Goal: Task Accomplishment & Management: Complete application form

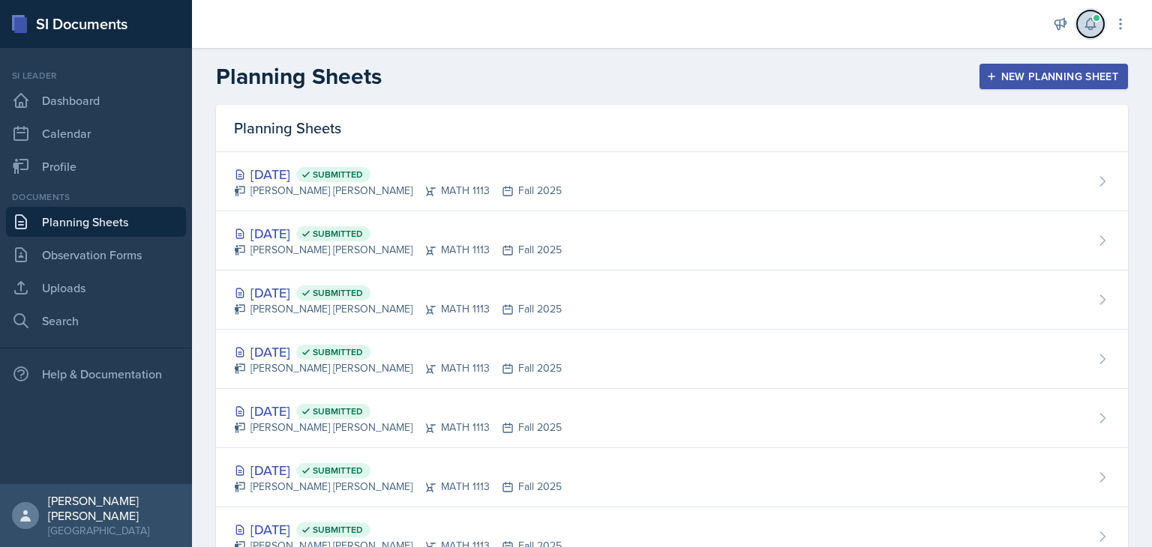
click at [1102, 22] on button at bounding box center [1090, 23] width 27 height 27
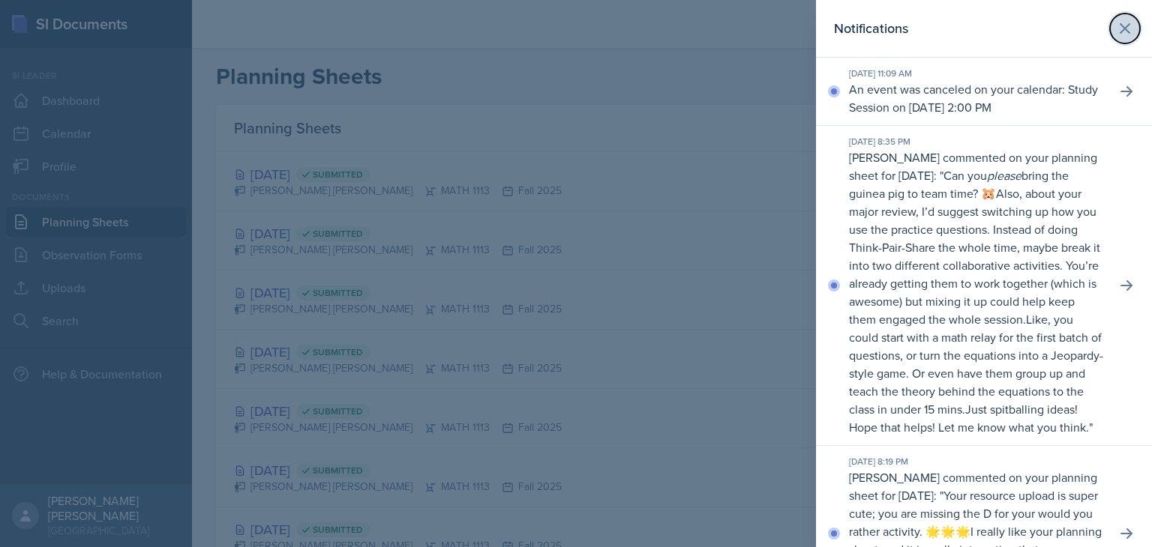
click at [1110, 25] on button at bounding box center [1125, 28] width 30 height 30
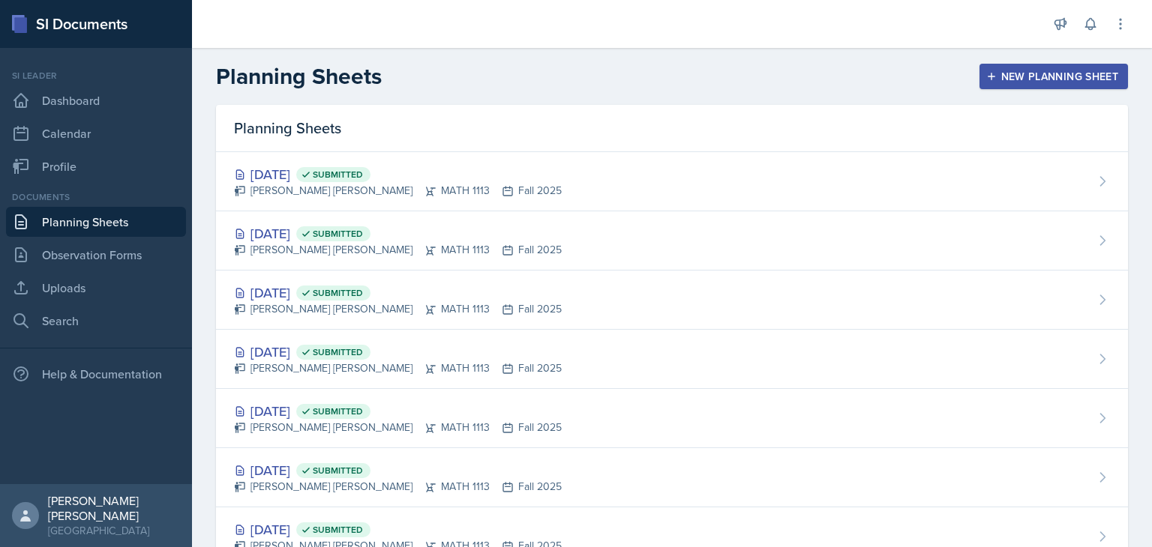
click at [1047, 85] on button "New Planning Sheet" at bounding box center [1053, 76] width 148 height 25
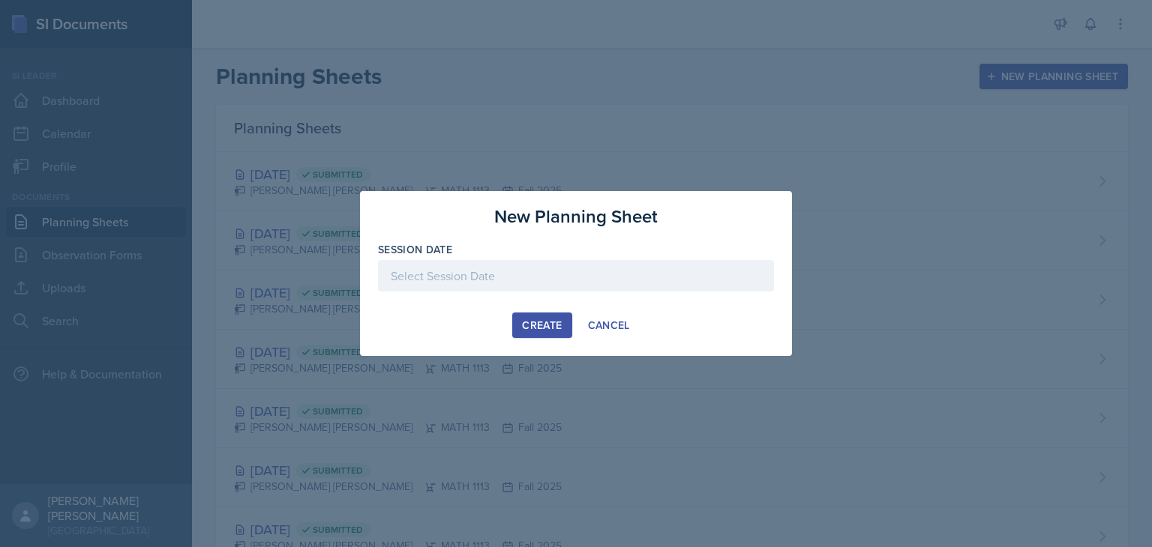
click at [570, 260] on div at bounding box center [576, 275] width 396 height 31
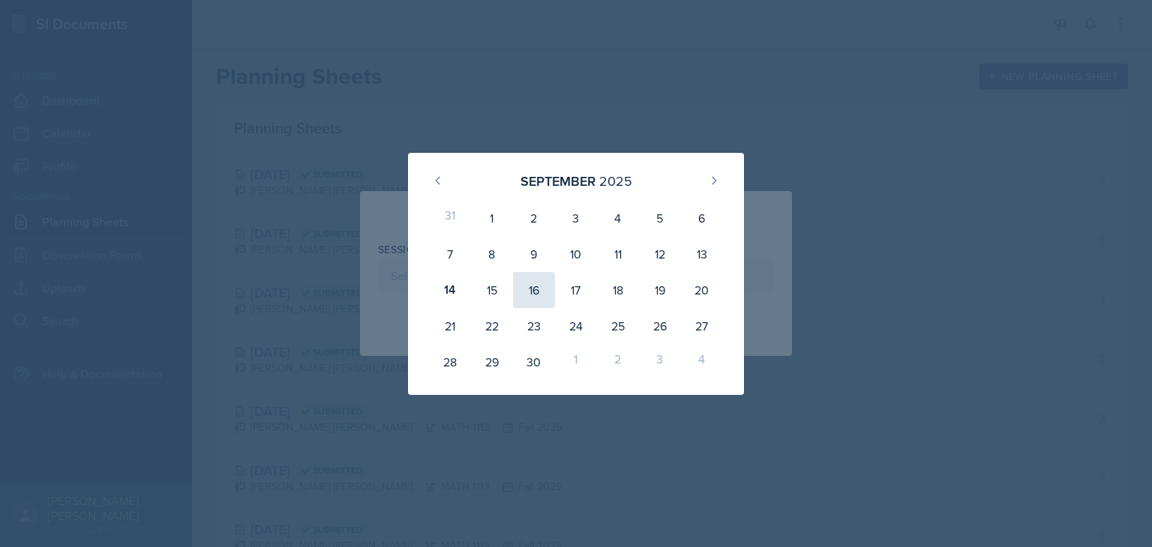
click at [537, 289] on div "16" at bounding box center [534, 290] width 42 height 36
type input "[DATE]"
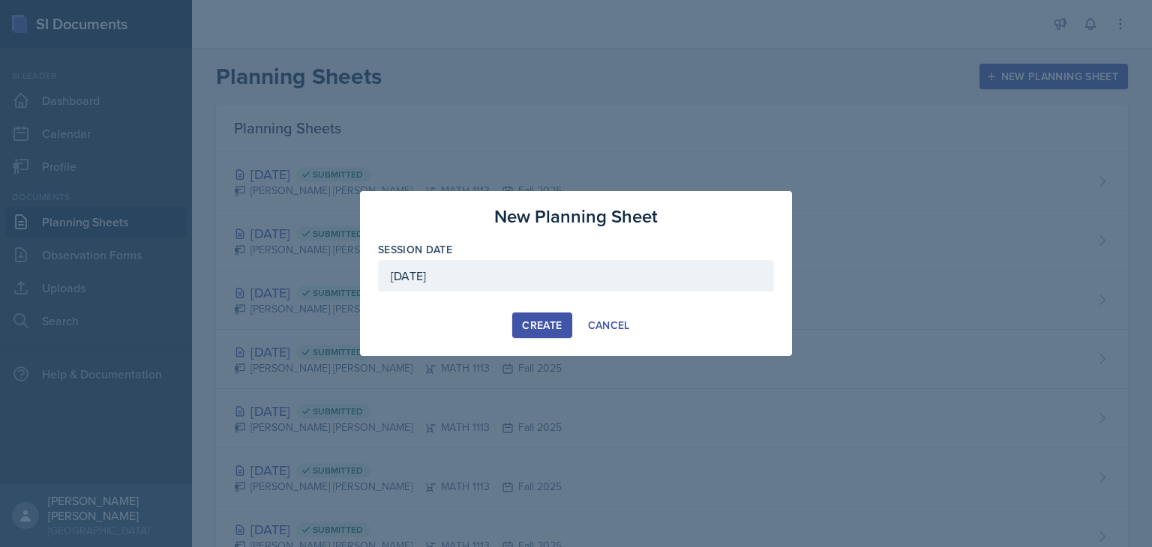
click at [540, 319] on div "Create" at bounding box center [542, 325] width 40 height 12
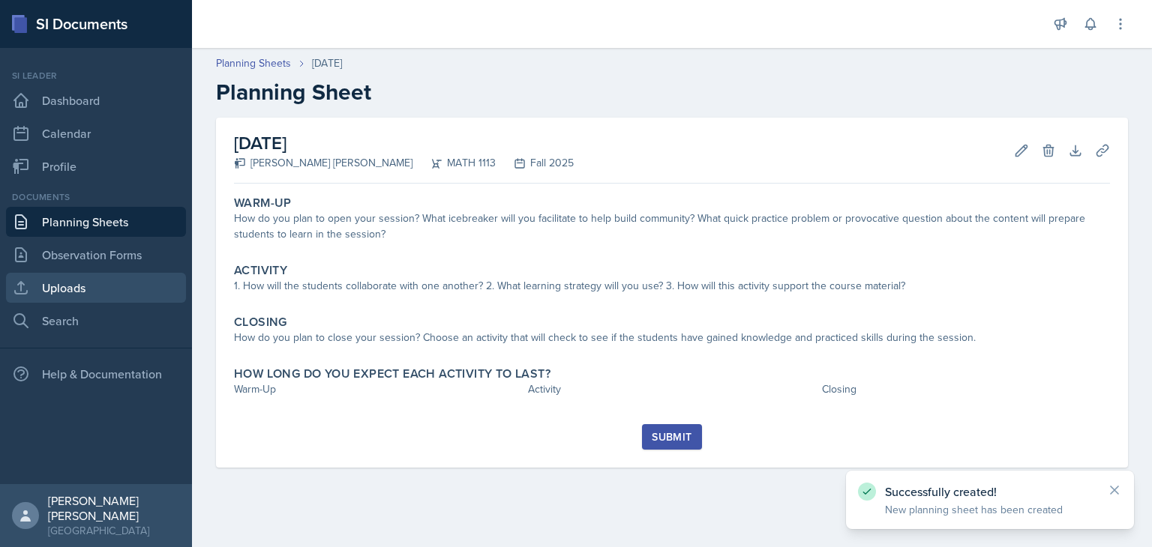
click at [46, 298] on link "Uploads" at bounding box center [96, 288] width 180 height 30
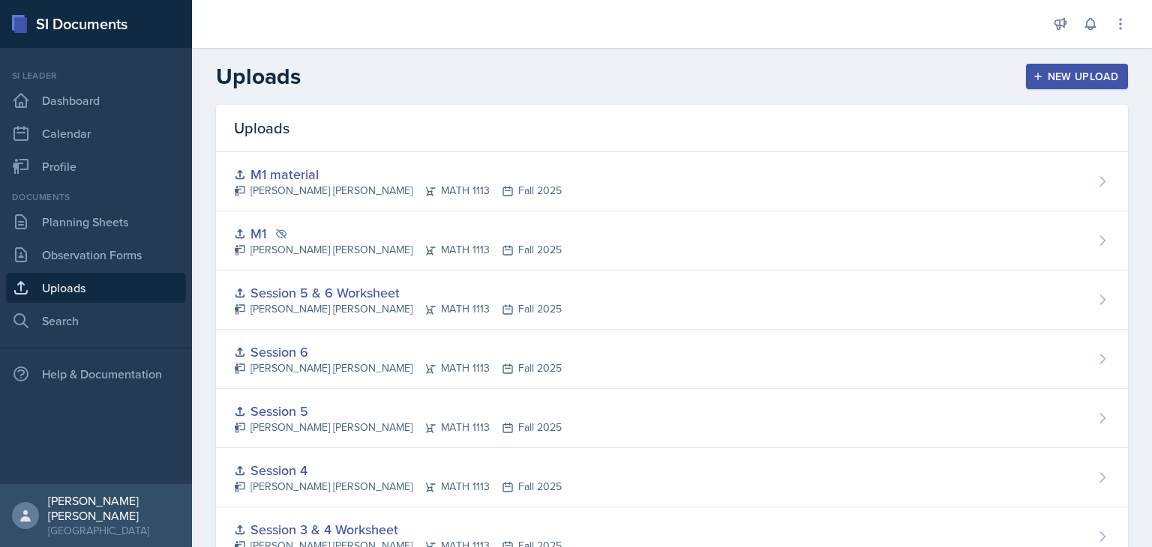
click at [1091, 79] on div "New Upload" at bounding box center [1077, 76] width 83 height 12
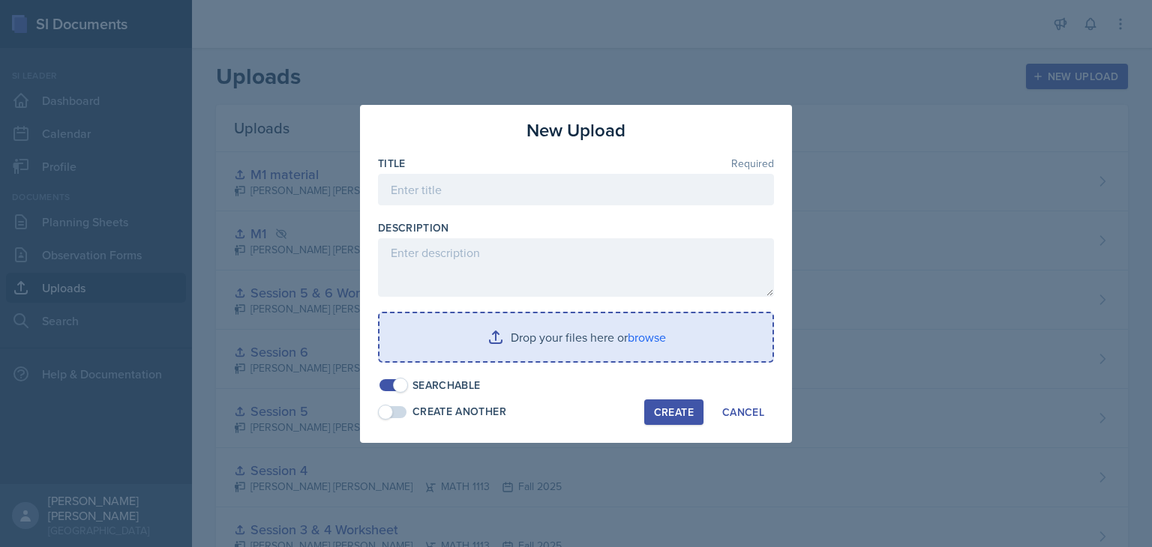
click at [555, 346] on input "file" at bounding box center [575, 337] width 393 height 48
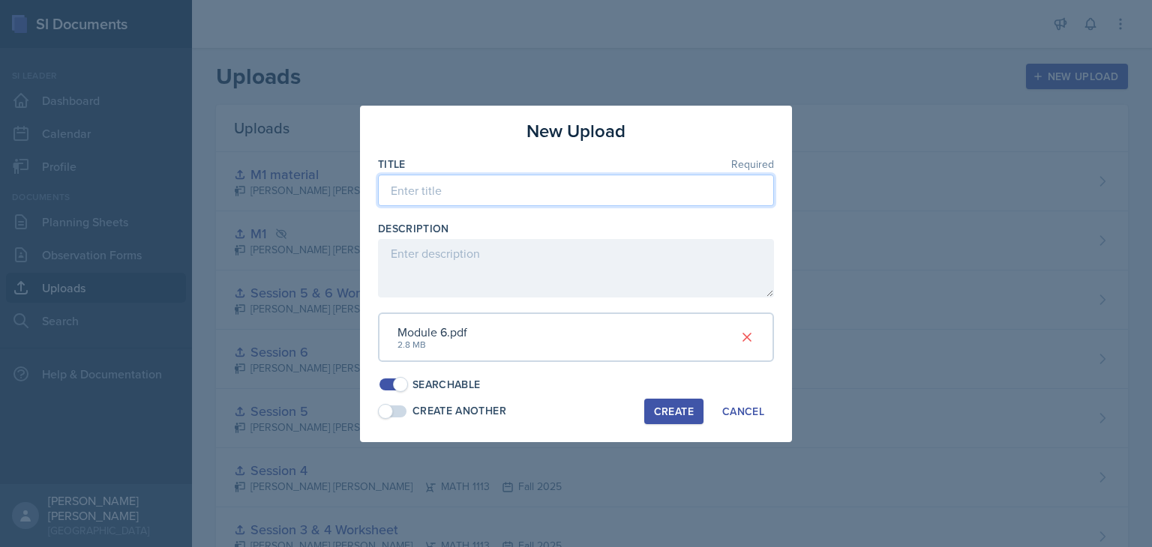
click at [451, 205] on input at bounding box center [576, 190] width 396 height 31
type input "Session 7"
click at [673, 414] on div "Create" at bounding box center [674, 412] width 40 height 12
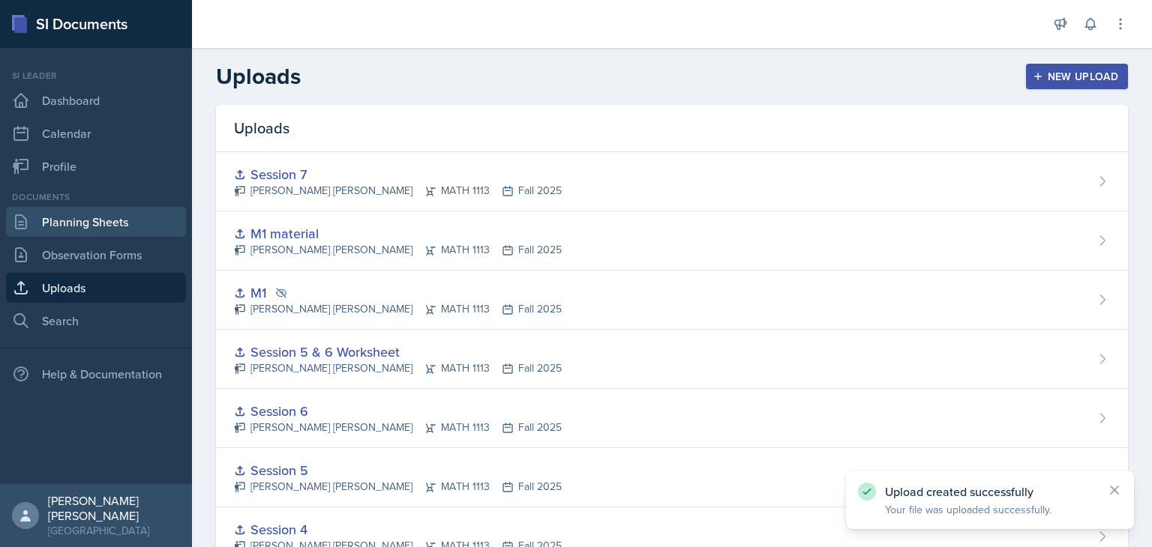
click at [94, 223] on link "Planning Sheets" at bounding box center [96, 222] width 180 height 30
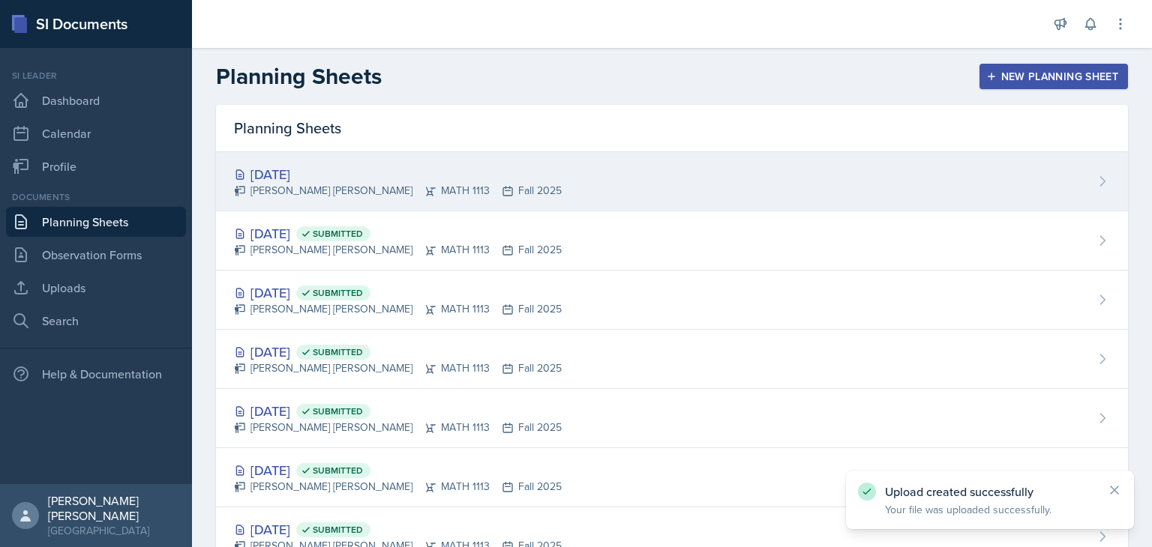
click at [359, 178] on div "[DATE]" at bounding box center [398, 174] width 328 height 20
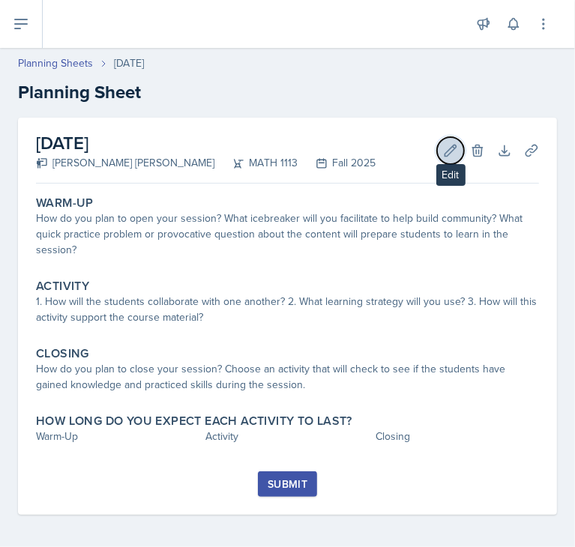
click at [440, 163] on button "Edit" at bounding box center [450, 150] width 27 height 27
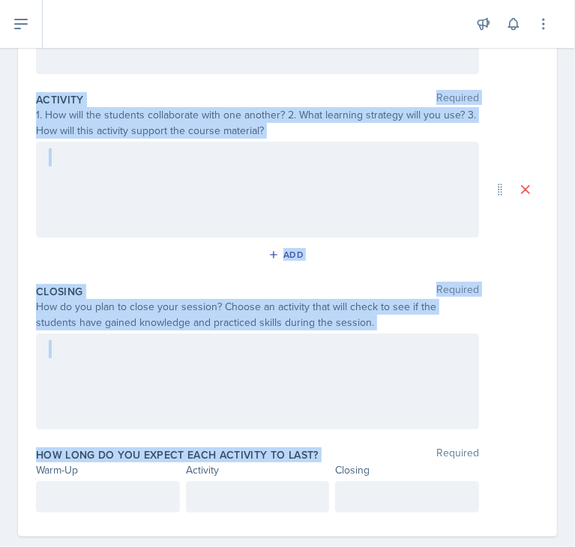
scroll to position [315, 0]
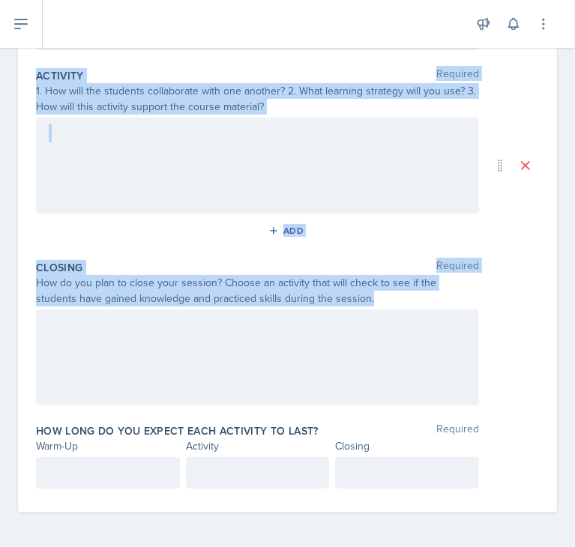
drag, startPoint x: 36, startPoint y: 211, endPoint x: 378, endPoint y: 301, distance: 353.8
click at [378, 301] on div "Warm-Up Required How do you plan to open your session? What icebreaker will you…" at bounding box center [287, 195] width 503 height 636
copy div "Warm-Up Required How do you plan to open your session? What icebreaker will you…"
click at [448, 163] on div at bounding box center [257, 166] width 443 height 96
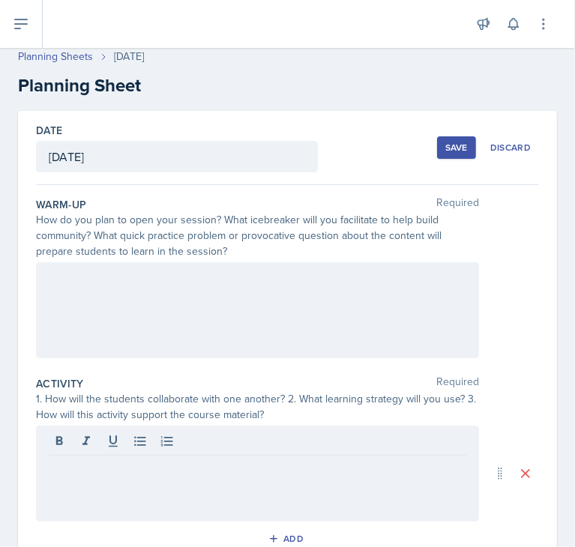
click at [443, 344] on div at bounding box center [257, 310] width 443 height 96
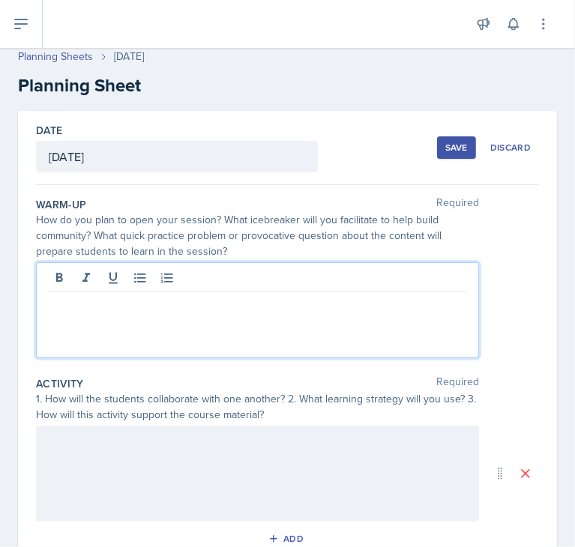
scroll to position [33, 0]
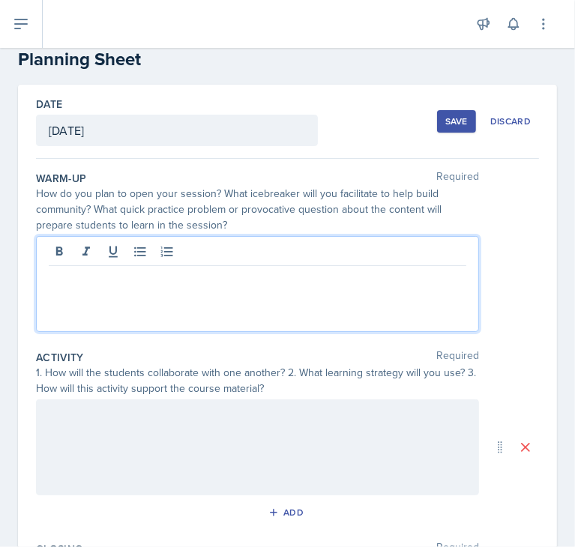
click at [354, 284] on p at bounding box center [258, 278] width 418 height 18
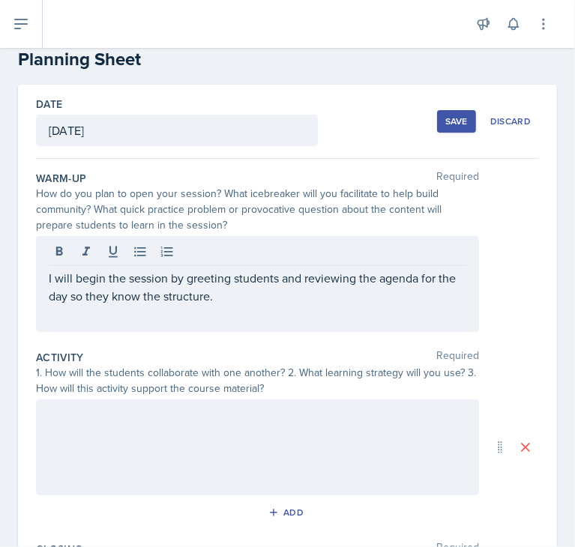
click at [276, 288] on p "I will begin the session by greeting students and reviewing the agenda for the …" at bounding box center [258, 287] width 418 height 36
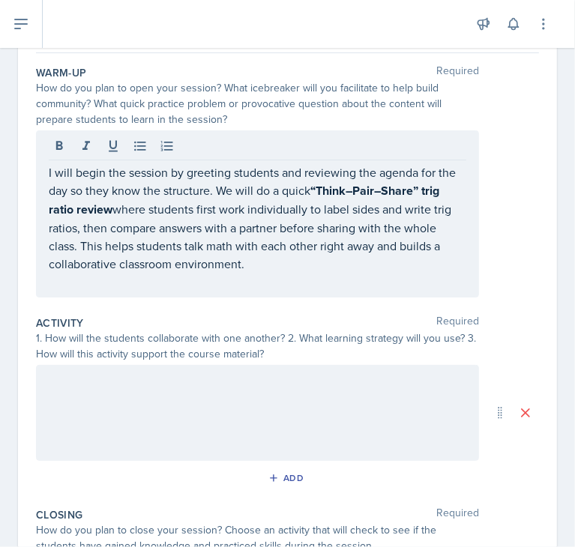
scroll to position [175, 0]
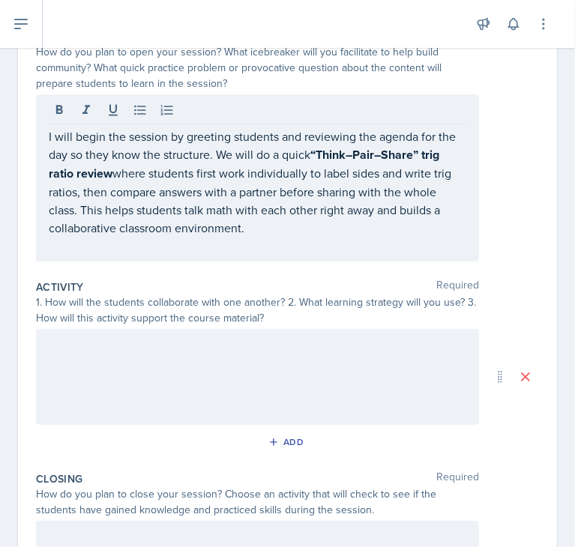
click at [347, 365] on div at bounding box center [257, 377] width 443 height 96
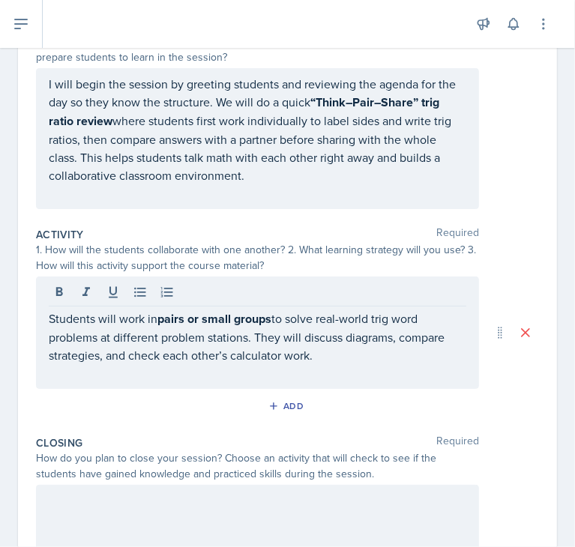
click at [378, 364] on p at bounding box center [258, 373] width 418 height 18
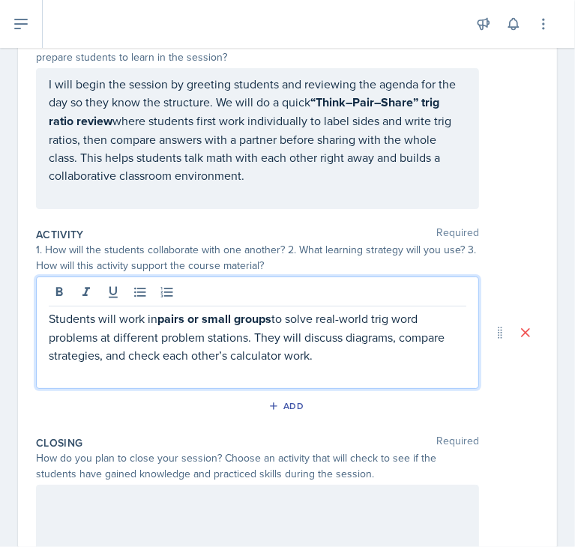
click at [348, 345] on p "Students will work in pairs or small groups to solve real-world trig word probl…" at bounding box center [258, 337] width 418 height 55
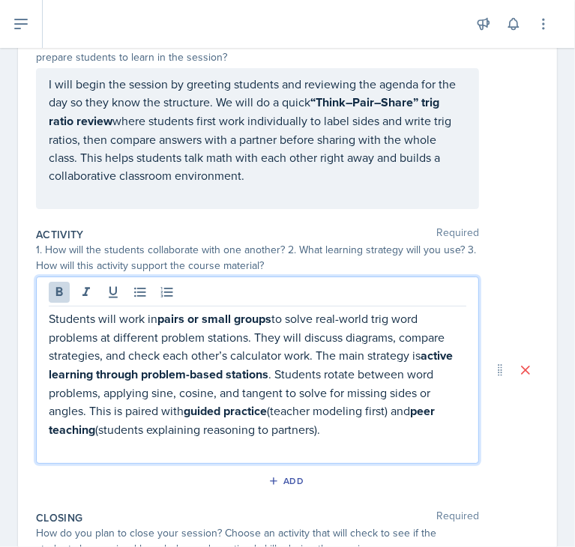
drag, startPoint x: 367, startPoint y: 419, endPoint x: 41, endPoint y: 316, distance: 342.2
click at [41, 316] on div "Students will work in pairs or small groups to solve real-world trig word probl…" at bounding box center [257, 370] width 443 height 187
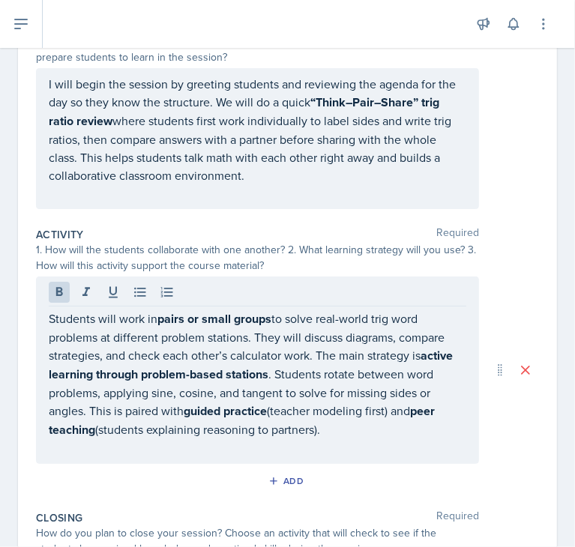
click at [363, 304] on div "Students will work in pairs or small groups to solve real-world trig word probl…" at bounding box center [257, 370] width 443 height 187
click at [54, 292] on icon at bounding box center [59, 292] width 15 height 15
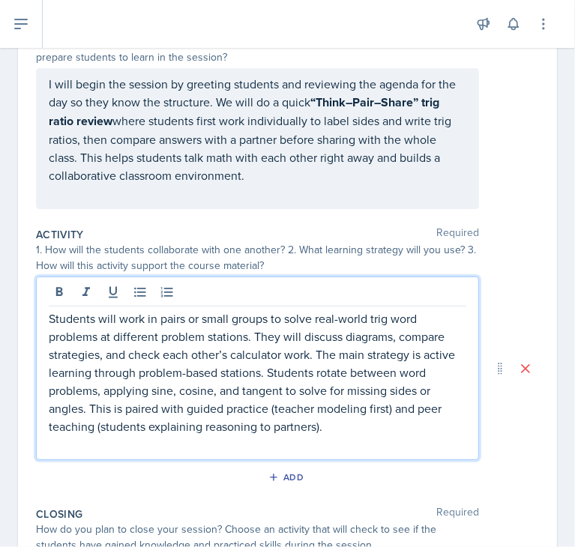
click at [403, 382] on p "Students will work in pairs or small groups to solve real-world trig word probl…" at bounding box center [258, 373] width 418 height 126
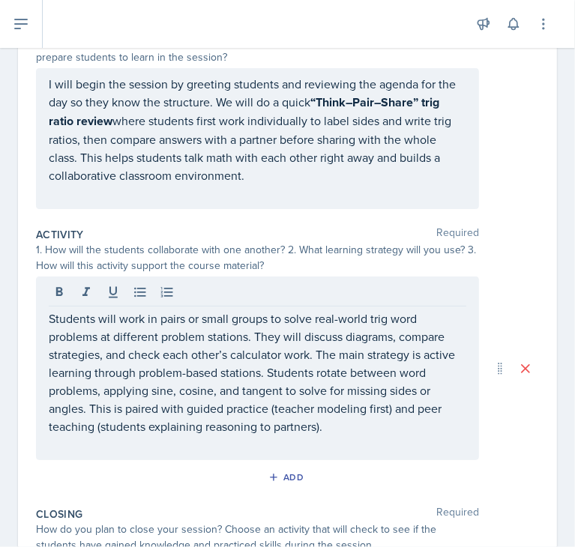
click at [382, 423] on p "Students will work in pairs or small groups to solve real-world trig word probl…" at bounding box center [258, 373] width 418 height 126
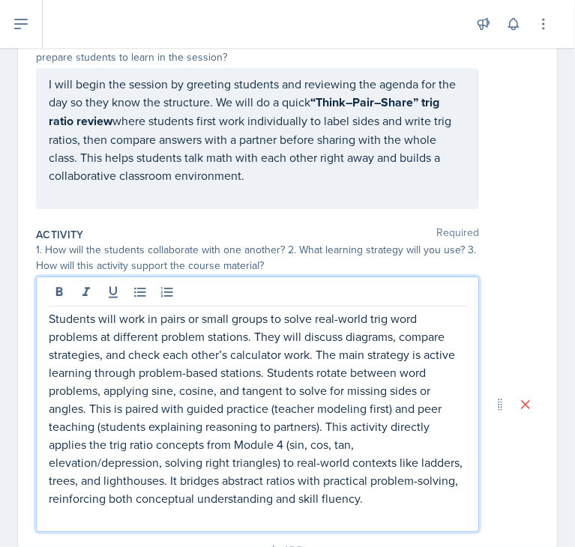
click at [448, 400] on p "Students will work in pairs or small groups to solve real-world trig word probl…" at bounding box center [258, 409] width 418 height 198
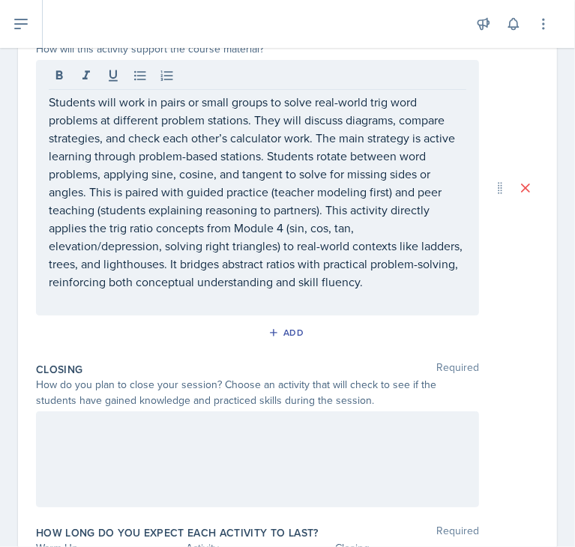
click at [370, 460] on div at bounding box center [257, 460] width 443 height 96
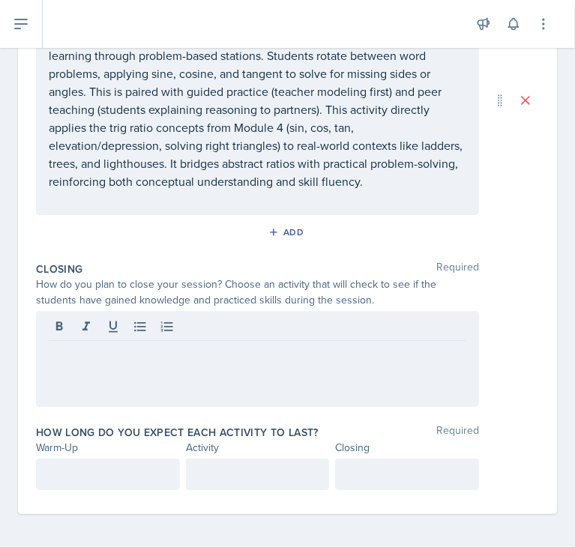
click at [154, 466] on p at bounding box center [108, 475] width 118 height 18
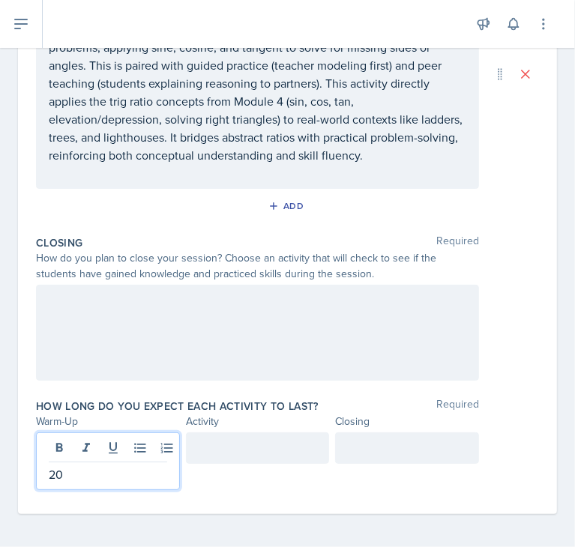
click at [264, 450] on div at bounding box center [258, 448] width 144 height 31
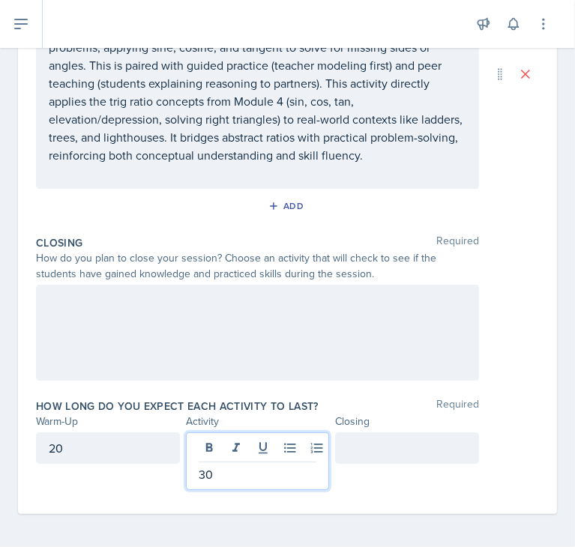
click at [391, 451] on div at bounding box center [407, 448] width 144 height 31
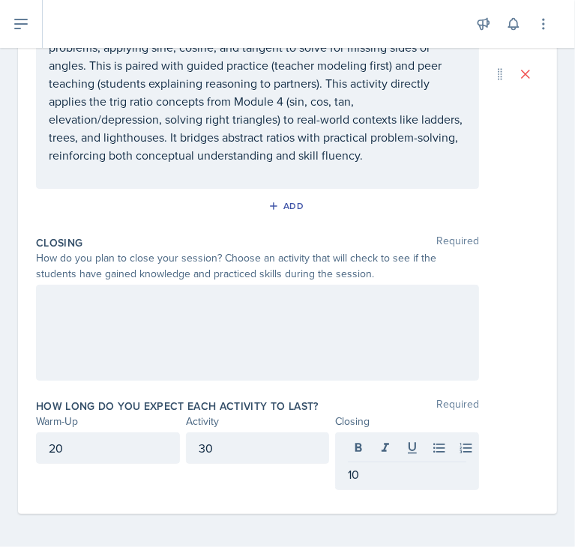
click at [476, 373] on div at bounding box center [287, 333] width 503 height 96
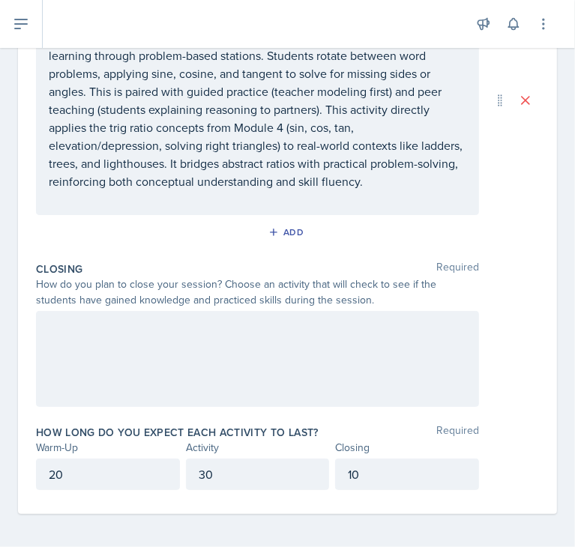
click at [321, 322] on div at bounding box center [257, 359] width 443 height 96
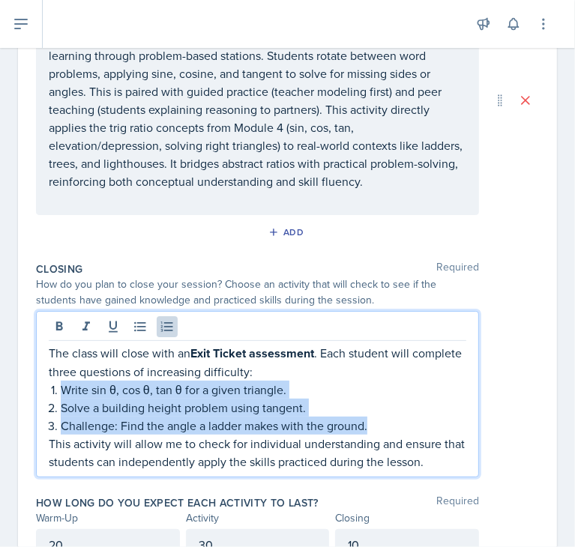
drag, startPoint x: 370, startPoint y: 421, endPoint x: 46, endPoint y: 385, distance: 325.2
click at [46, 385] on div "The class will close with an Exit Ticket assessment . Each student will complet…" at bounding box center [257, 394] width 443 height 166
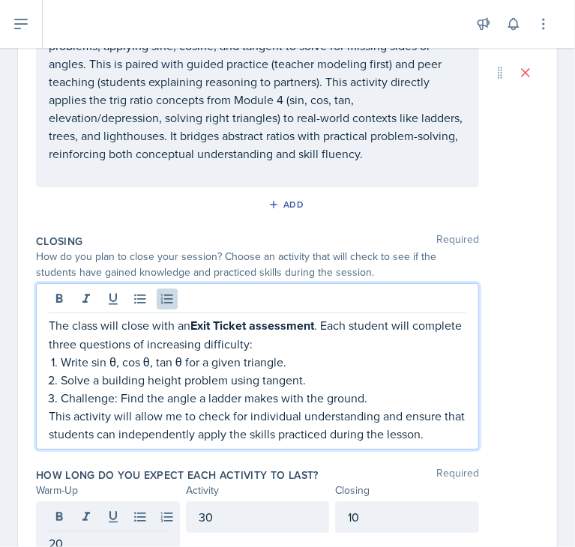
click at [376, 363] on p "Write sin θ, cos θ, tan θ for a given triangle." at bounding box center [264, 362] width 406 height 18
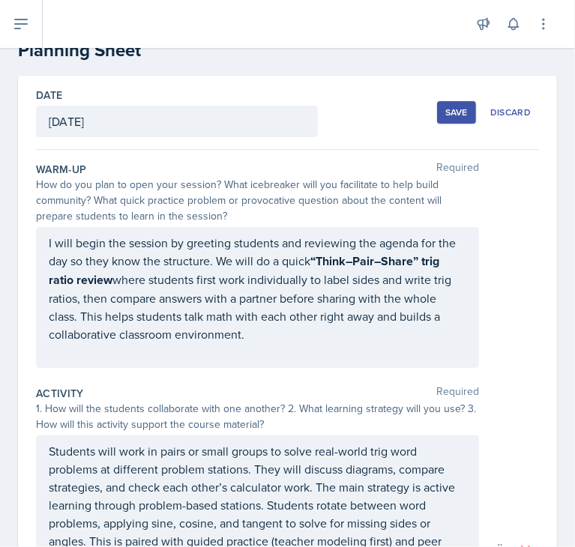
scroll to position [0, 0]
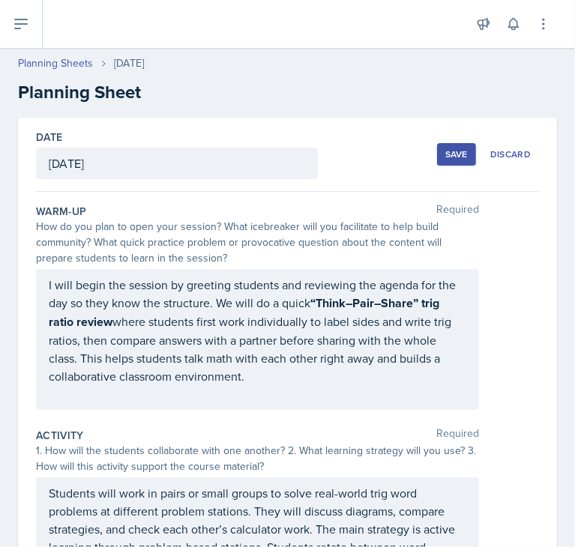
click at [448, 151] on div "Save" at bounding box center [456, 154] width 22 height 12
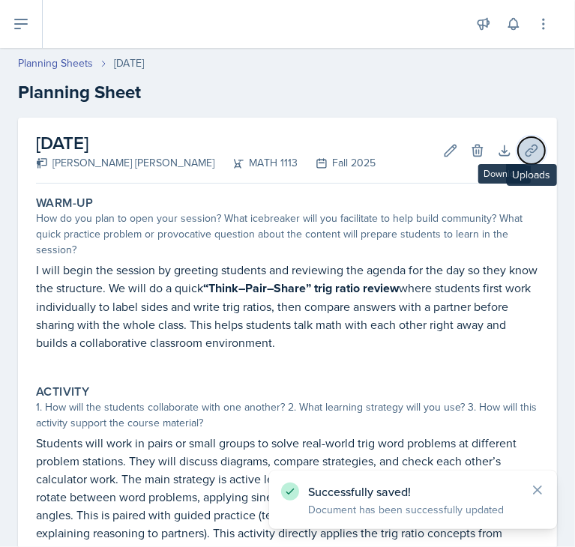
click at [524, 150] on icon at bounding box center [531, 150] width 15 height 15
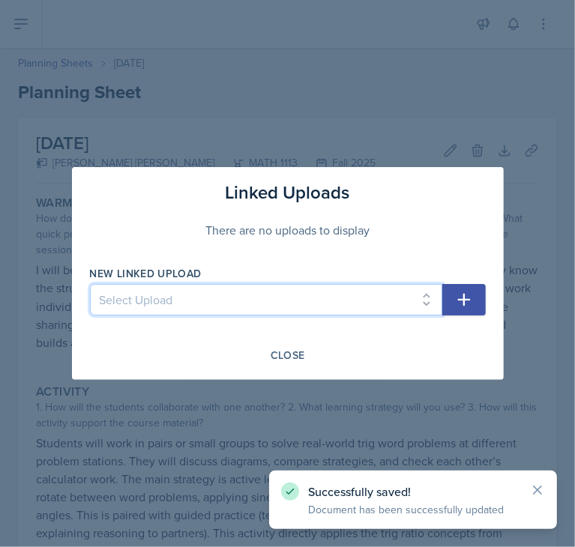
click at [283, 298] on select "Select Upload Session 1 Session 2 Worksheet for session 2 Session 3 Session 3 &…" at bounding box center [266, 299] width 352 height 31
select select "5ba59f58-bc28-4c4b-b11d-df48bd25d564"
click at [90, 284] on select "Select Upload Session 1 Session 2 Worksheet for session 2 Session 3 Session 3 &…" at bounding box center [266, 299] width 352 height 31
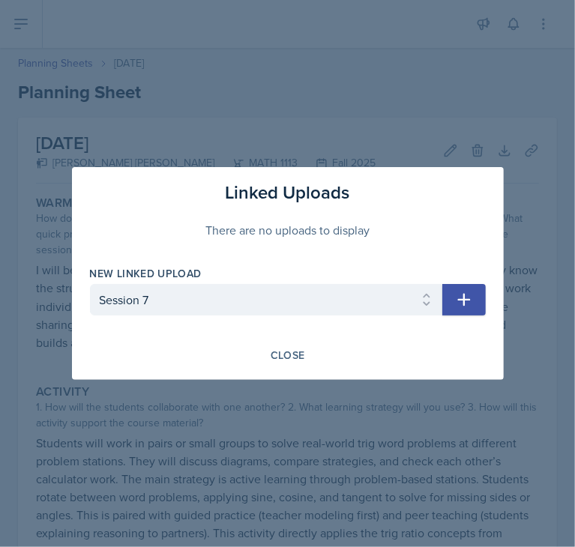
click at [475, 310] on button "button" at bounding box center [463, 299] width 43 height 31
select select
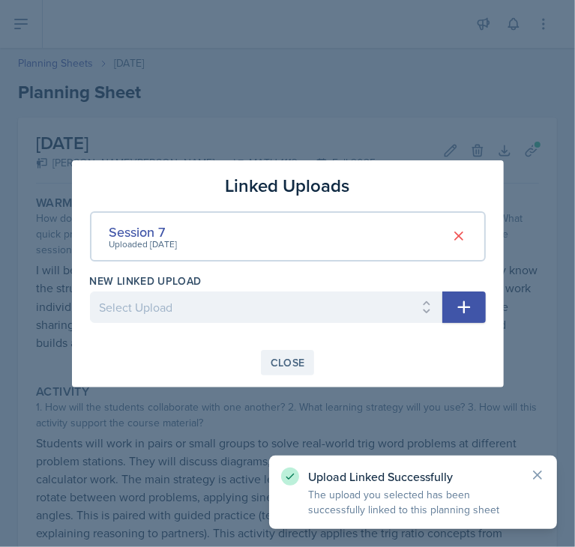
click at [292, 364] on div "Close" at bounding box center [288, 363] width 34 height 12
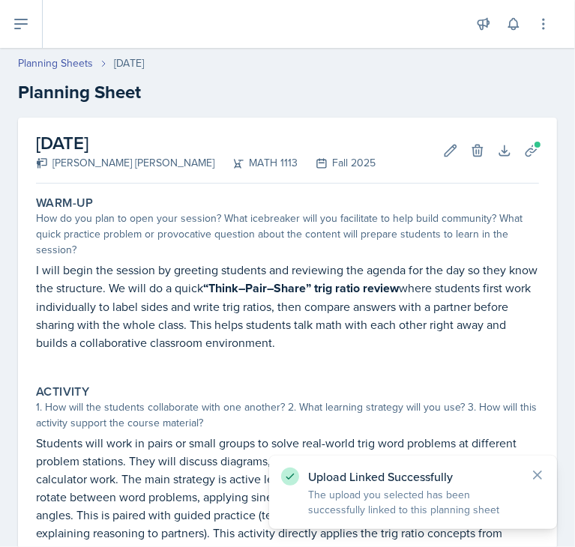
click at [375, 65] on div "Planning Sheets [DATE]" at bounding box center [287, 63] width 539 height 16
click at [32, 25] on button at bounding box center [21, 24] width 43 height 48
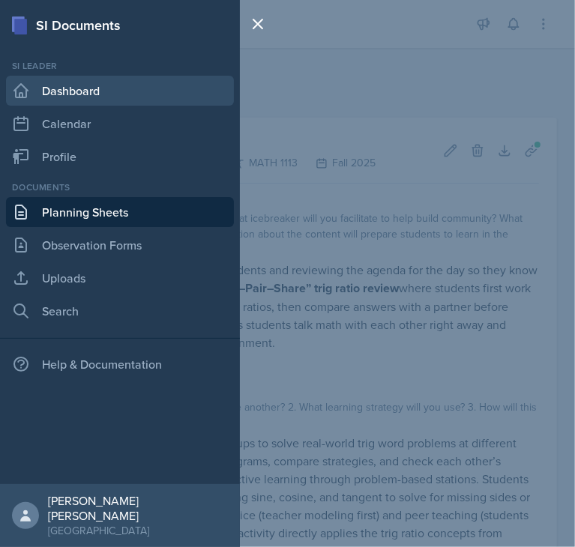
click at [75, 97] on link "Dashboard" at bounding box center [120, 91] width 228 height 30
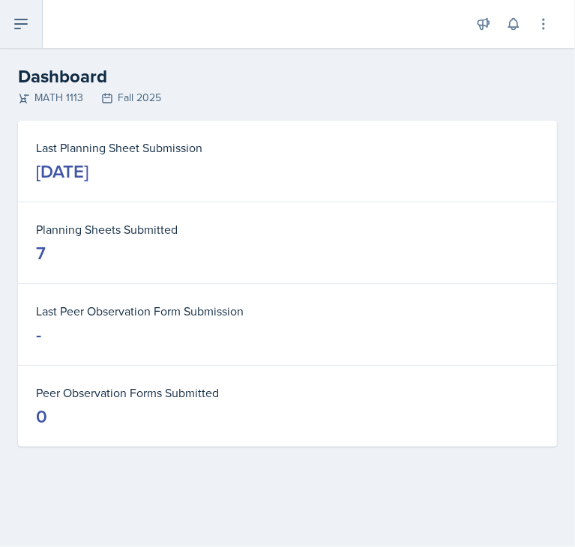
click at [31, 33] on button at bounding box center [21, 24] width 43 height 48
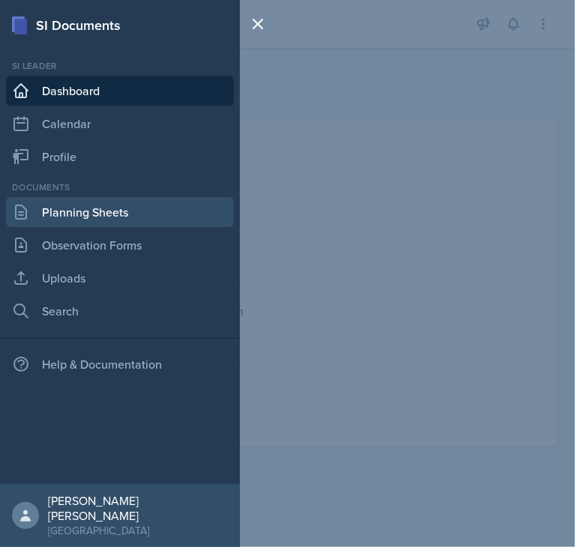
click at [126, 214] on link "Planning Sheets" at bounding box center [120, 212] width 228 height 30
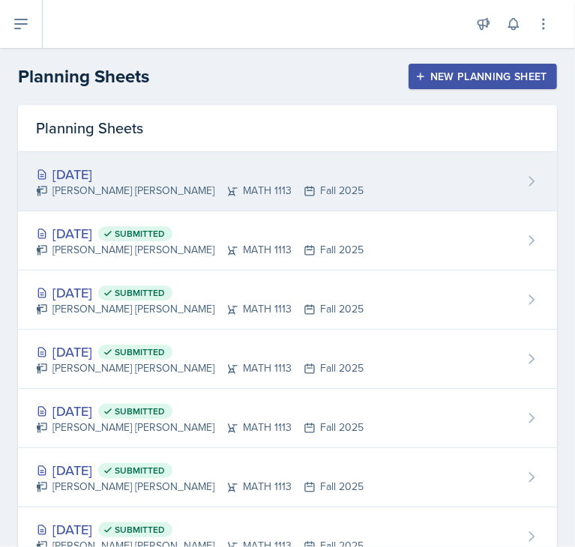
click at [288, 187] on div "[PERSON_NAME] [PERSON_NAME] MATH 1113 Fall 2025" at bounding box center [200, 191] width 328 height 16
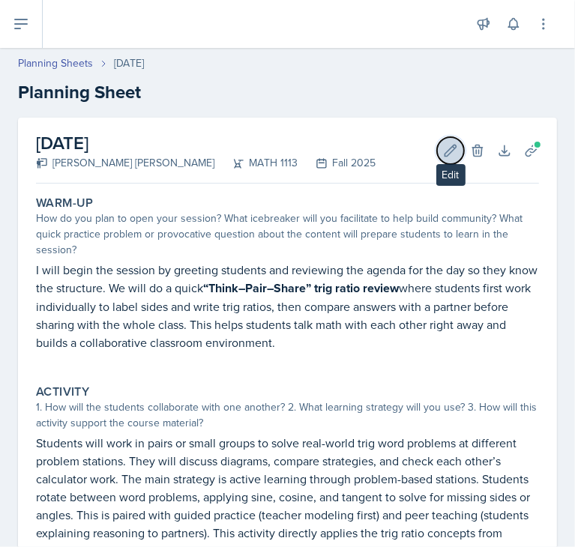
click at [443, 154] on icon at bounding box center [450, 150] width 15 height 15
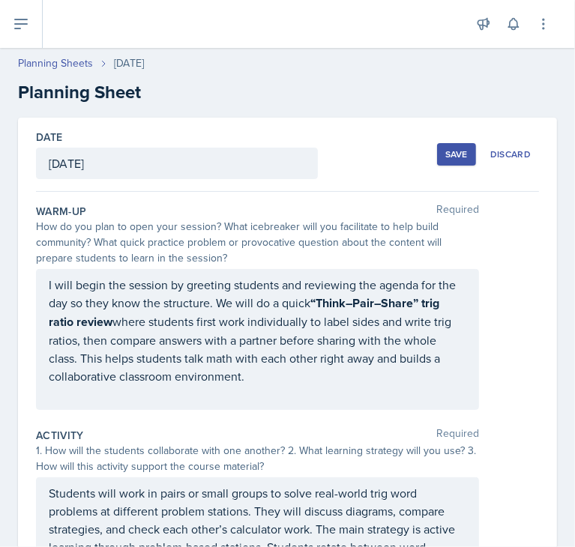
click at [236, 301] on div "I will begin the session by greeting students and reviewing the agenda for the …" at bounding box center [257, 339] width 443 height 141
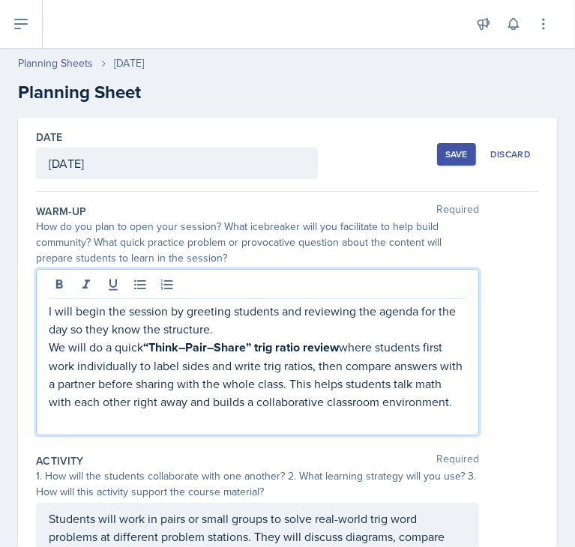
click at [244, 334] on p "I will begin the session by greeting students and reviewing the agenda for the …" at bounding box center [258, 320] width 418 height 36
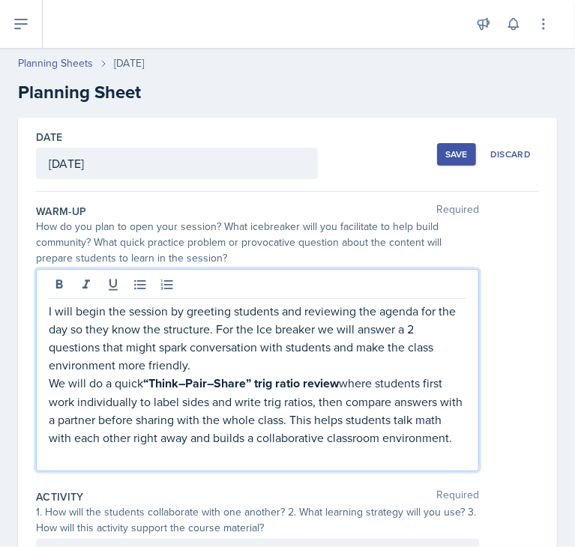
click at [49, 379] on p "We will do a quick “Think–Pair–Share” trig ratio review where students first wo…" at bounding box center [258, 410] width 418 height 73
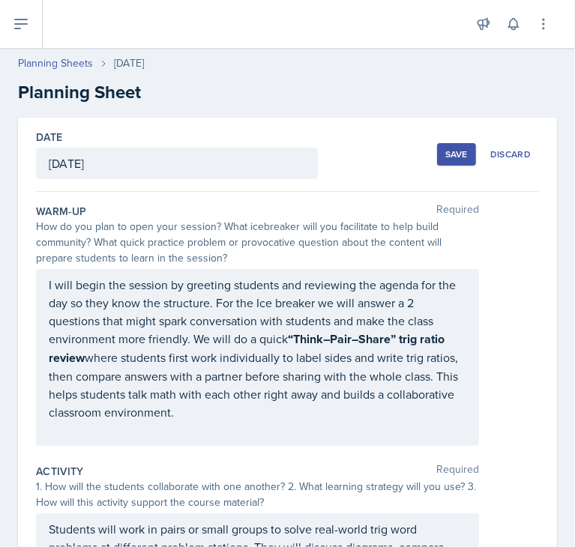
click at [450, 148] on div "Save" at bounding box center [456, 154] width 22 height 12
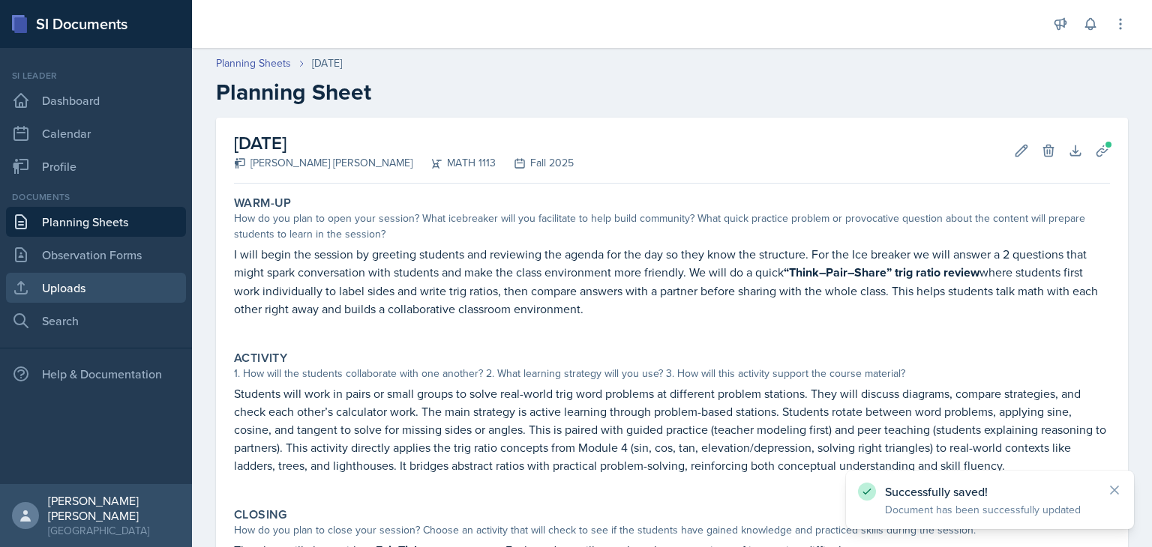
click at [121, 276] on link "Uploads" at bounding box center [96, 288] width 180 height 30
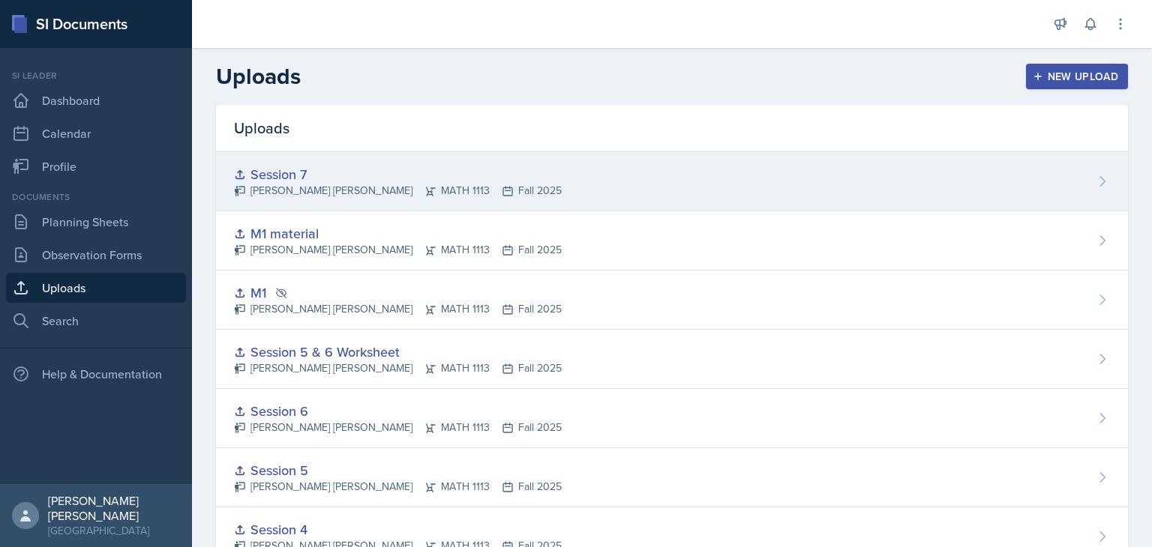
click at [1095, 184] on icon at bounding box center [1102, 181] width 15 height 15
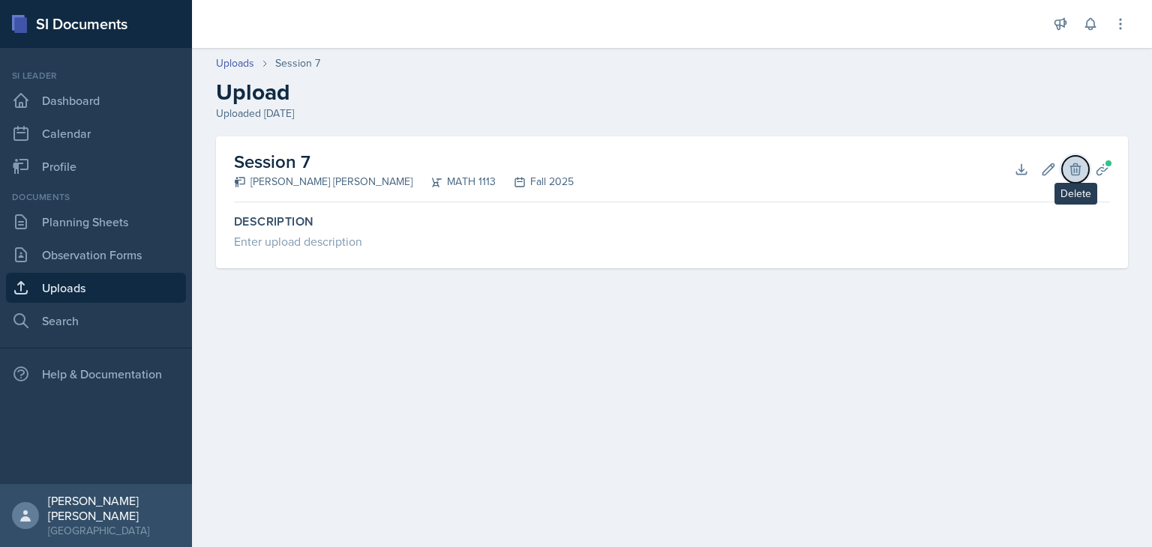
click at [1075, 174] on icon at bounding box center [1075, 168] width 10 height 11
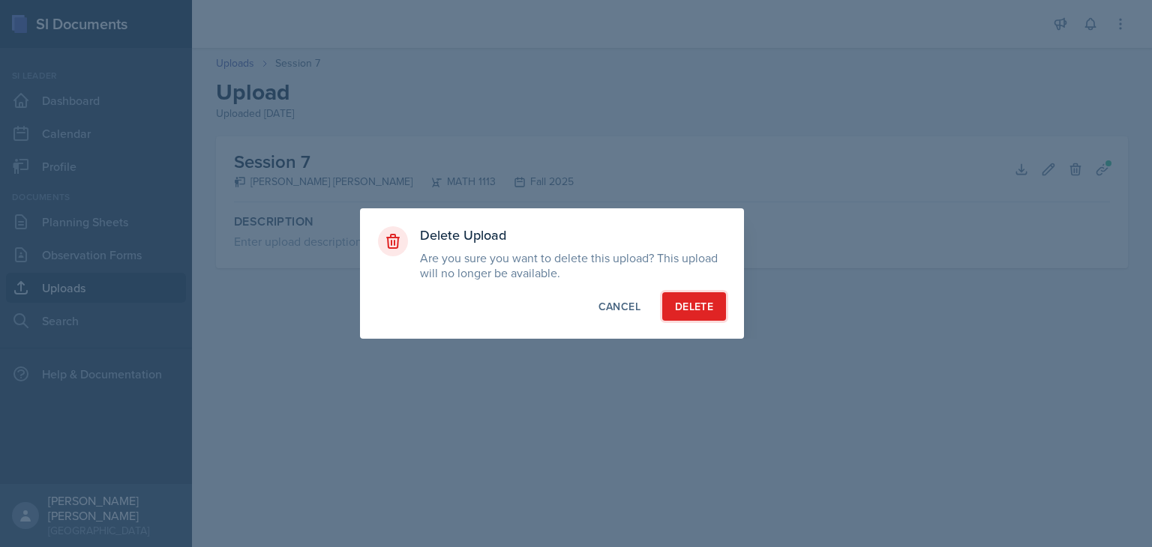
click at [720, 309] on button "Delete" at bounding box center [694, 306] width 64 height 28
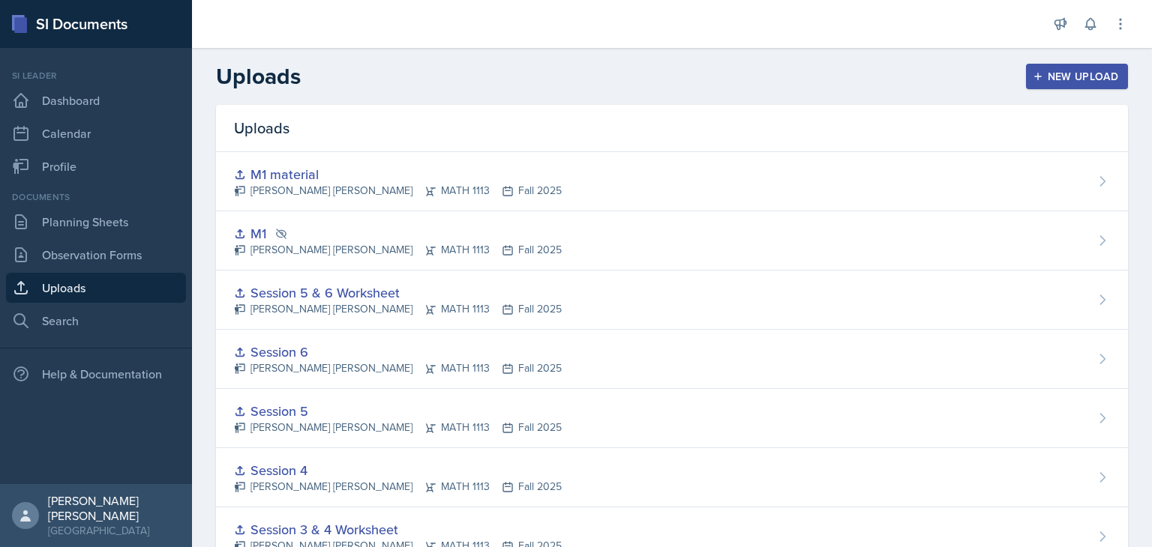
click at [1036, 80] on div "New Upload" at bounding box center [1077, 76] width 83 height 12
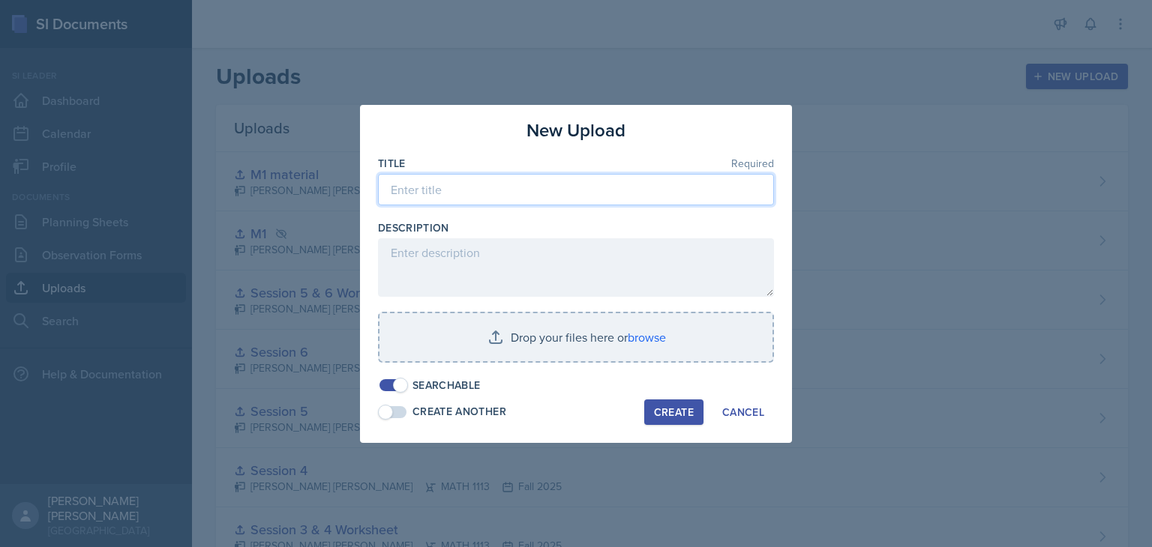
click at [676, 196] on input at bounding box center [576, 189] width 396 height 31
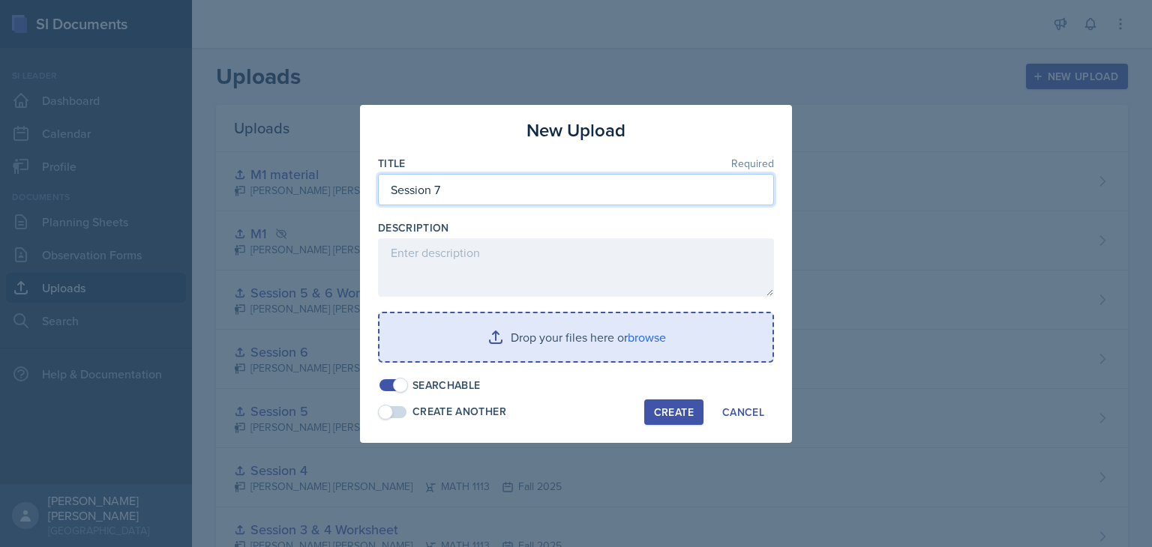
type input "Session 7"
click at [642, 353] on input "file" at bounding box center [575, 337] width 393 height 48
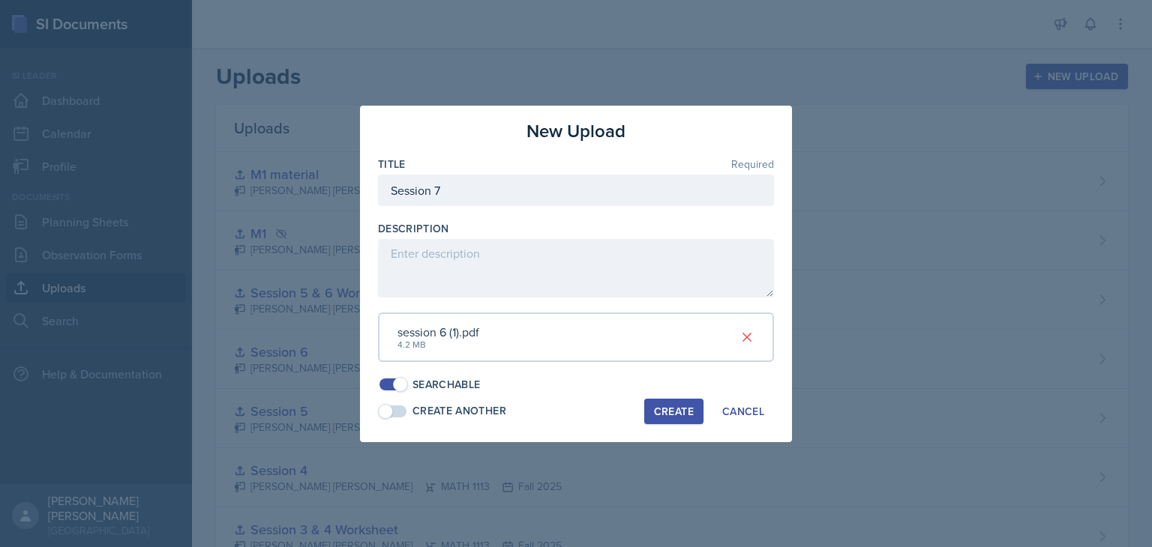
click at [668, 409] on div "Create" at bounding box center [674, 412] width 40 height 12
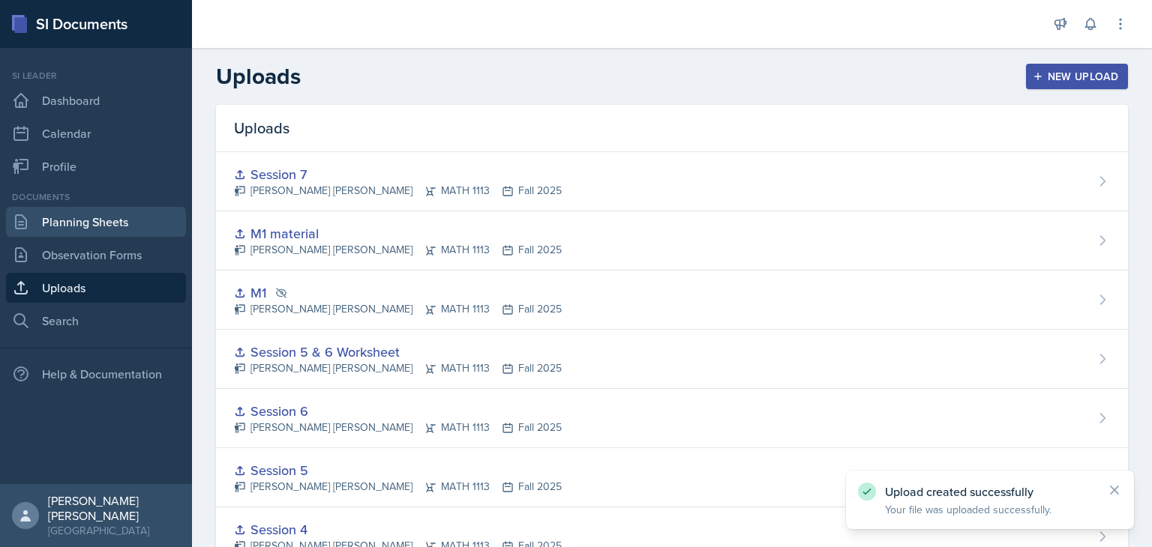
click at [69, 220] on link "Planning Sheets" at bounding box center [96, 222] width 180 height 30
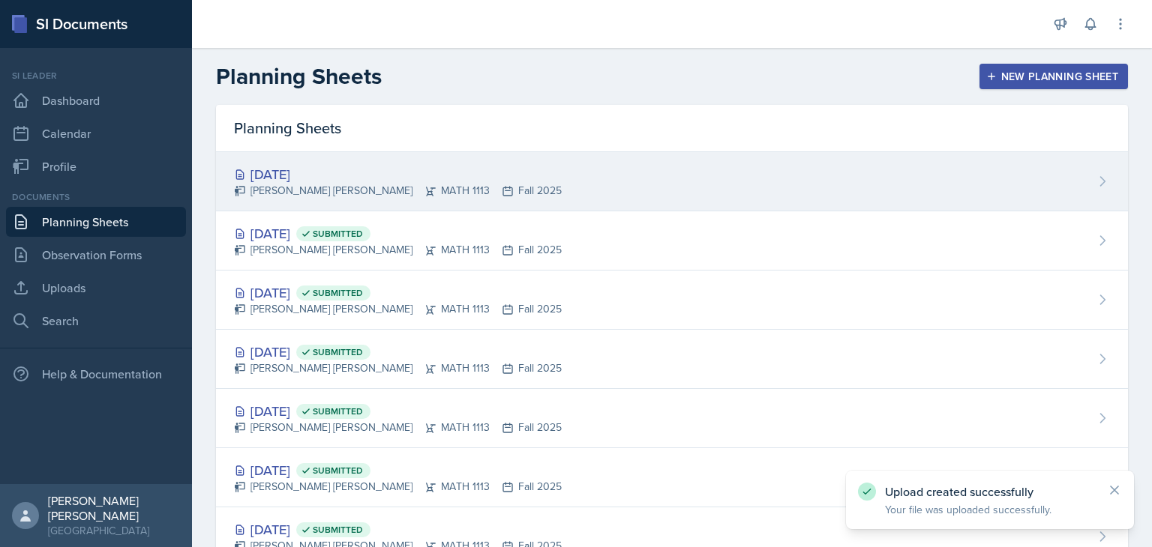
click at [382, 156] on div "[DATE] [PERSON_NAME] [PERSON_NAME] MATH 1113 Fall 2025" at bounding box center [672, 181] width 912 height 59
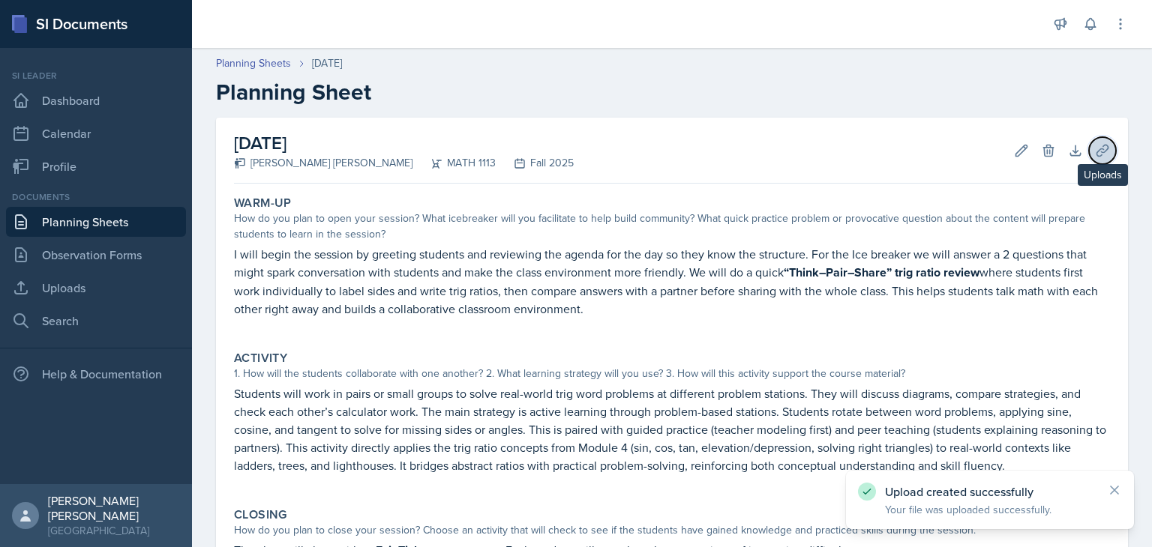
click at [1095, 150] on icon at bounding box center [1102, 150] width 15 height 15
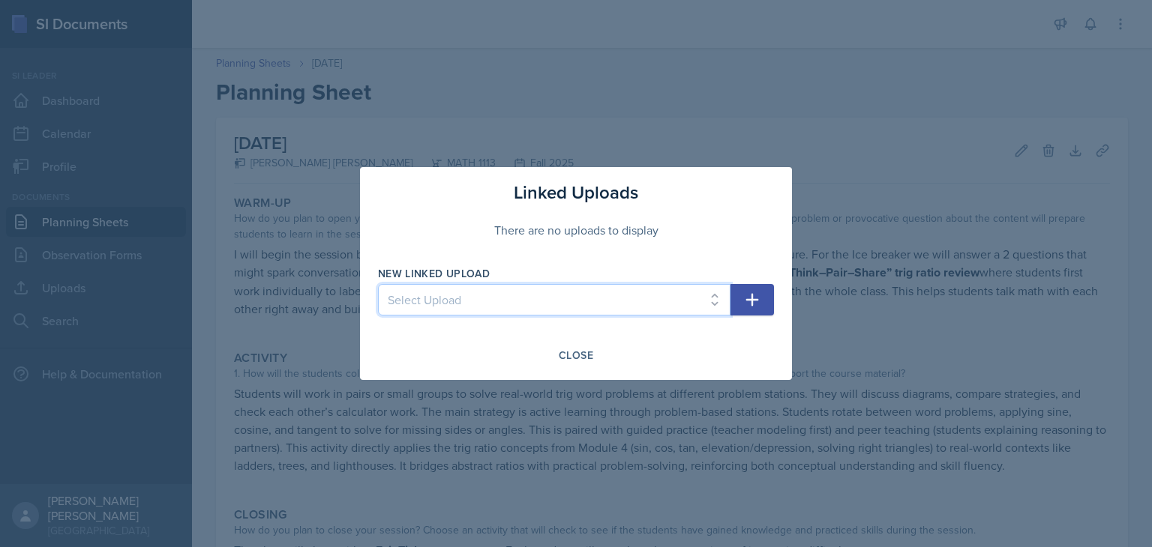
click at [564, 289] on select "Select Upload Session 1 Session 2 Worksheet for session 2 Session 3 Session 3 &…" at bounding box center [554, 299] width 352 height 31
select select "442a4adb-6058-4149-b597-ab1939fde1f3"
click at [378, 284] on select "Select Upload Session 1 Session 2 Worksheet for session 2 Session 3 Session 3 &…" at bounding box center [554, 299] width 352 height 31
click at [771, 304] on button "button" at bounding box center [751, 299] width 43 height 31
select select
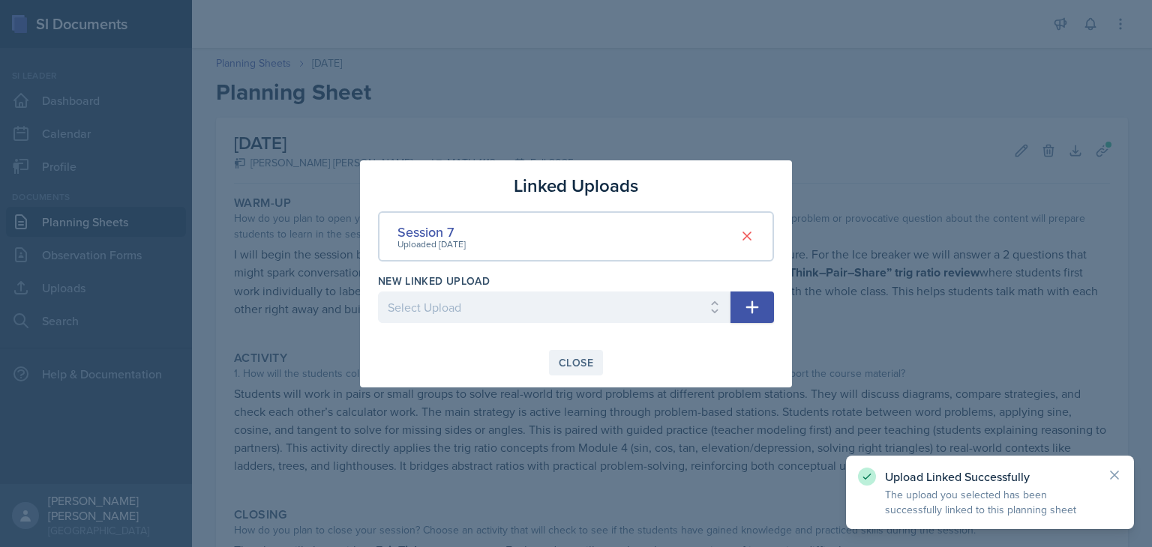
click at [590, 364] on div "Close" at bounding box center [576, 363] width 34 height 12
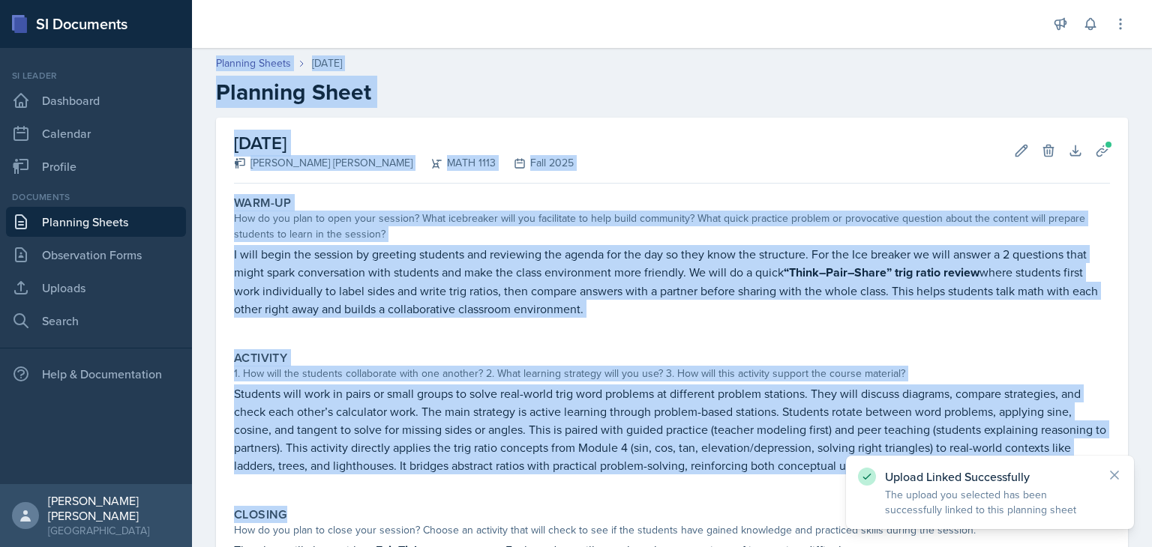
drag, startPoint x: 1151, startPoint y: 34, endPoint x: 1144, endPoint y: 501, distance: 467.3
click at [1144, 501] on div "Announcements New Announcement Title Message Create Notifications [DATE] 11:09 …" at bounding box center [672, 273] width 960 height 547
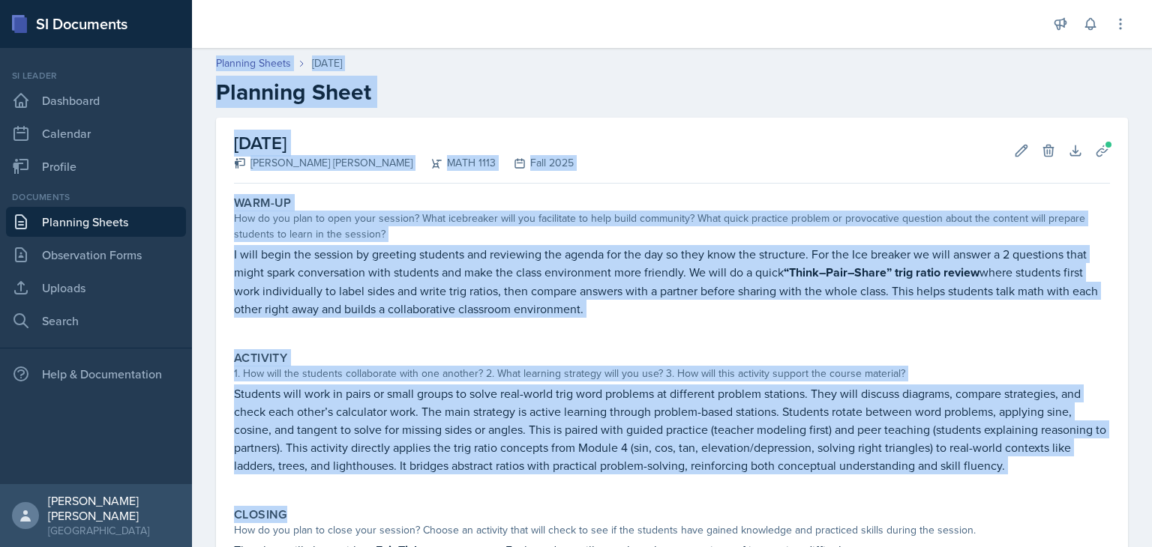
scroll to position [256, 0]
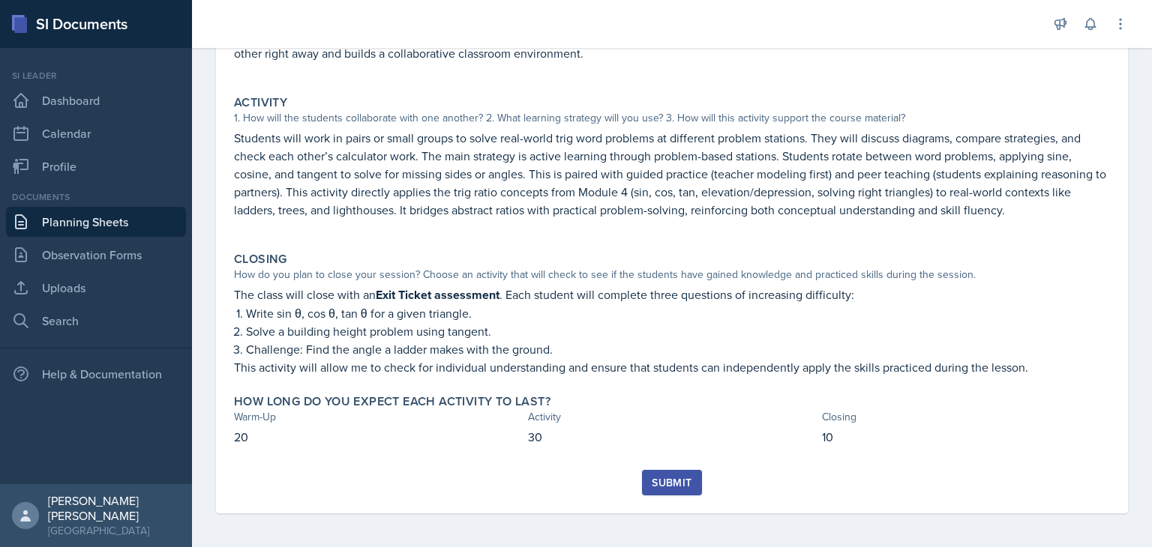
click at [705, 488] on div "Submit" at bounding box center [672, 491] width 876 height 43
click at [675, 472] on button "Submit" at bounding box center [671, 482] width 59 height 25
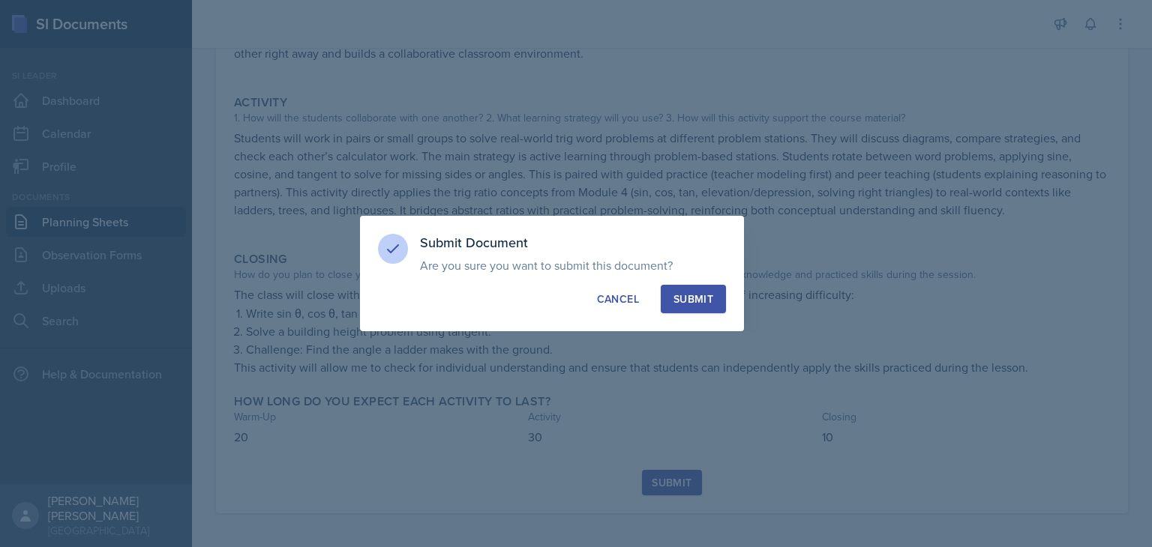
click at [689, 295] on div "Submit" at bounding box center [693, 299] width 40 height 15
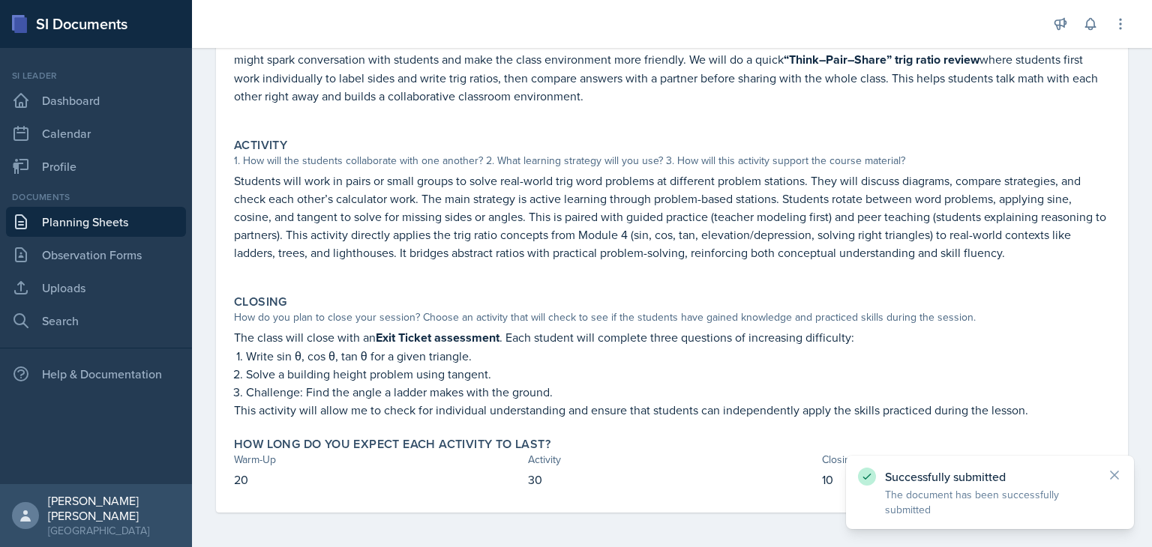
click at [715, 292] on div "Closing How do you plan to close your session? Choose an activity that will che…" at bounding box center [672, 357] width 888 height 136
click at [138, 224] on link "Planning Sheets" at bounding box center [96, 222] width 180 height 30
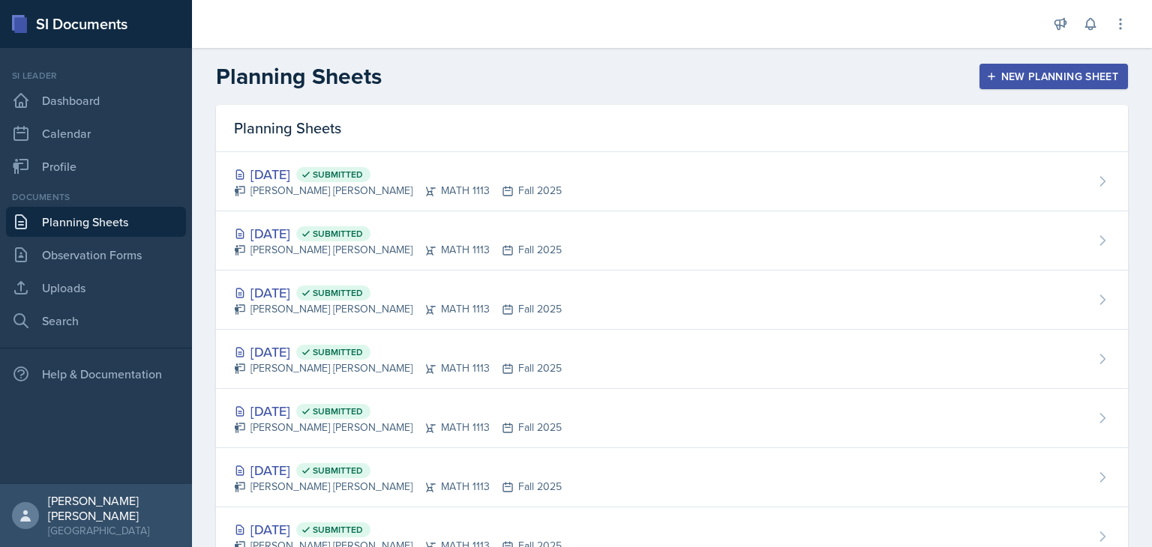
click at [1078, 75] on div "New Planning Sheet" at bounding box center [1053, 76] width 129 height 12
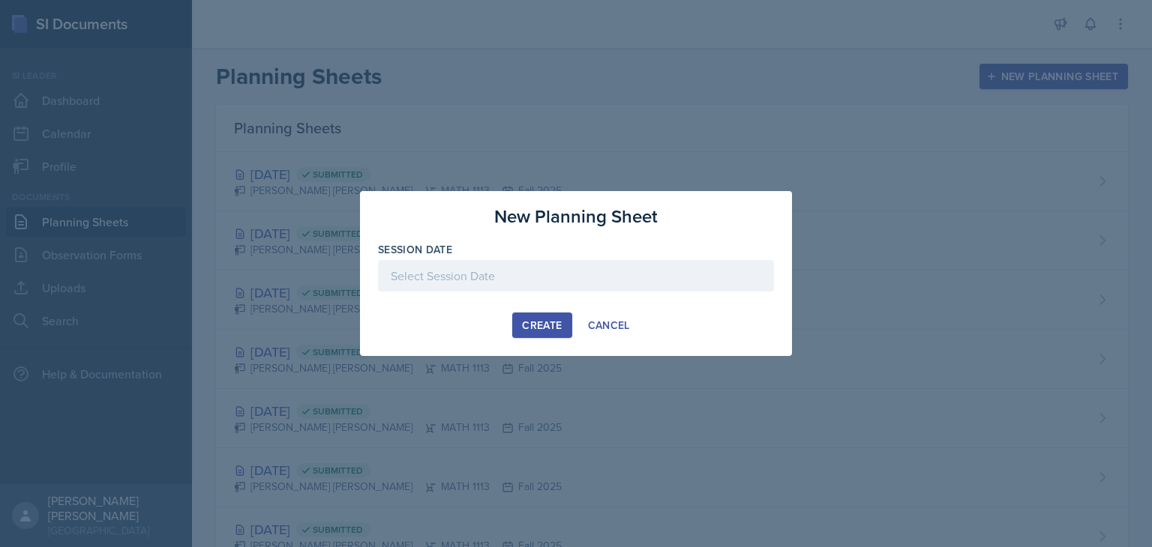
click at [690, 283] on div at bounding box center [576, 275] width 396 height 31
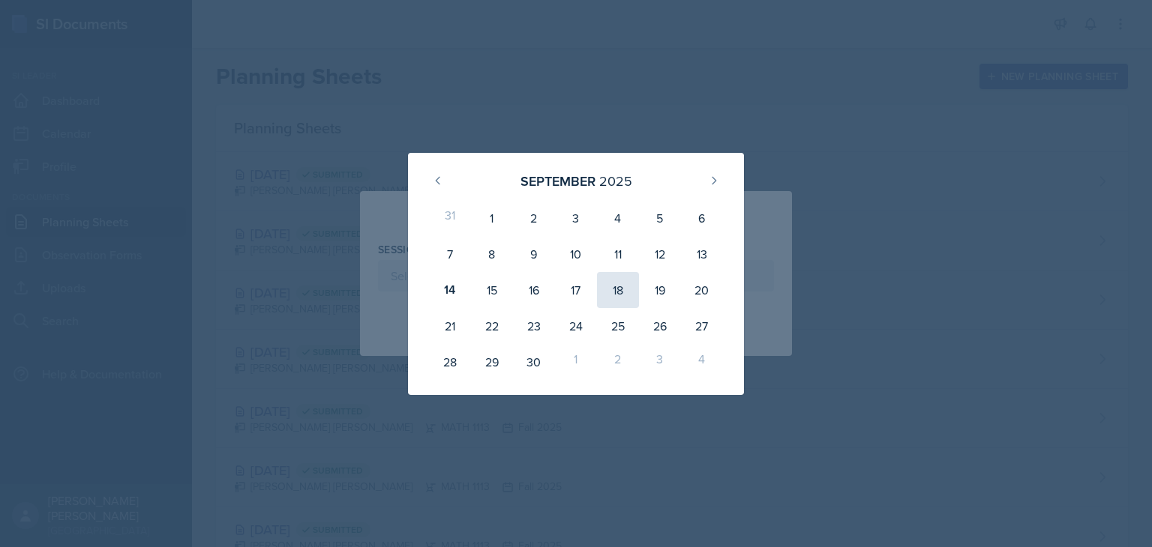
click at [624, 286] on div "18" at bounding box center [618, 290] width 42 height 36
type input "[DATE]"
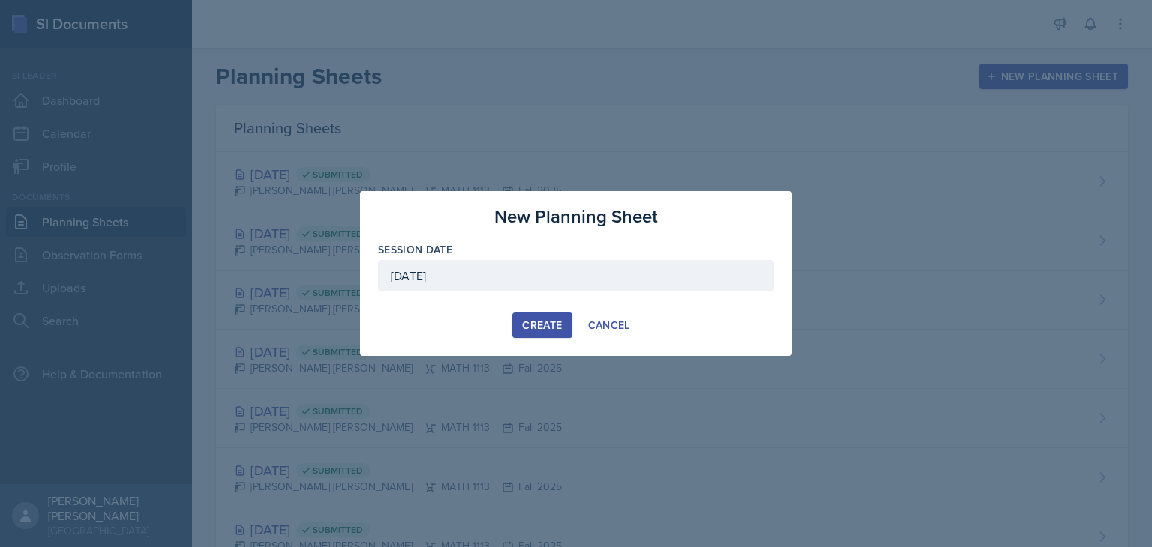
click at [550, 315] on button "Create" at bounding box center [541, 325] width 59 height 25
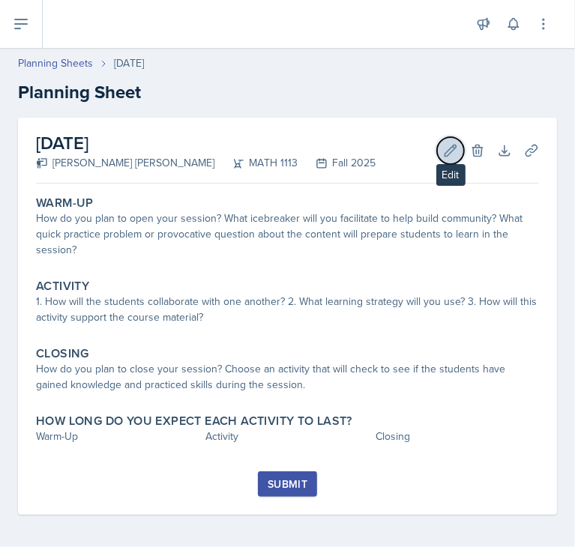
click at [443, 148] on icon at bounding box center [450, 150] width 15 height 15
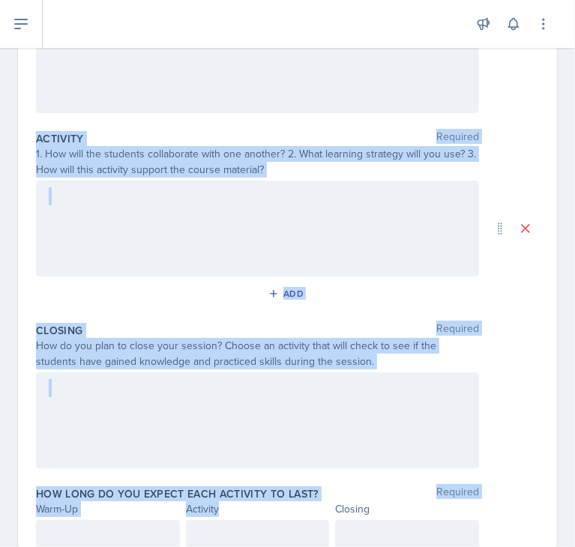
scroll to position [315, 0]
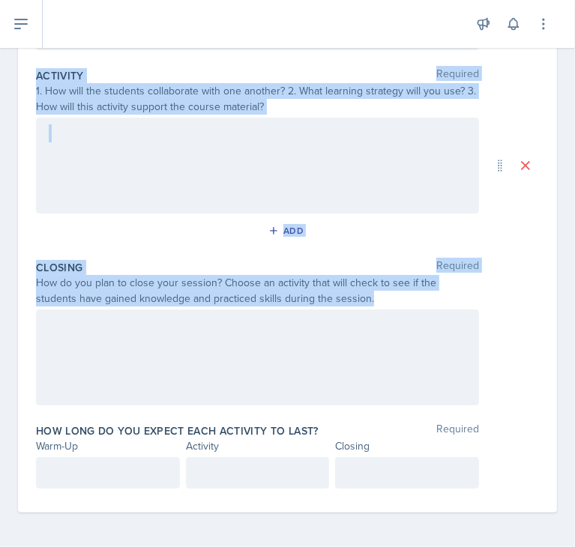
drag, startPoint x: 37, startPoint y: 208, endPoint x: 405, endPoint y: 297, distance: 378.7
click at [405, 297] on div "Warm-Up Required How do you plan to open your session? What icebreaker will you…" at bounding box center [287, 195] width 503 height 636
copy div "Warm-Up Required How do you plan to open your session? What icebreaker will you…"
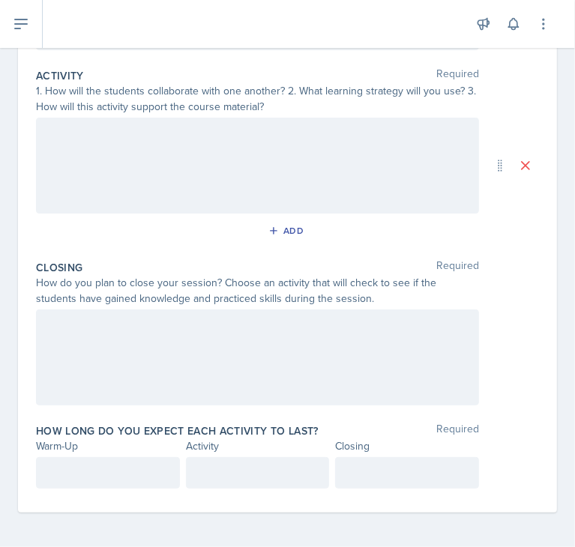
click at [111, 475] on p at bounding box center [108, 473] width 118 height 18
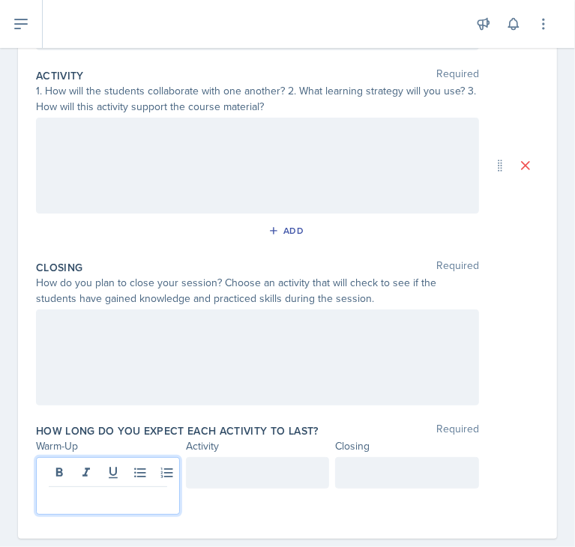
scroll to position [342, 0]
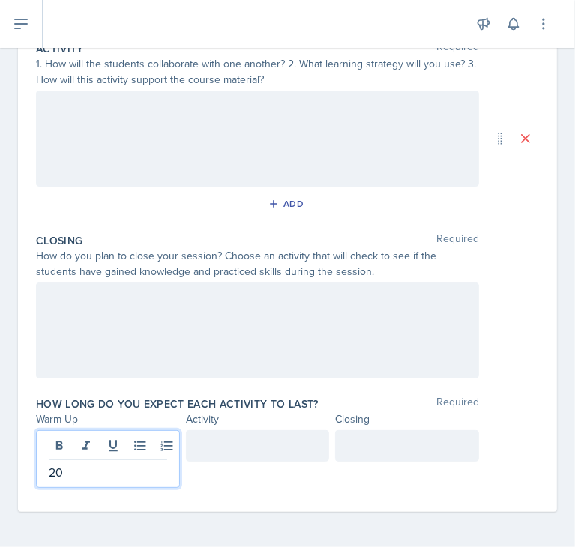
click at [255, 460] on div at bounding box center [258, 445] width 144 height 31
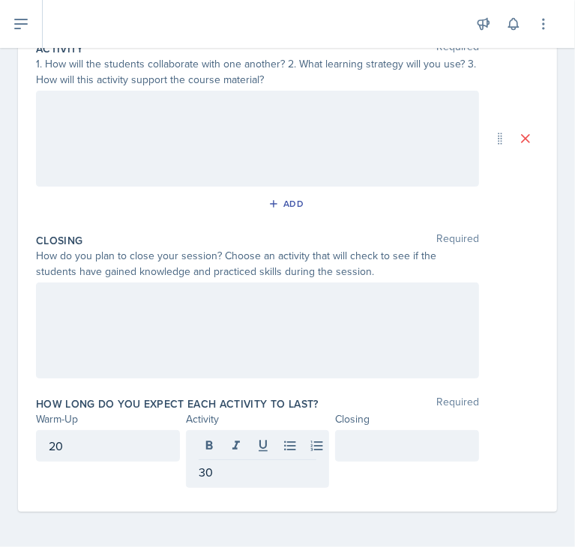
click at [397, 456] on div at bounding box center [407, 445] width 144 height 31
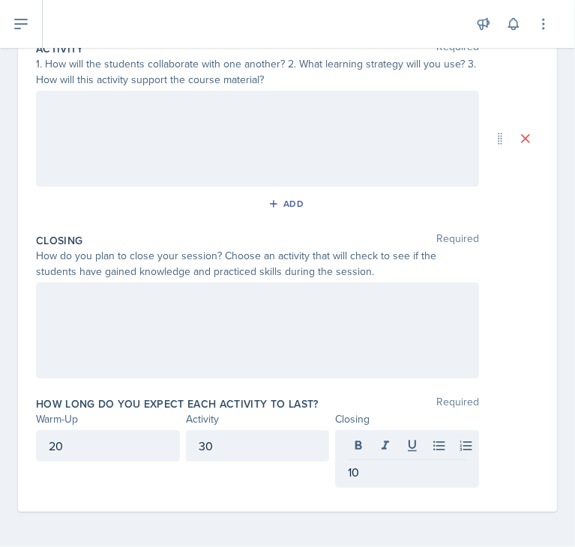
click at [480, 328] on div at bounding box center [287, 331] width 503 height 96
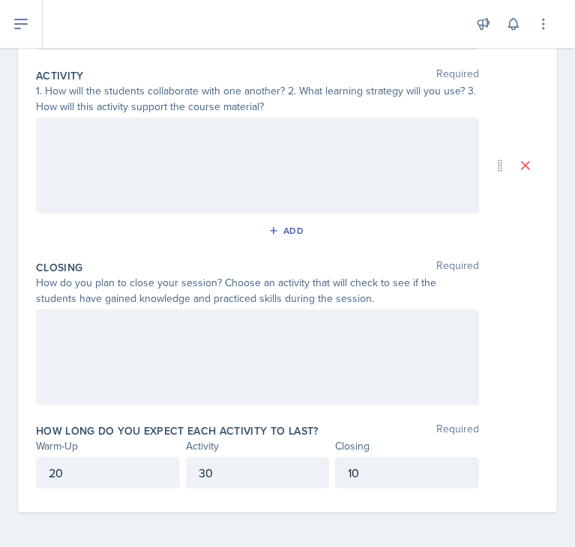
click at [226, 140] on div at bounding box center [257, 166] width 443 height 96
click at [563, 192] on div "Date [DATE] [DATE] 31 1 2 3 4 5 6 7 8 9 10 11 12 13 14 15 16 17 18 19 20 21 22 …" at bounding box center [287, 176] width 575 height 746
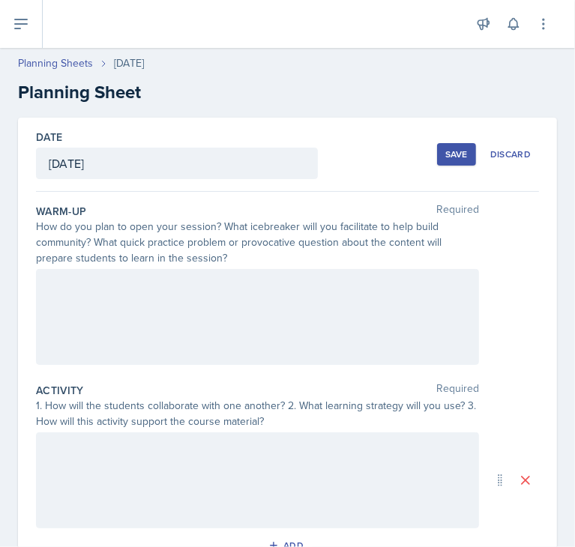
click at [372, 307] on div at bounding box center [257, 317] width 443 height 96
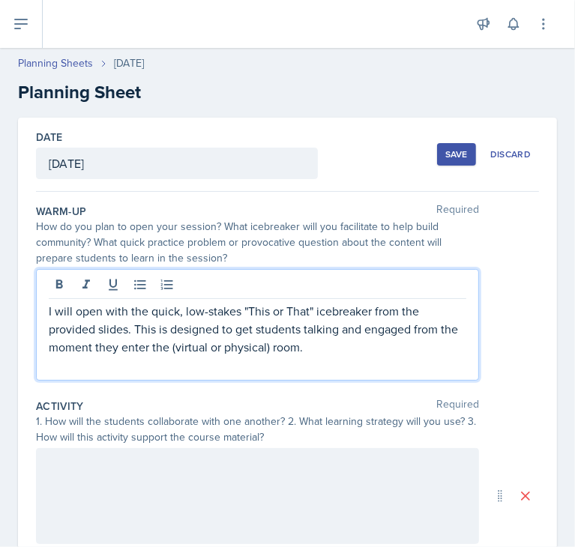
click at [58, 309] on p "I will open with the quick, low-stakes "This or That" icebreaker from the provi…" at bounding box center [258, 329] width 418 height 54
click at [51, 312] on p "I will open with the quick, low-stakes "This or That" icebreaker from the provi…" at bounding box center [258, 329] width 418 height 54
click at [58, 313] on p "I will open with the quick, low-stakes "This or That" icebreaker from the provi…" at bounding box center [258, 329] width 418 height 54
click at [51, 310] on p "I will open with the quick, low-stakes "This or That" icebreaker from the provi…" at bounding box center [258, 329] width 418 height 54
click at [130, 316] on p "I will open with the quick, low-stakes "This or That" icebreaker from the provi…" at bounding box center [258, 329] width 418 height 54
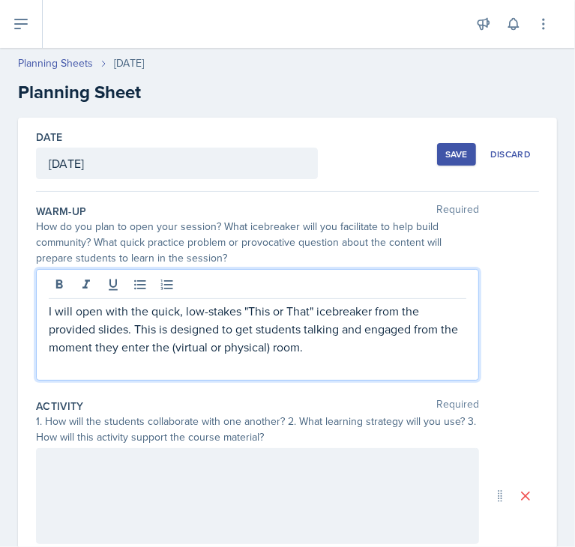
click at [145, 312] on p "I will open with the quick, low-stakes "This or That" icebreaker from the provi…" at bounding box center [258, 329] width 418 height 54
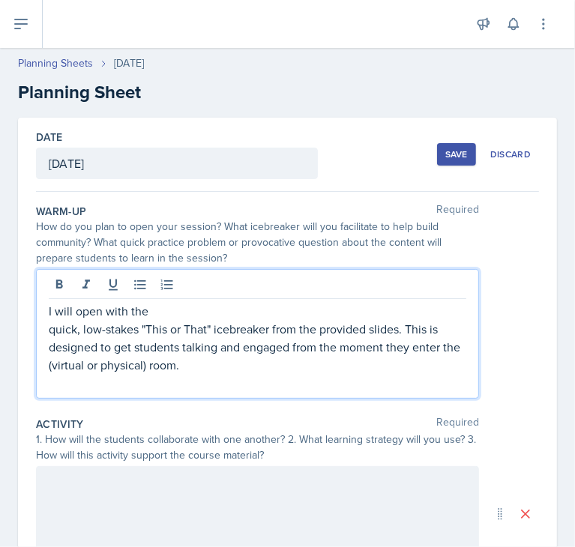
click at [145, 312] on p "I will open with the" at bounding box center [258, 311] width 418 height 18
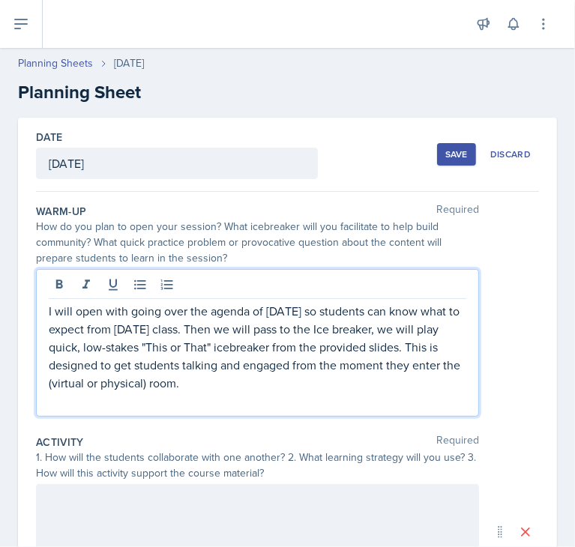
click at [53, 350] on p "quick, low-stakes "This or That" icebreaker from the provided slides. This is d…" at bounding box center [258, 365] width 418 height 54
drag, startPoint x: 403, startPoint y: 348, endPoint x: 215, endPoint y: 355, distance: 188.4
click at [215, 355] on p "quick, low-stakes "This or That" icebreaker from the provided slides. This is d…" at bounding box center [258, 365] width 418 height 54
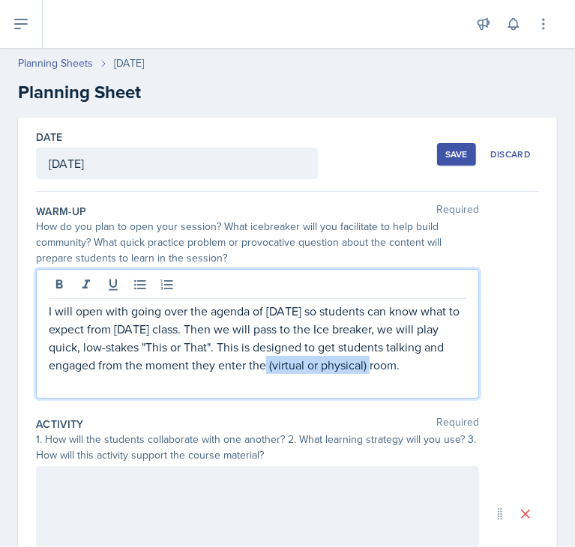
drag, startPoint x: 368, startPoint y: 367, endPoint x: 263, endPoint y: 369, distance: 105.0
click at [263, 369] on p "quick, low-stakes "This or That". This is designed to get students talking and …" at bounding box center [258, 356] width 418 height 36
click at [316, 365] on p "quick, low-stakes "This or That". This is designed to get students talking and …" at bounding box center [258, 356] width 418 height 36
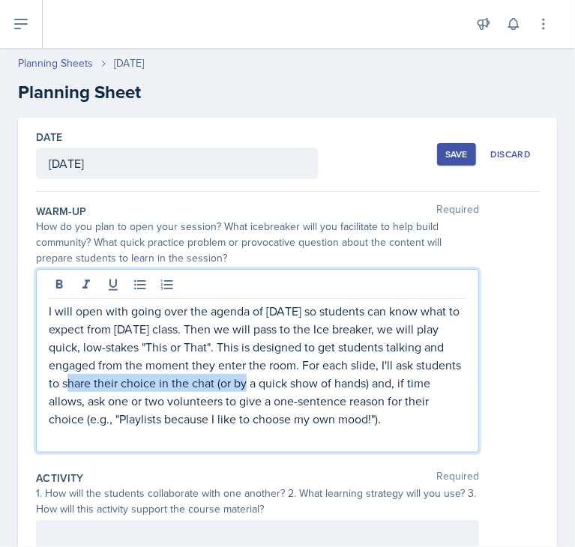
drag, startPoint x: 118, startPoint y: 383, endPoint x: 293, endPoint y: 385, distance: 175.5
click at [293, 385] on p "quick, low-stakes "This or That". This is designed to get students talking and …" at bounding box center [258, 383] width 418 height 90
click at [267, 388] on p "quick, low-stakes "This or That". This is designed to get students talking and …" at bounding box center [258, 383] width 418 height 90
drag, startPoint x: 208, startPoint y: 383, endPoint x: 281, endPoint y: 384, distance: 73.5
click at [281, 384] on p "quick, low-stakes "This or That". This is designed to get students talking and …" at bounding box center [258, 383] width 418 height 90
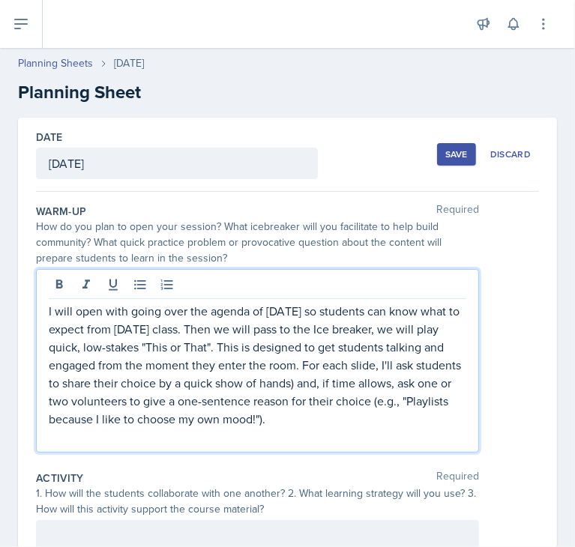
click at [343, 384] on p "quick, low-stakes "This or That". This is designed to get students talking and …" at bounding box center [258, 383] width 418 height 90
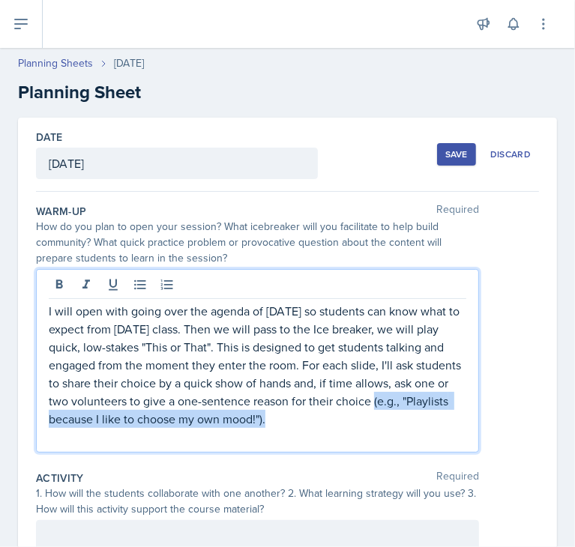
drag, startPoint x: 346, startPoint y: 419, endPoint x: 45, endPoint y: 421, distance: 300.7
click at [45, 421] on div "I will open with going over the agenda of [DATE] so students can know what to e…" at bounding box center [257, 361] width 443 height 184
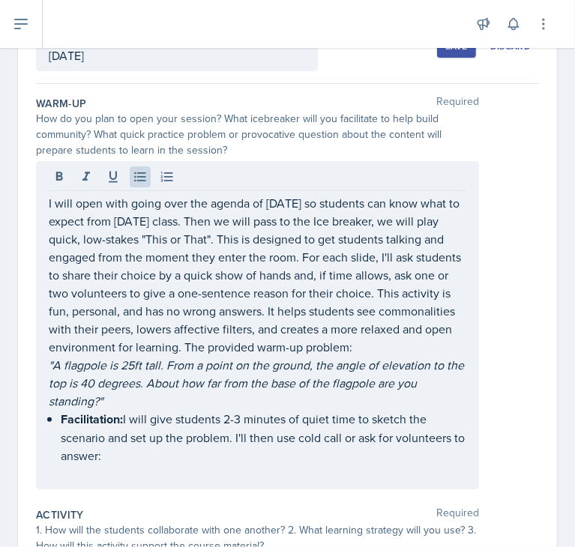
scroll to position [113, 0]
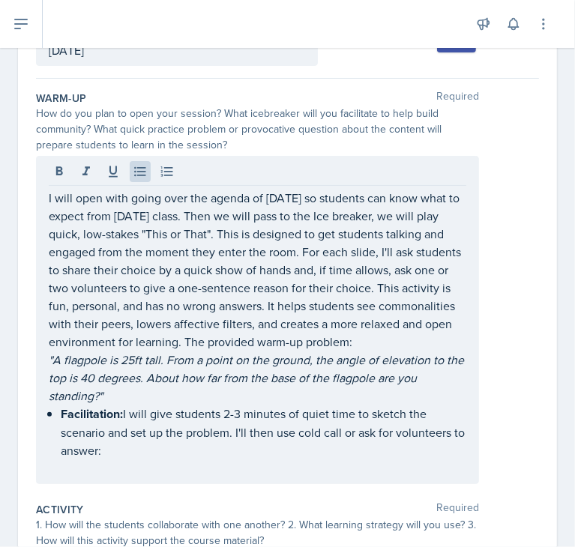
click at [450, 343] on p "quick, low-stakes "This or That". This is designed to get students talking and …" at bounding box center [258, 288] width 418 height 126
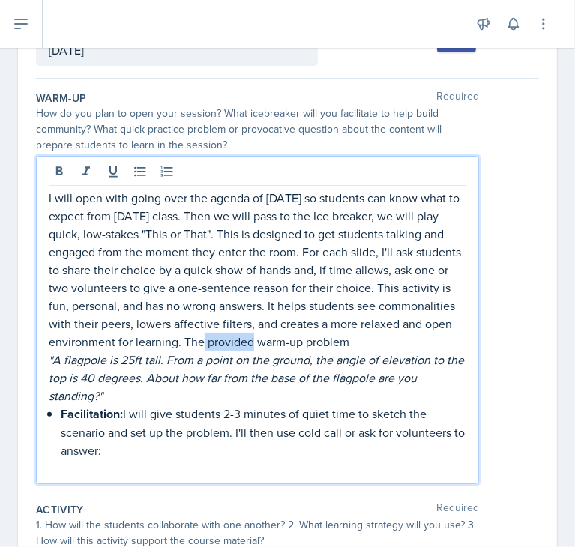
drag, startPoint x: 300, startPoint y: 340, endPoint x: 348, endPoint y: 340, distance: 48.0
click at [348, 340] on p "quick, low-stakes "This or That". This is designed to get students talking and …" at bounding box center [258, 288] width 418 height 126
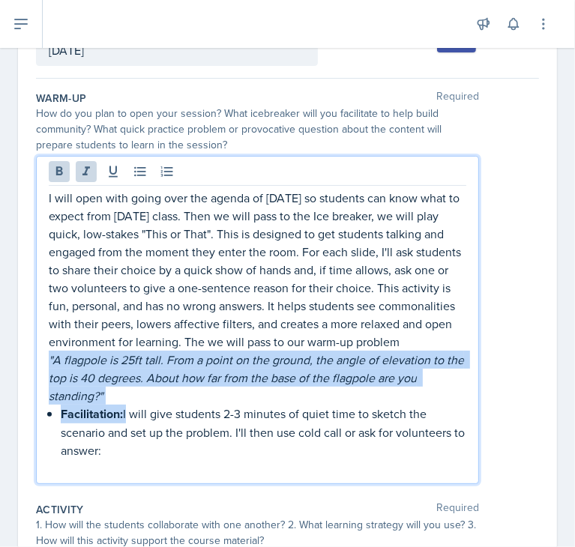
drag, startPoint x: 127, startPoint y: 438, endPoint x: 102, endPoint y: 354, distance: 87.6
click at [102, 354] on div "I will open with going over the agenda of [DATE] so students can know what to e…" at bounding box center [258, 333] width 418 height 289
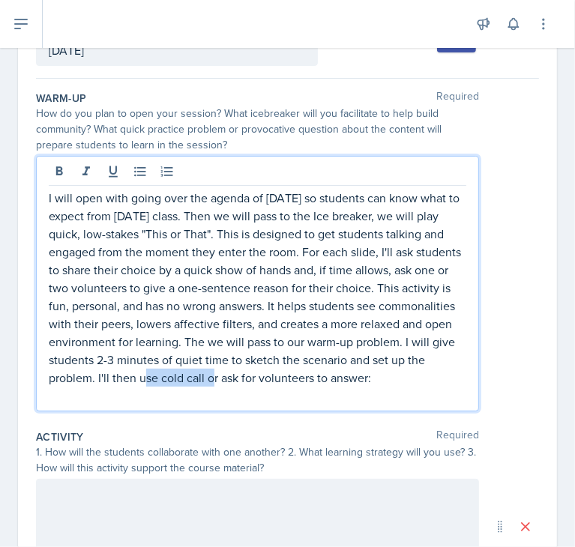
drag, startPoint x: 294, startPoint y: 378, endPoint x: 222, endPoint y: 381, distance: 72.1
click at [222, 381] on p "quick, low-stakes "This or That". This is designed to get students talking and …" at bounding box center [258, 306] width 418 height 162
click at [451, 373] on p "quick, low-stakes "This or That". This is designed to get students talking and …" at bounding box center [258, 306] width 418 height 162
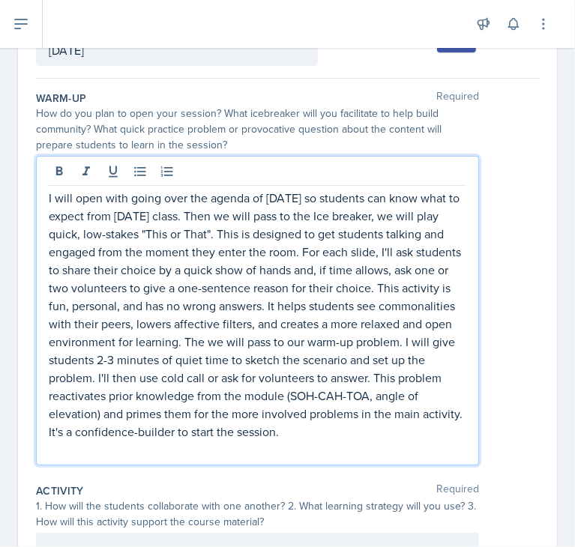
click at [528, 435] on div "Date [DATE] [DATE] 31 1 2 3 4 5 6 7 8 9 10 11 12 13 14 15 16 17 18 19 20 21 22 …" at bounding box center [287, 466] width 539 height 924
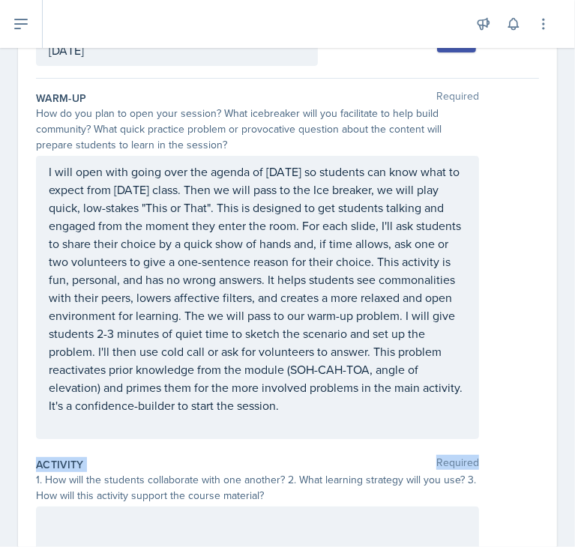
drag, startPoint x: 562, startPoint y: 337, endPoint x: 561, endPoint y: 451, distance: 114.0
click at [561, 451] on div "Date [DATE] [DATE] 31 1 2 3 4 5 6 7 8 9 10 11 12 13 14 15 16 17 18 19 20 21 22 …" at bounding box center [287, 471] width 575 height 934
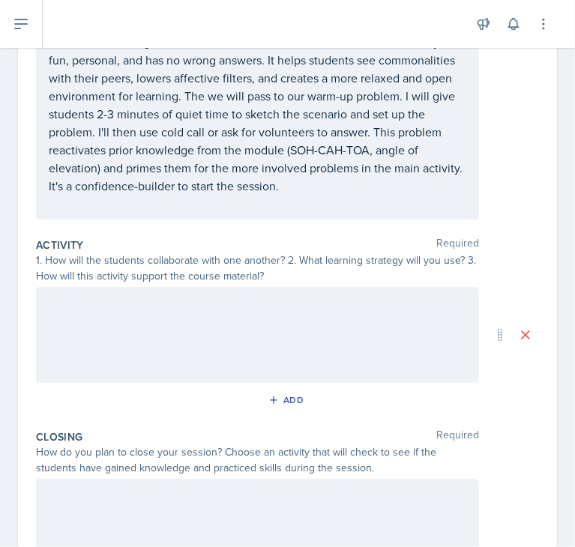
click at [312, 374] on div at bounding box center [257, 335] width 443 height 96
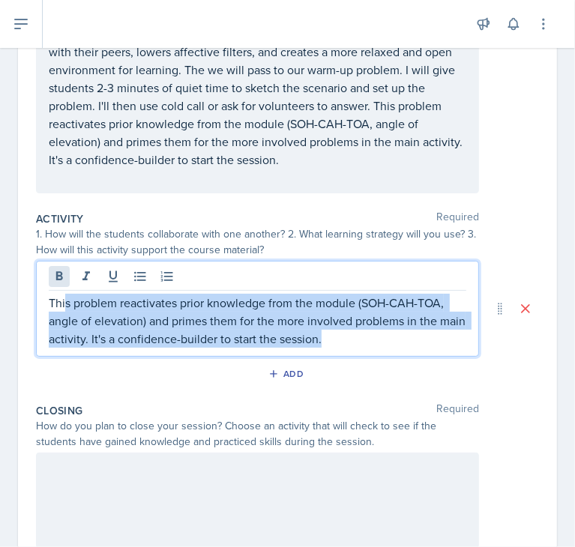
drag, startPoint x: 408, startPoint y: 331, endPoint x: 64, endPoint y: 282, distance: 347.0
click at [64, 282] on div "This problem reactivates prior knowledge from the module (SOH-CAH-TOA, angle of…" at bounding box center [257, 309] width 443 height 96
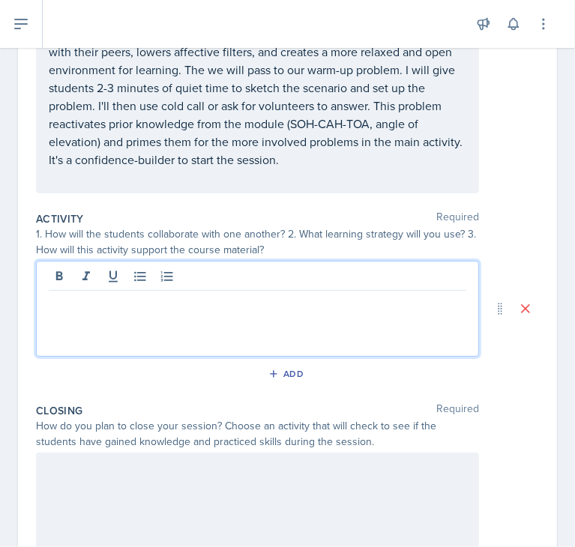
click at [300, 292] on div at bounding box center [257, 309] width 443 height 96
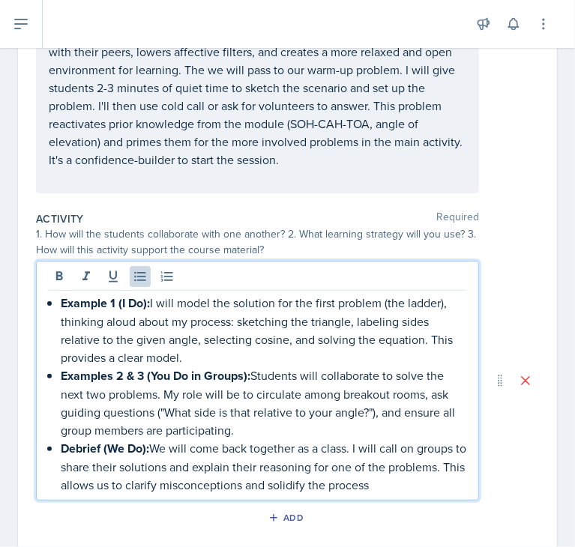
click at [476, 298] on div "Example 1 (I Do): I will model the solution for the first problem (the ladder),…" at bounding box center [287, 381] width 503 height 240
drag, startPoint x: 191, startPoint y: 348, endPoint x: 171, endPoint y: 367, distance: 27.6
click at [171, 367] on strong "Examples 2 & 3 (You Do in Groups):" at bounding box center [156, 375] width 190 height 17
click at [198, 370] on strong "Examples 2 & 3 (You Do in Groups):" at bounding box center [156, 375] width 190 height 17
drag, startPoint x: 204, startPoint y: 375, endPoint x: 150, endPoint y: 377, distance: 54.0
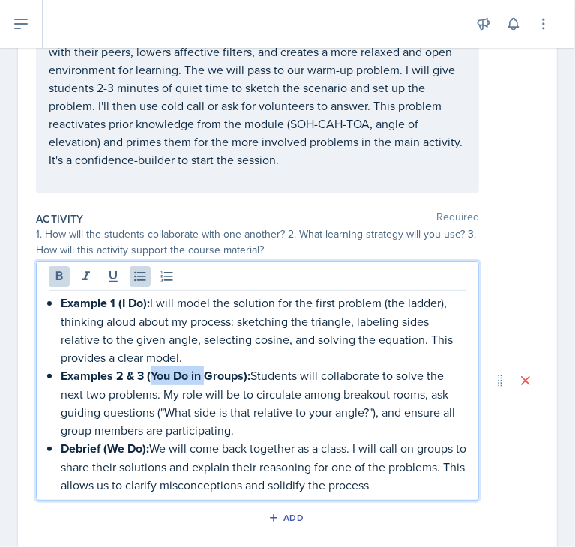
click at [150, 377] on strong "Examples 2 & 3 (You Do in Groups):" at bounding box center [156, 375] width 190 height 17
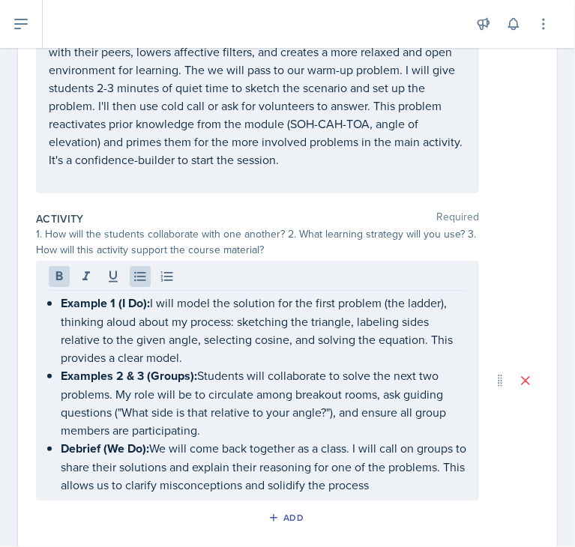
drag, startPoint x: 562, startPoint y: 306, endPoint x: 561, endPoint y: 374, distance: 68.3
click at [561, 374] on div "Date [DATE] [DATE] 31 1 2 3 4 5 6 7 8 9 10 11 12 13 14 15 16 17 18 19 20 21 22 …" at bounding box center [287, 298] width 575 height 1078
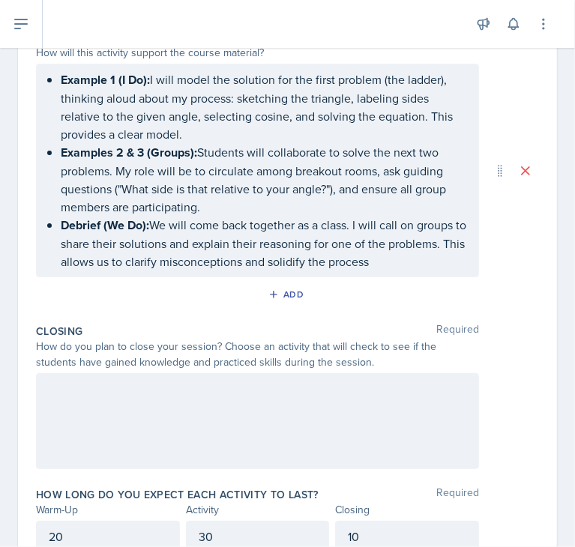
click at [385, 437] on div at bounding box center [257, 421] width 443 height 96
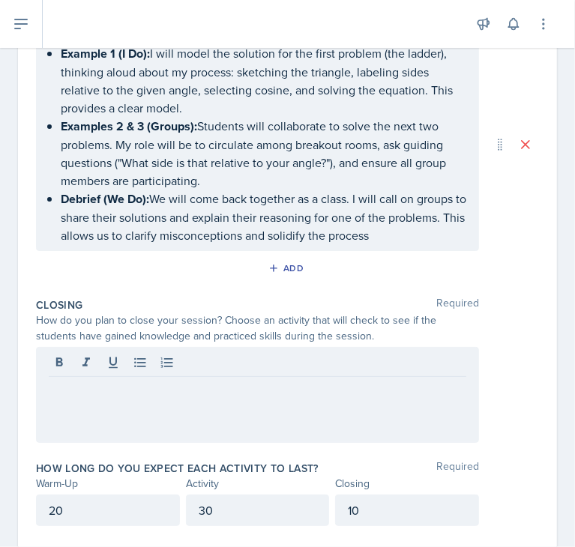
click at [178, 403] on div at bounding box center [257, 395] width 443 height 96
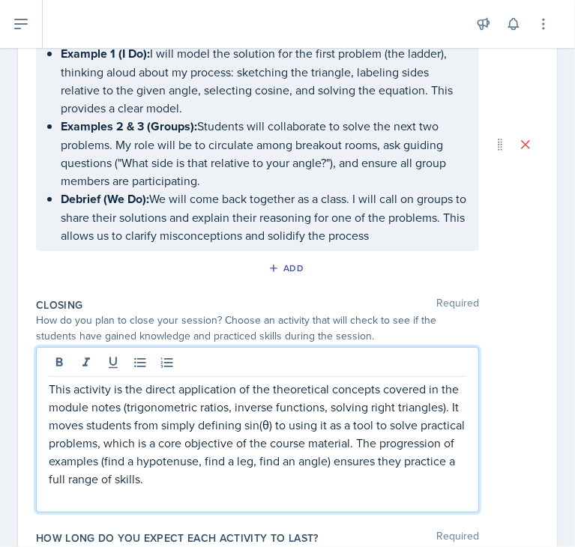
click at [521, 442] on div "This activity is the direct application of the theoretical concepts covered in …" at bounding box center [287, 430] width 503 height 166
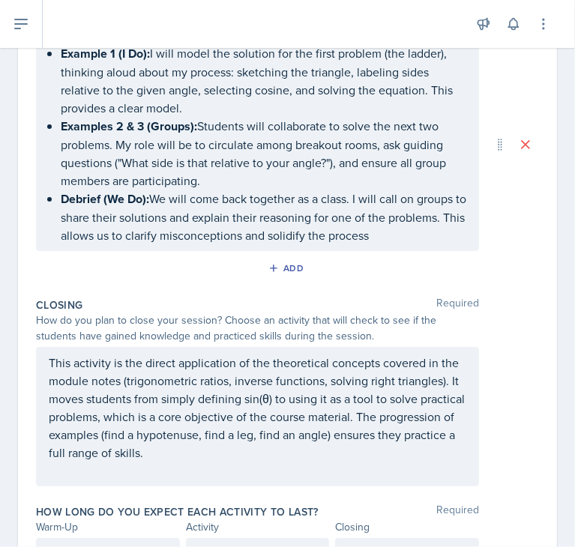
scroll to position [661, 0]
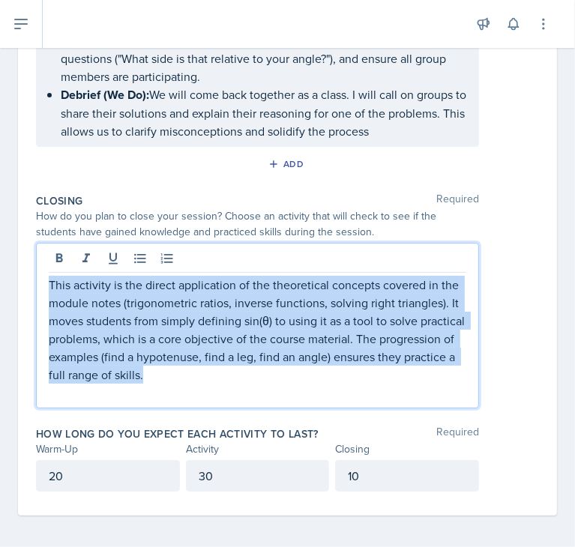
drag, startPoint x: 272, startPoint y: 370, endPoint x: -1, endPoint y: 283, distance: 286.5
click at [0, 283] on html "SI Documents Si leader Dashboard Calendar Profile Documents Planning Sheets Obs…" at bounding box center [287, 273] width 575 height 547
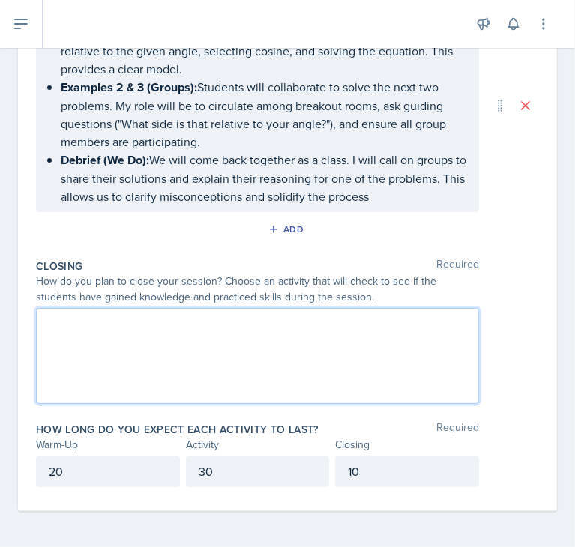
scroll to position [618, 0]
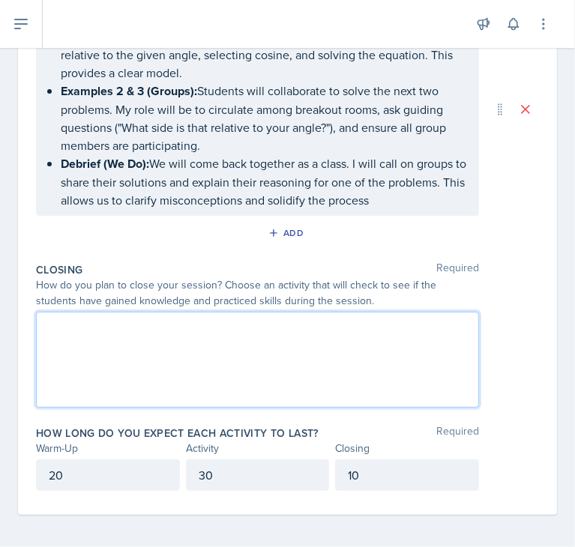
click at [459, 199] on div "Example 1 (I Do): I will model the solution for the first problem (the ladder),…" at bounding box center [257, 109] width 443 height 214
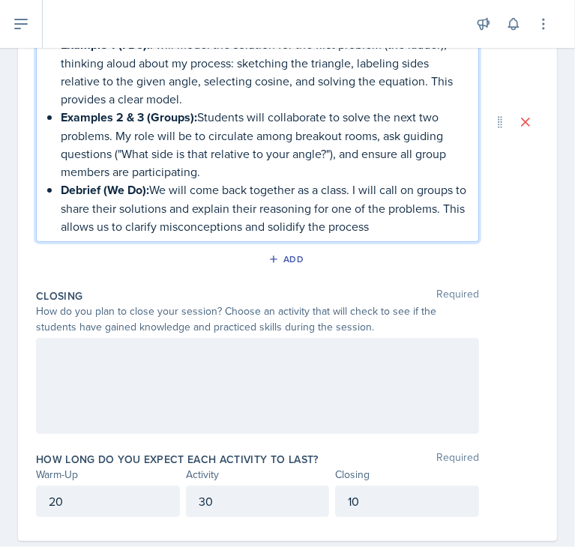
scroll to position [643, 0]
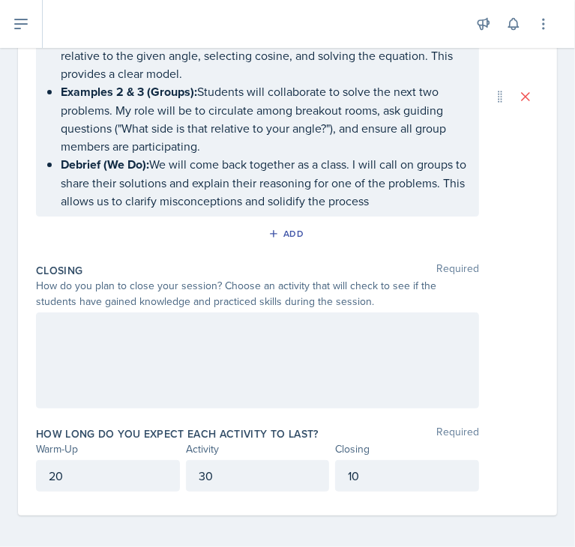
drag, startPoint x: 459, startPoint y: 199, endPoint x: 438, endPoint y: 187, distance: 24.2
click at [438, 187] on p "Debrief (We Do): We will come back together as a class. I will call on groups t…" at bounding box center [264, 182] width 406 height 55
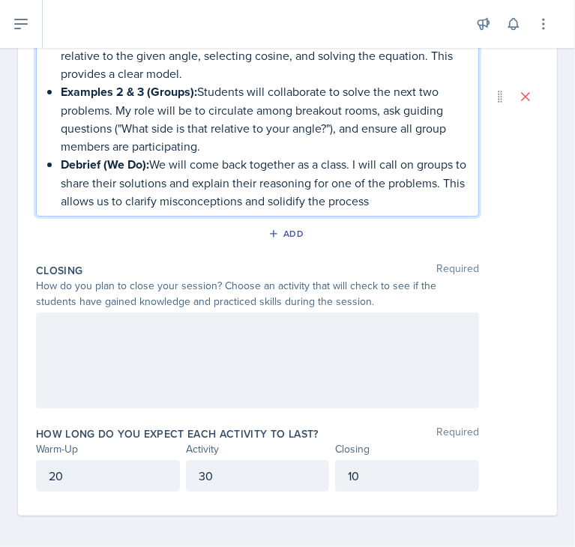
click at [445, 196] on p "Debrief (We Do): We will come back together as a class. I will call on groups t…" at bounding box center [264, 182] width 406 height 55
click at [451, 202] on p "Debrief (We Do): We will come back together as a class. I will call on groups t…" at bounding box center [264, 182] width 406 height 55
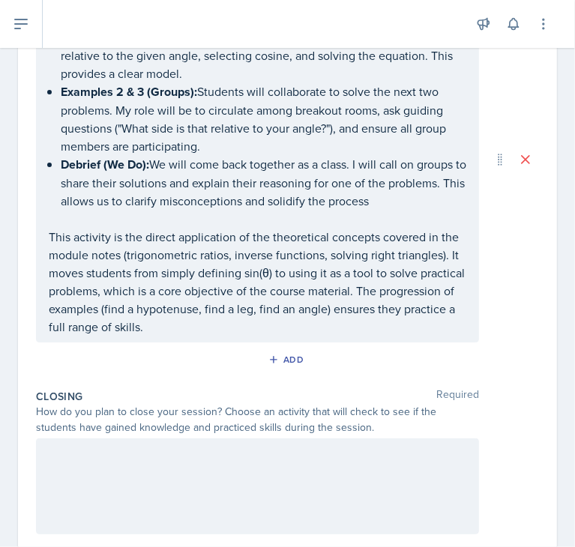
click at [250, 486] on div at bounding box center [257, 487] width 443 height 96
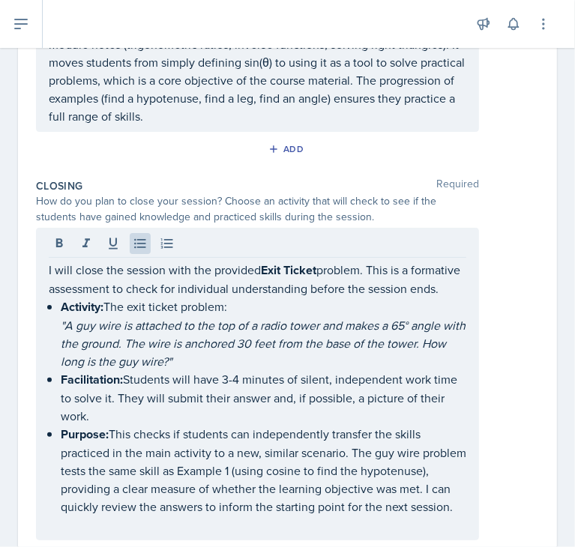
scroll to position [993, 0]
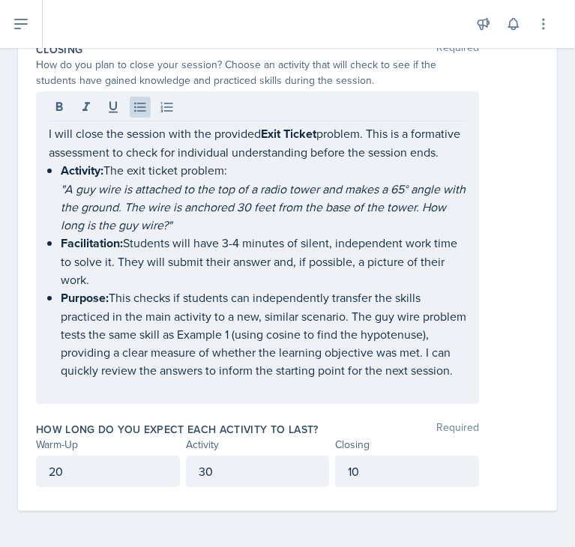
drag, startPoint x: 46, startPoint y: 265, endPoint x: 157, endPoint y: 361, distance: 146.3
click at [157, 361] on div "I will close the session with the provided Exit Ticket problem. This is a forma…" at bounding box center [257, 247] width 443 height 313
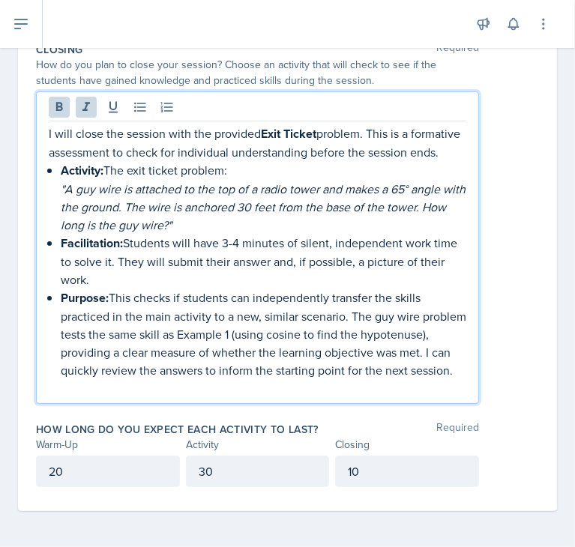
drag, startPoint x: 169, startPoint y: 369, endPoint x: 46, endPoint y: 102, distance: 293.9
click at [46, 102] on div "I will close the session with the provided Exit Ticket problem. This is a forma…" at bounding box center [257, 247] width 443 height 313
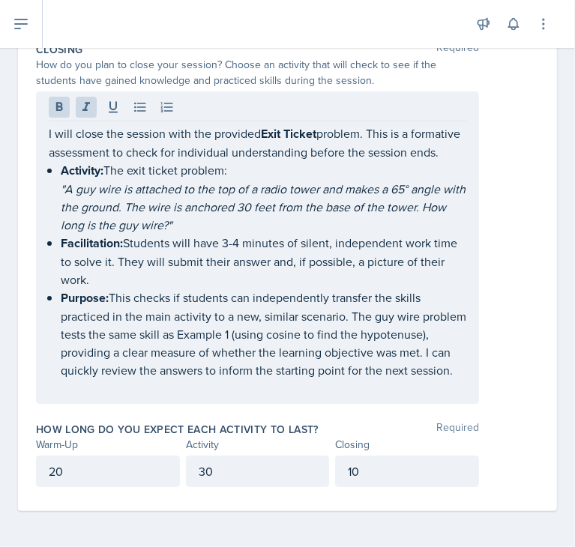
click at [276, 161] on p "Activity: The exit ticket problem:" at bounding box center [264, 170] width 406 height 19
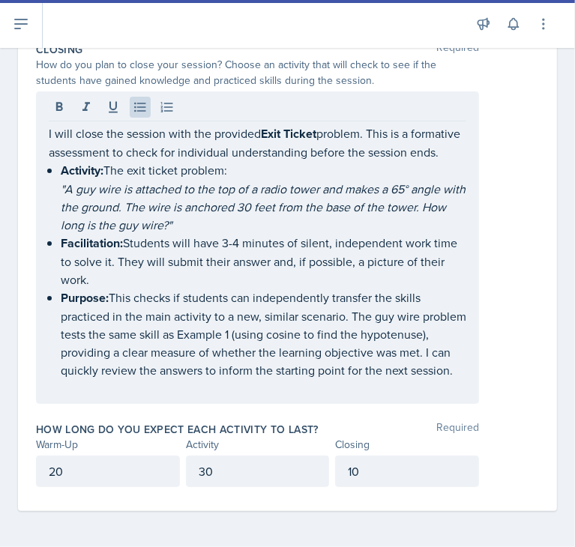
drag, startPoint x: 47, startPoint y: 100, endPoint x: 196, endPoint y: 339, distance: 281.6
click at [196, 339] on div "I will close the session with the provided Exit Ticket problem. This is a forma…" at bounding box center [257, 247] width 443 height 313
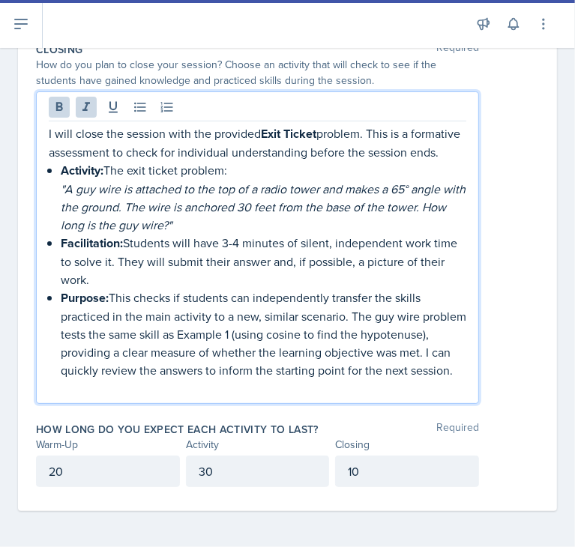
drag, startPoint x: 163, startPoint y: 378, endPoint x: 25, endPoint y: 100, distance: 309.6
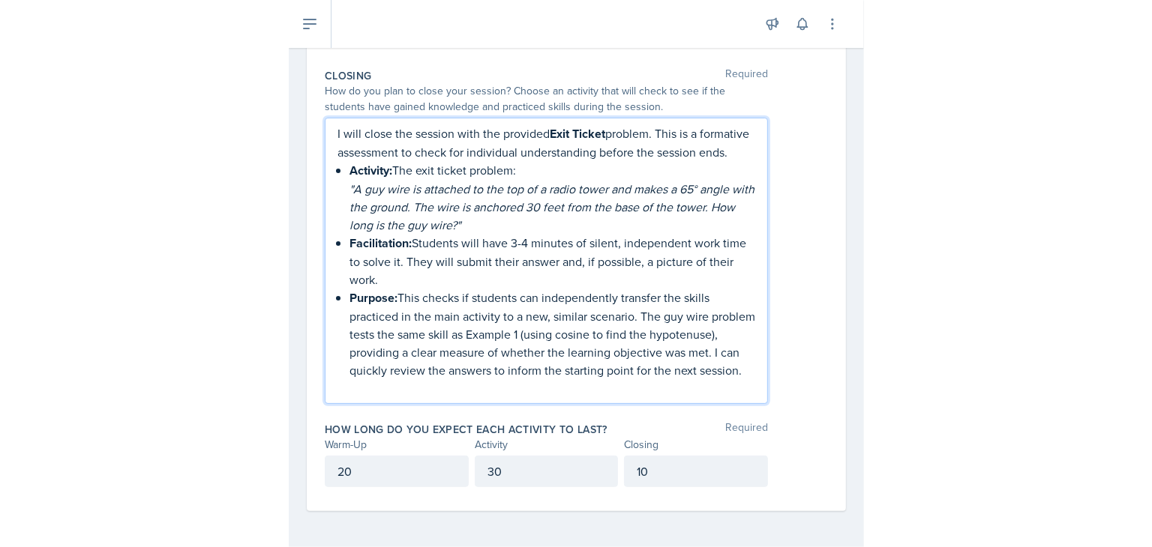
scroll to position [578, 0]
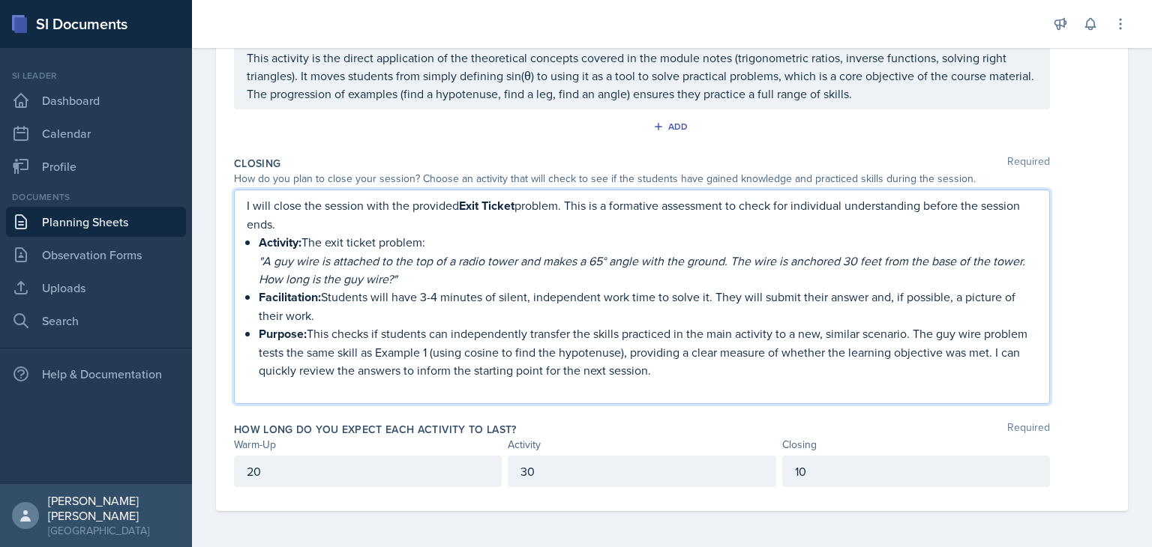
click at [388, 229] on p "I will close the session with the provided Exit Ticket problem. This is a forma…" at bounding box center [642, 214] width 790 height 37
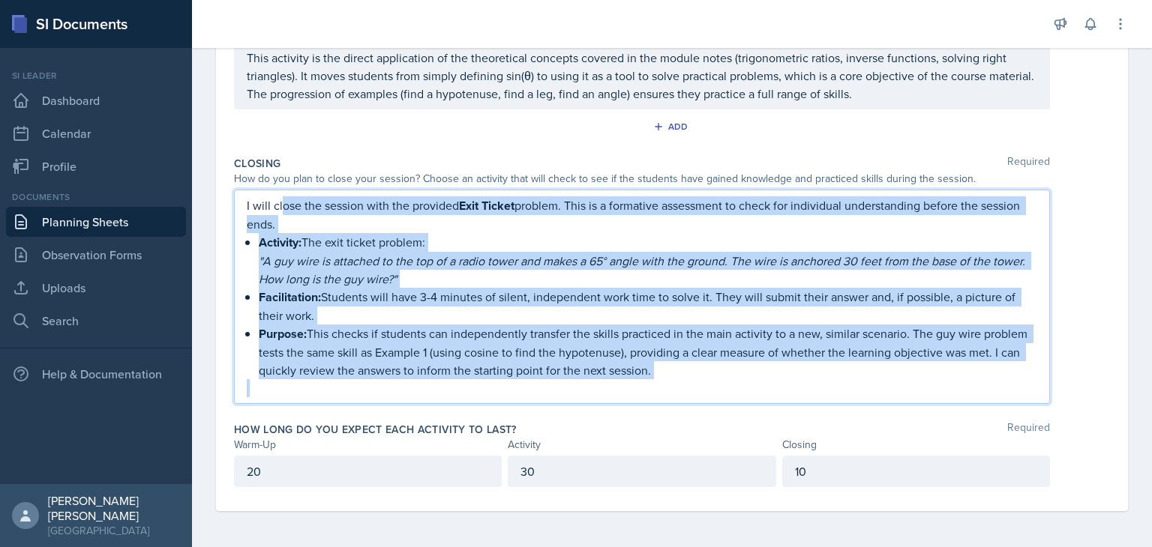
drag, startPoint x: 726, startPoint y: 385, endPoint x: 280, endPoint y: 203, distance: 481.0
click at [280, 203] on div "I will close the session with the provided Exit Ticket problem. This is a forma…" at bounding box center [642, 296] width 790 height 201
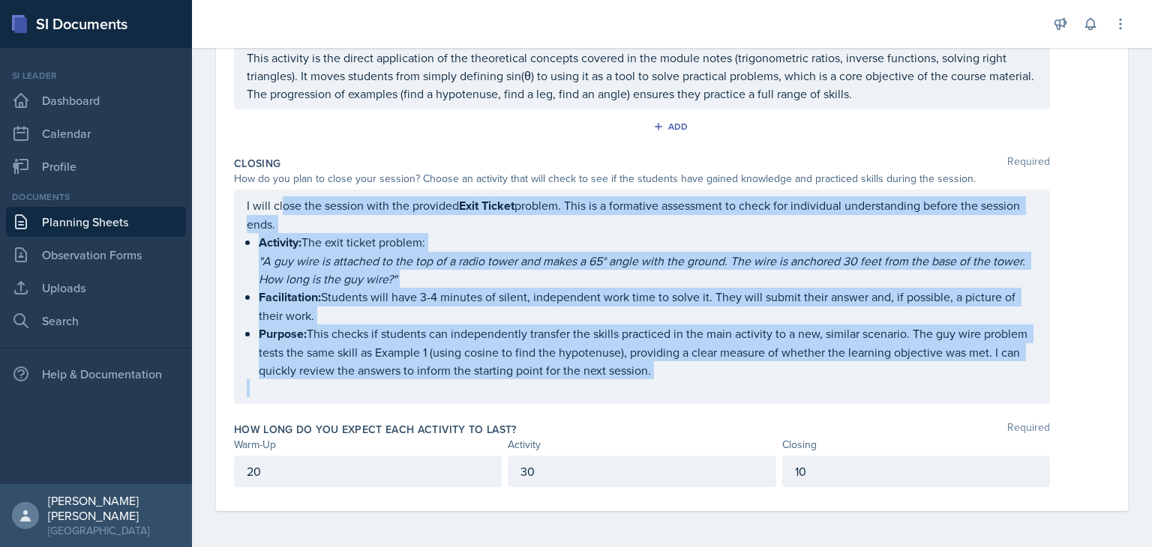
drag, startPoint x: 244, startPoint y: 211, endPoint x: 578, endPoint y: 311, distance: 349.2
click at [578, 311] on div "I will close the session with the provided Exit Ticket problem. This is a forma…" at bounding box center [642, 297] width 816 height 214
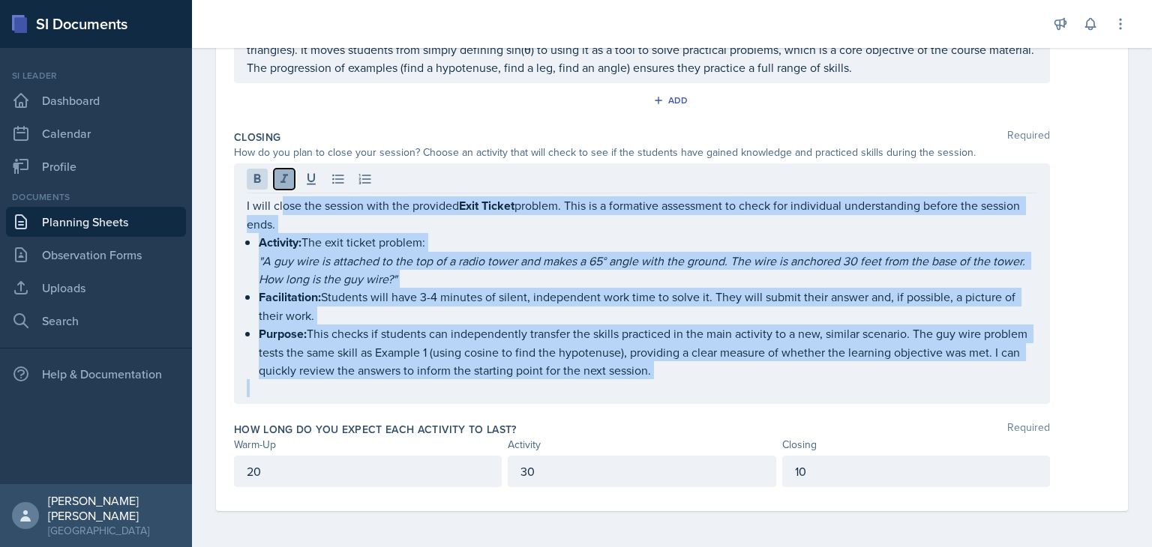
click at [283, 178] on icon at bounding box center [283, 178] width 7 height 9
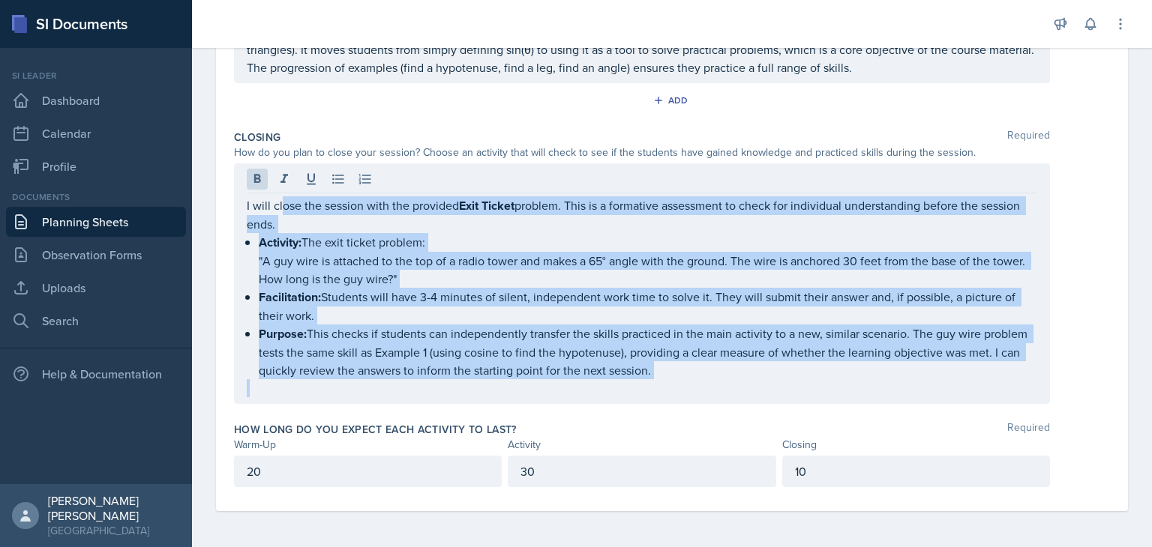
click at [388, 244] on p "Activity: The exit ticket problem:" at bounding box center [648, 242] width 778 height 19
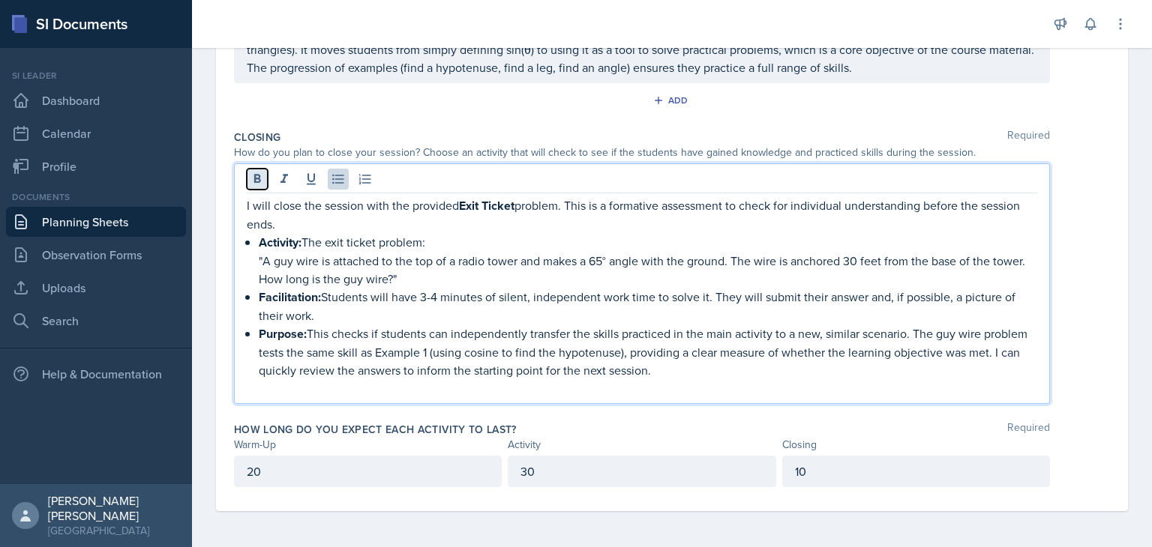
click at [259, 187] on icon at bounding box center [257, 179] width 15 height 15
click at [345, 250] on p "Activity: The exit ticket problem:" at bounding box center [648, 242] width 778 height 19
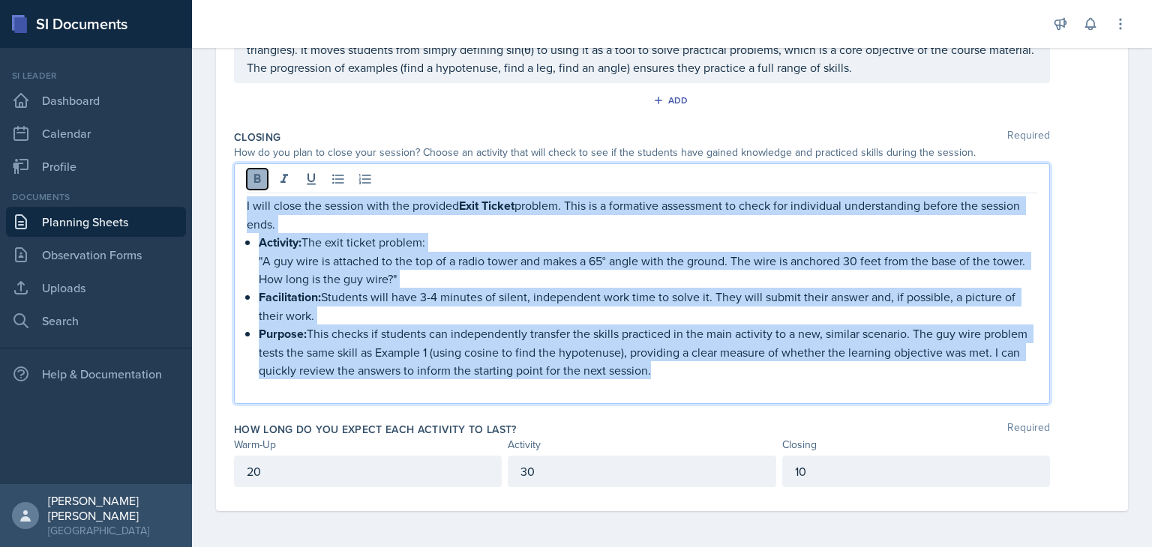
click at [257, 183] on icon at bounding box center [257, 179] width 15 height 15
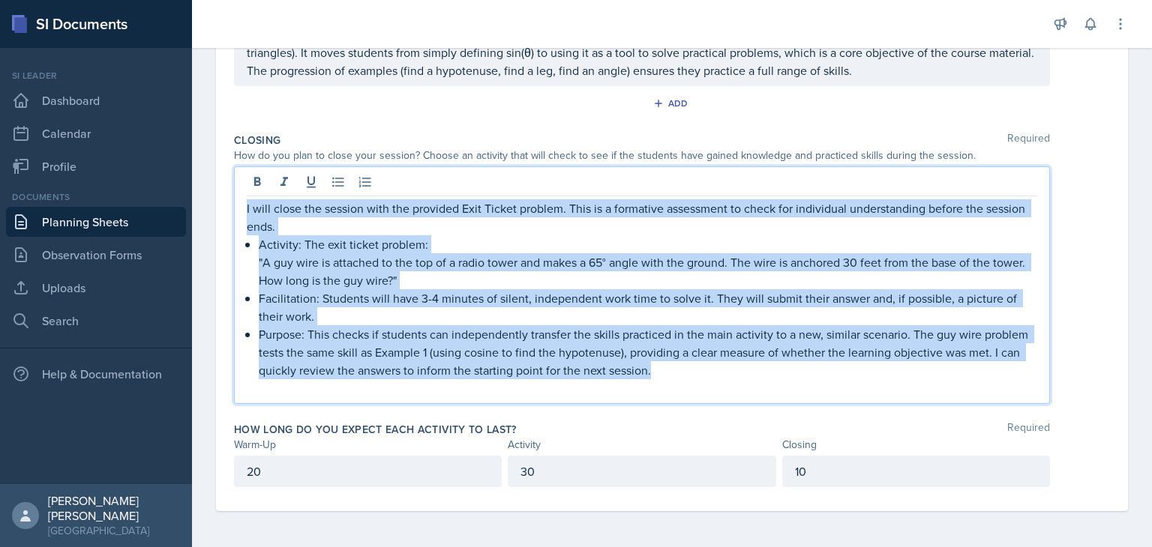
click at [432, 274] on p ""A guy wire is attached to the top of a radio tower and makes a 65° angle with …" at bounding box center [648, 271] width 778 height 36
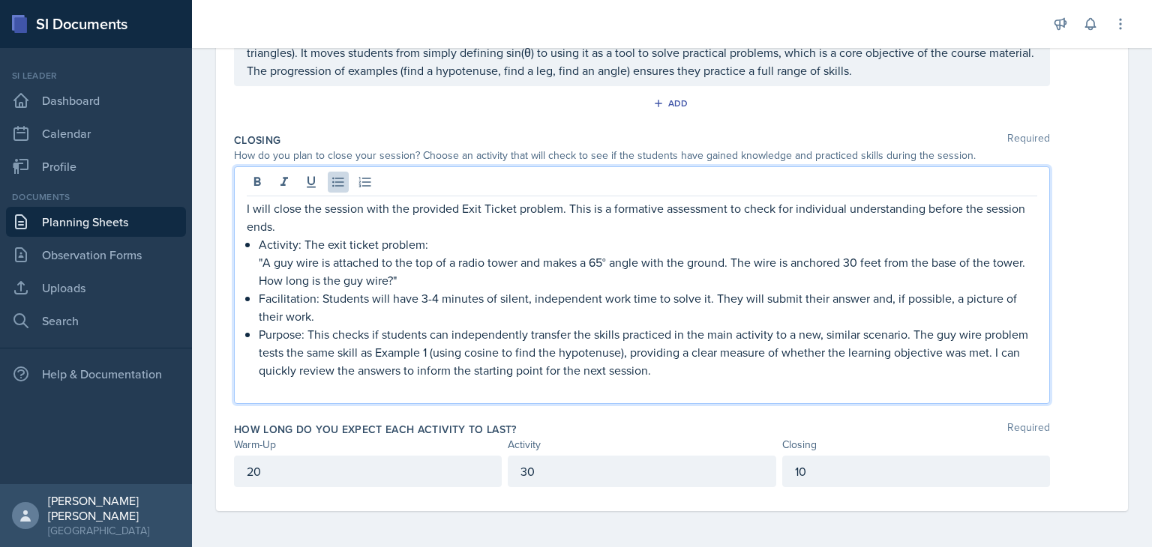
click at [313, 300] on p "Facilitation: Students will have 3-4 minutes of silent, independent work time t…" at bounding box center [648, 307] width 778 height 36
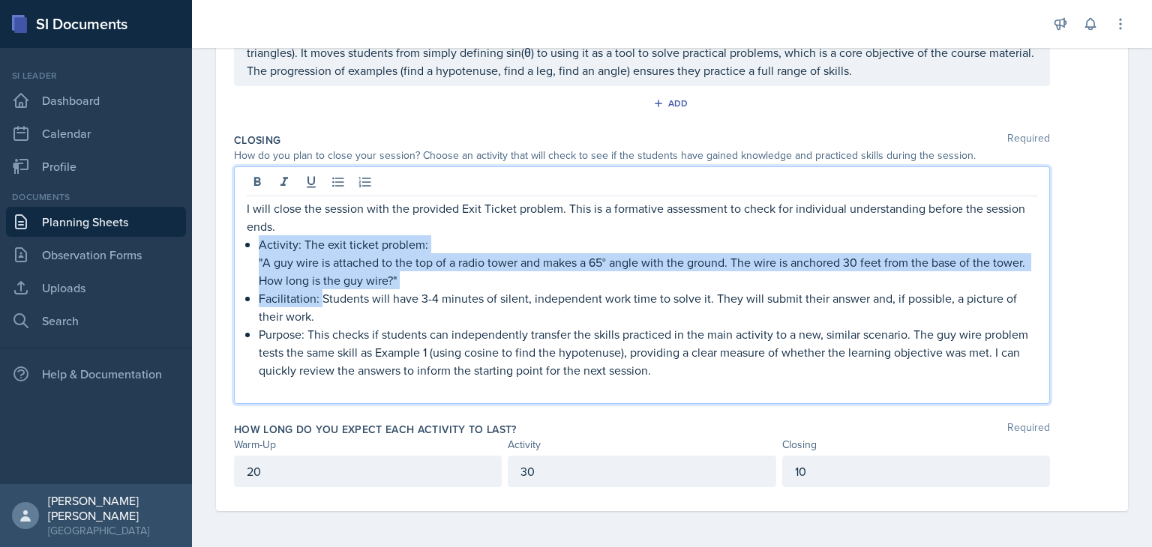
drag, startPoint x: 319, startPoint y: 300, endPoint x: 277, endPoint y: 227, distance: 84.0
click at [277, 227] on div "I will close the session with the provided Exit Ticket problem. This is a forma…" at bounding box center [642, 298] width 790 height 198
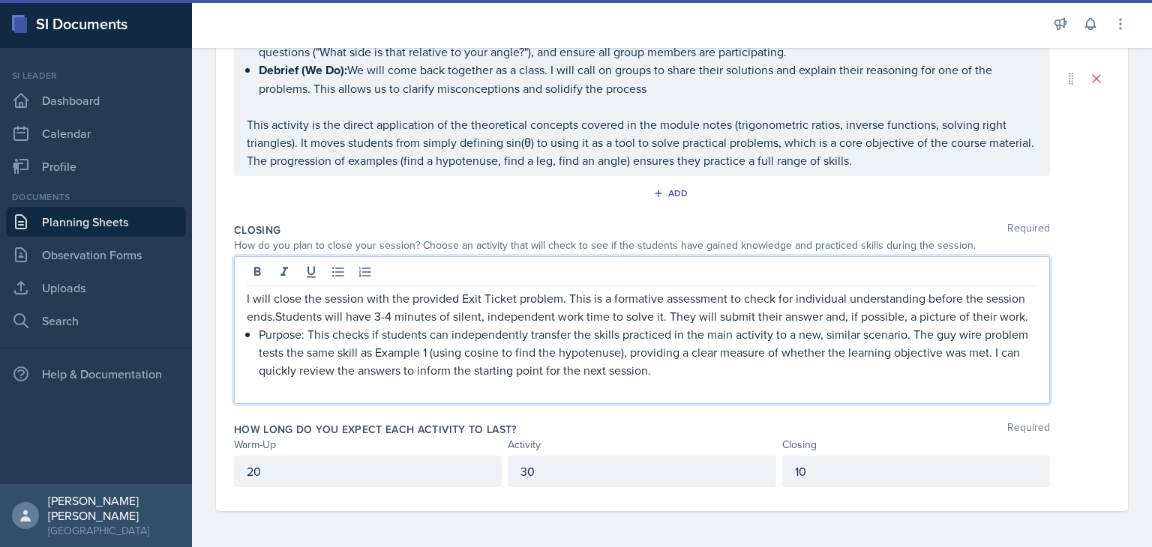
scroll to position [532, 0]
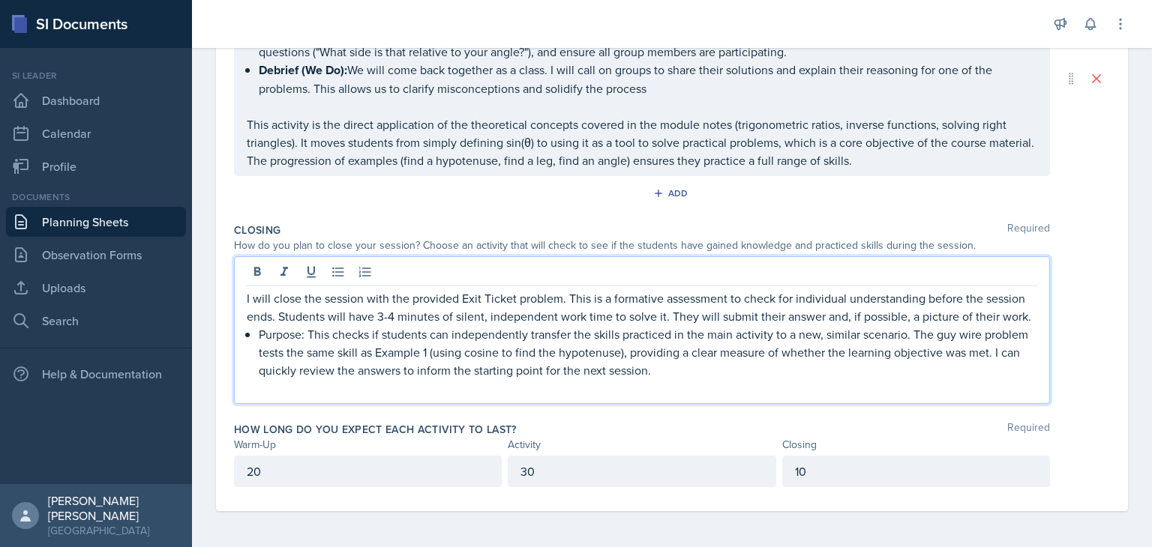
click at [393, 298] on p "I will close the session with the provided Exit Ticket problem. This is a forma…" at bounding box center [642, 307] width 790 height 36
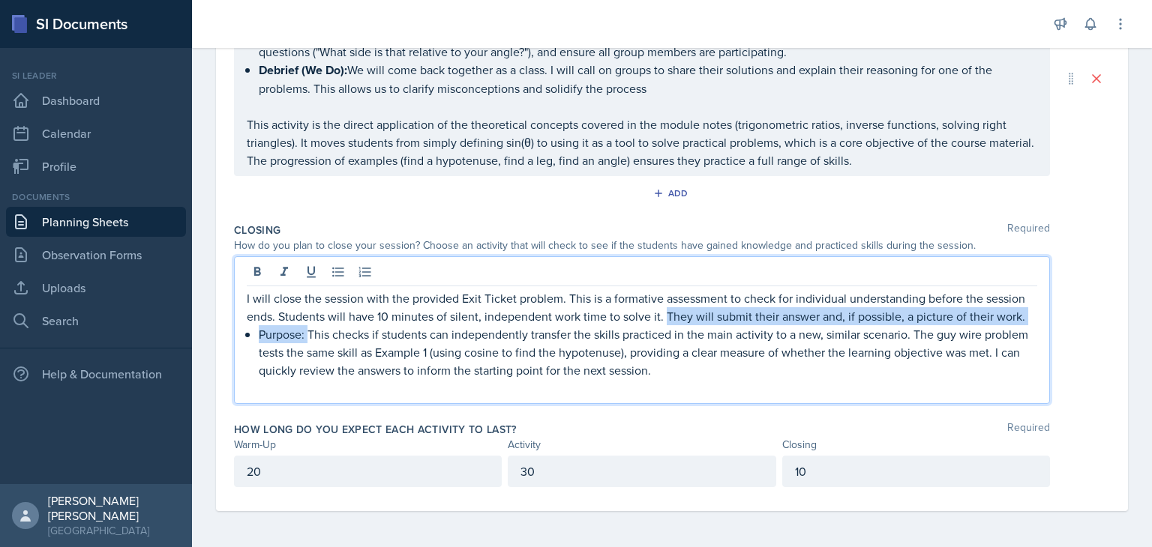
drag, startPoint x: 666, startPoint y: 317, endPoint x: 307, endPoint y: 337, distance: 359.0
click at [307, 337] on div "I will close the session with the provided Exit Ticket problem. This is a forma…" at bounding box center [642, 343] width 790 height 108
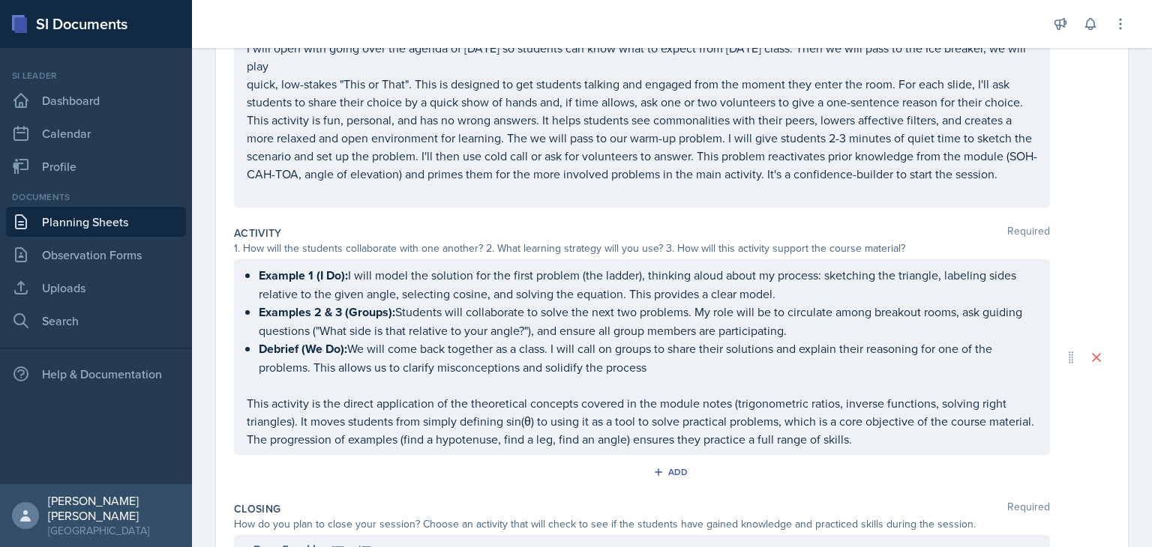
scroll to position [78, 0]
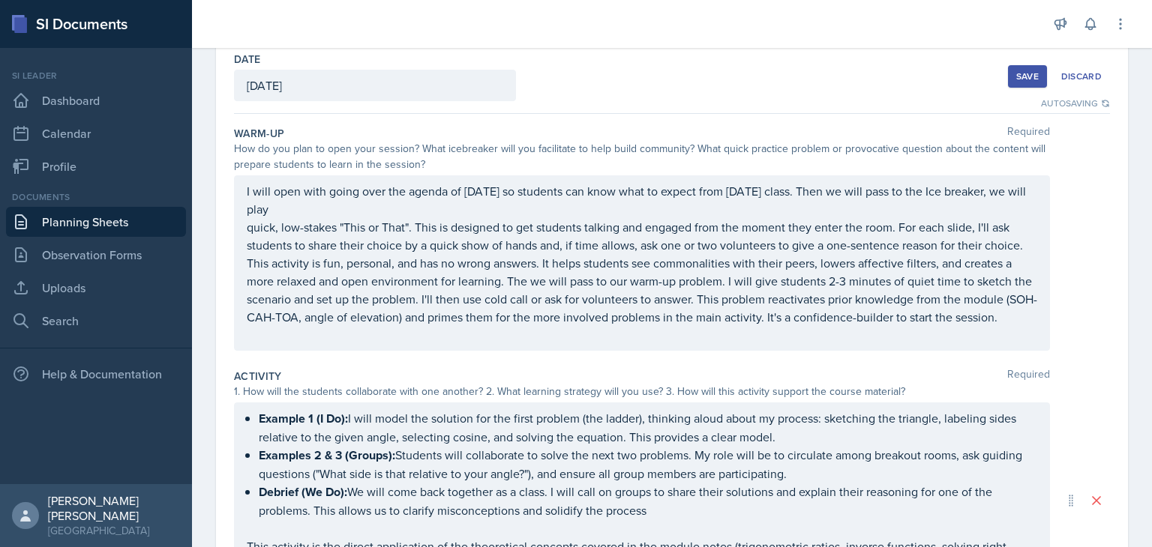
click at [1016, 79] on div "Save" at bounding box center [1027, 76] width 22 height 12
click at [807, 281] on p "quick, low-stakes "This or That". This is designed to get students talking and …" at bounding box center [642, 272] width 790 height 108
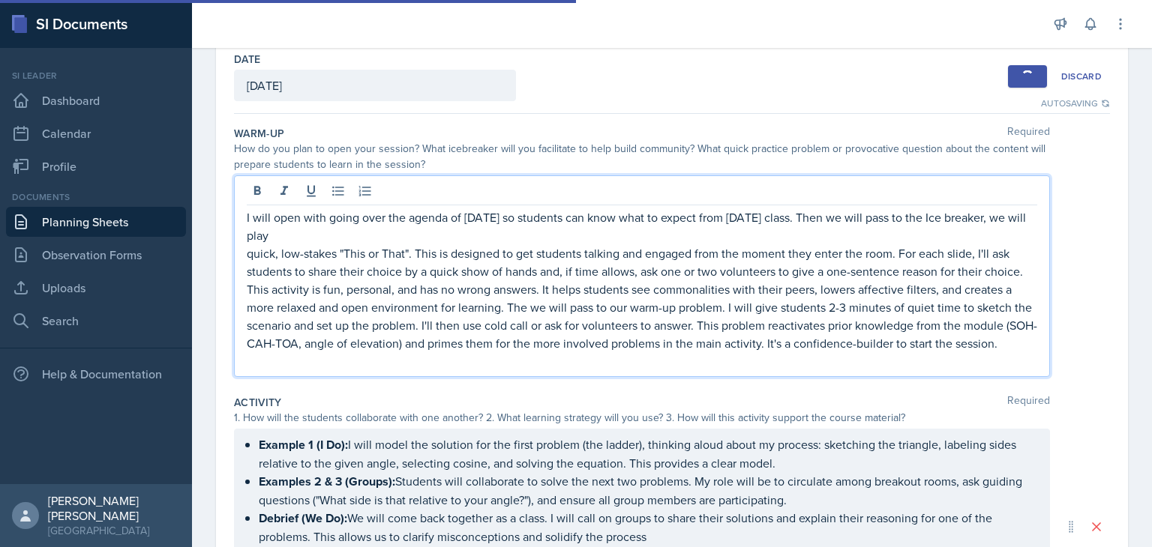
click at [249, 255] on p "quick, low-stakes "This or That". This is designed to get students talking and …" at bounding box center [642, 298] width 790 height 108
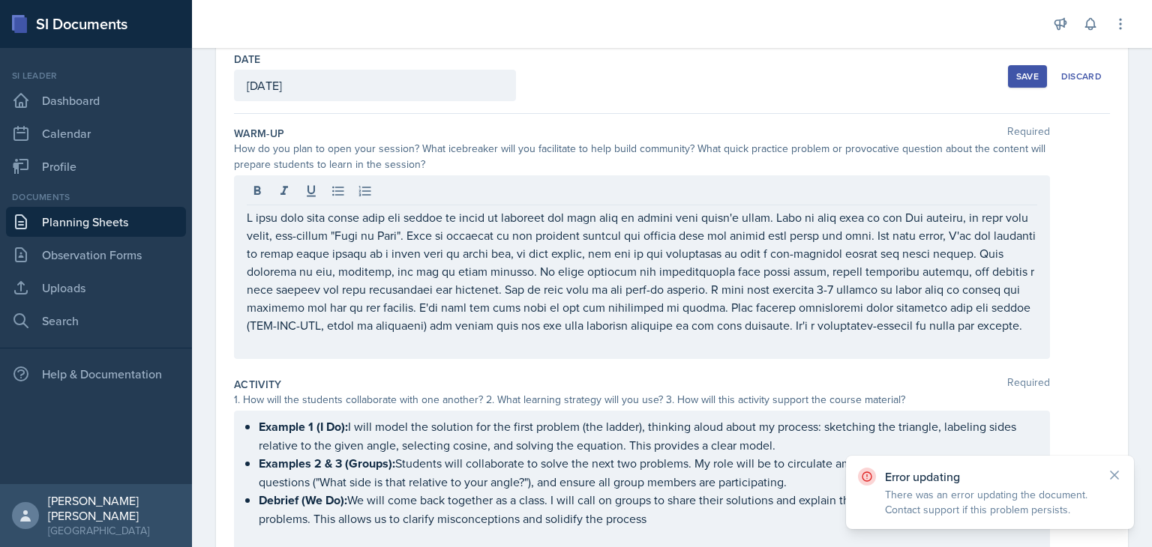
click at [1016, 82] on div "Save" at bounding box center [1027, 76] width 22 height 12
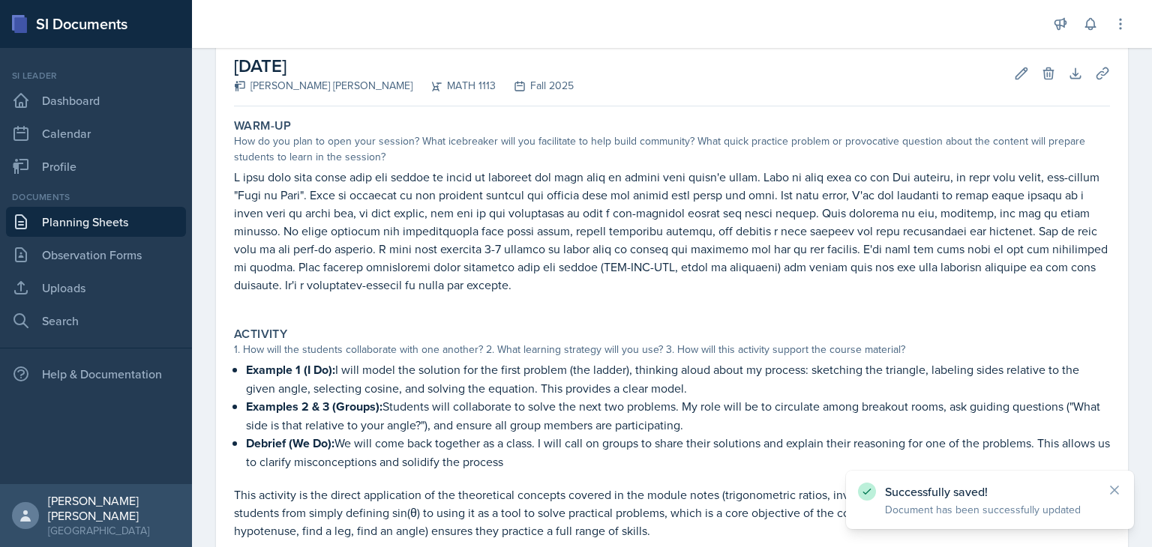
scroll to position [379, 0]
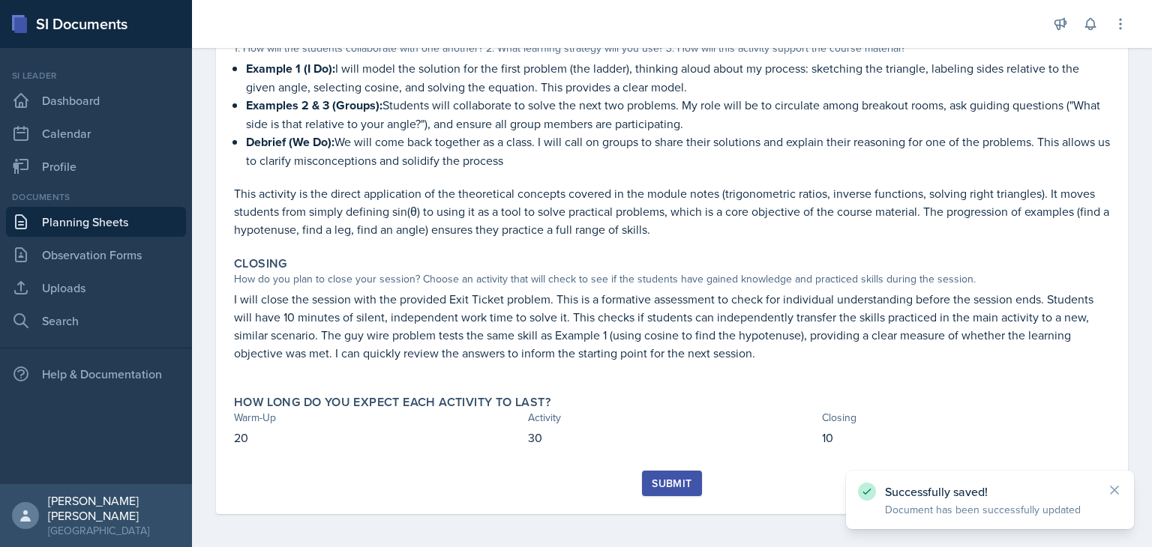
click at [662, 484] on div "Submit" at bounding box center [672, 484] width 40 height 12
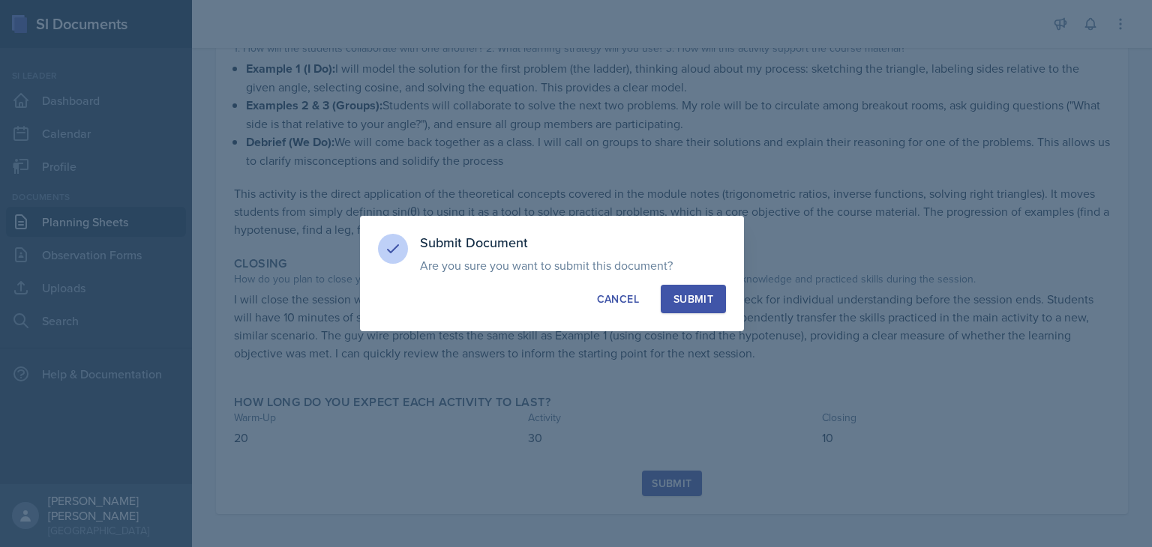
click at [699, 301] on div "Submit" at bounding box center [693, 299] width 40 height 15
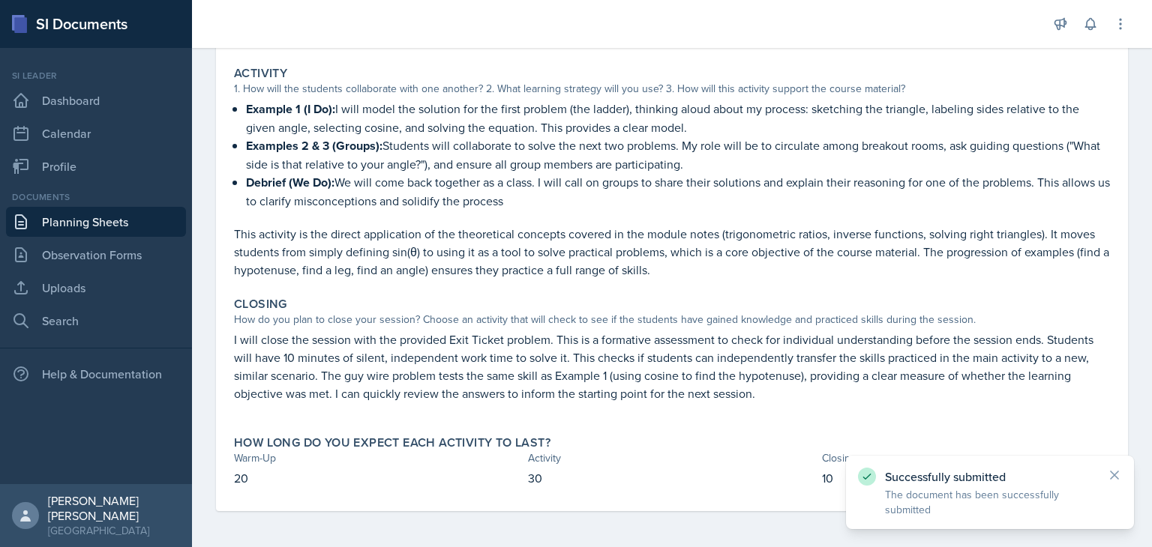
scroll to position [336, 0]
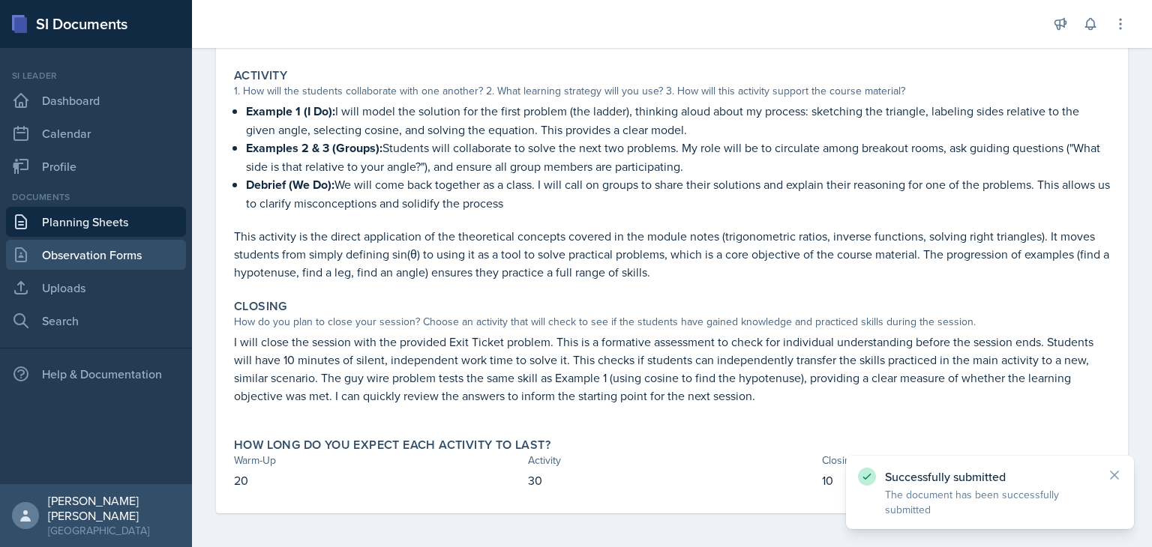
click at [160, 255] on link "Observation Forms" at bounding box center [96, 255] width 180 height 30
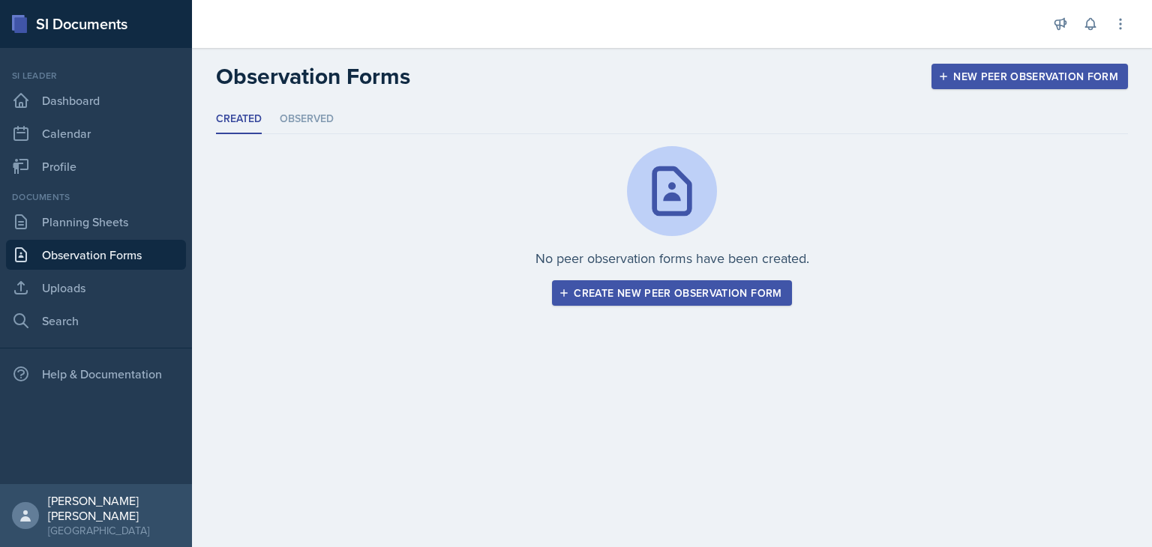
click at [664, 310] on div "Created Observed Created Observed No peer observation forms have been created. …" at bounding box center [672, 223] width 960 height 237
click at [642, 292] on div "Create new peer observation form" at bounding box center [672, 293] width 220 height 12
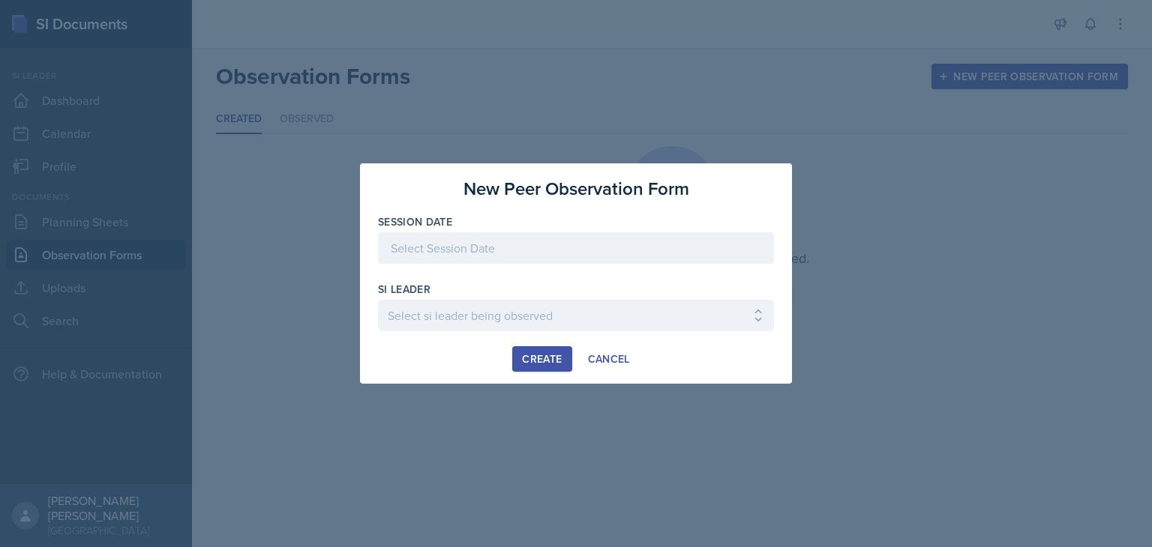
click at [535, 241] on div at bounding box center [576, 247] width 396 height 31
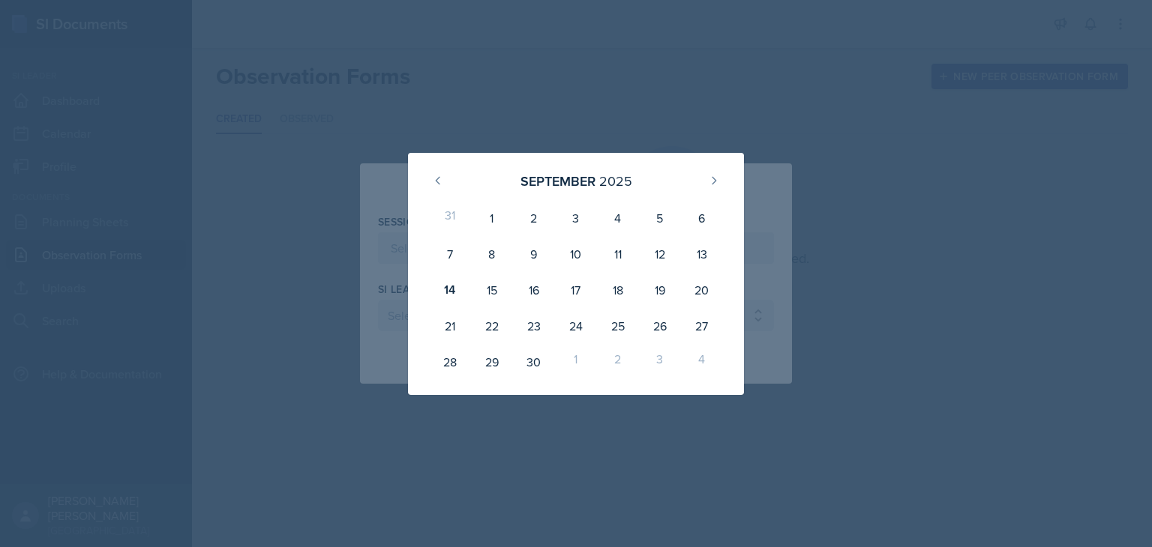
click at [760, 154] on div "[DATE] 31 1 2 3 4 5 6 7 8 9 10 11 12 13 14 15 16 17 18 19 20 21 22 23 24 25 26 …" at bounding box center [576, 274] width 432 height 242
click at [354, 182] on div at bounding box center [576, 273] width 1152 height 547
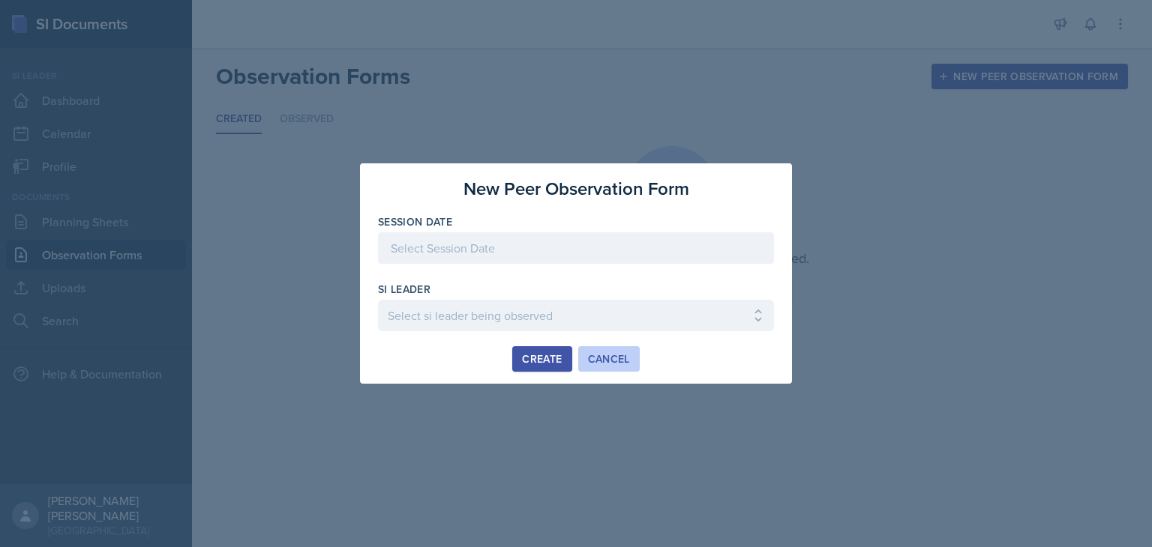
click at [618, 355] on div "Cancel" at bounding box center [609, 359] width 42 height 12
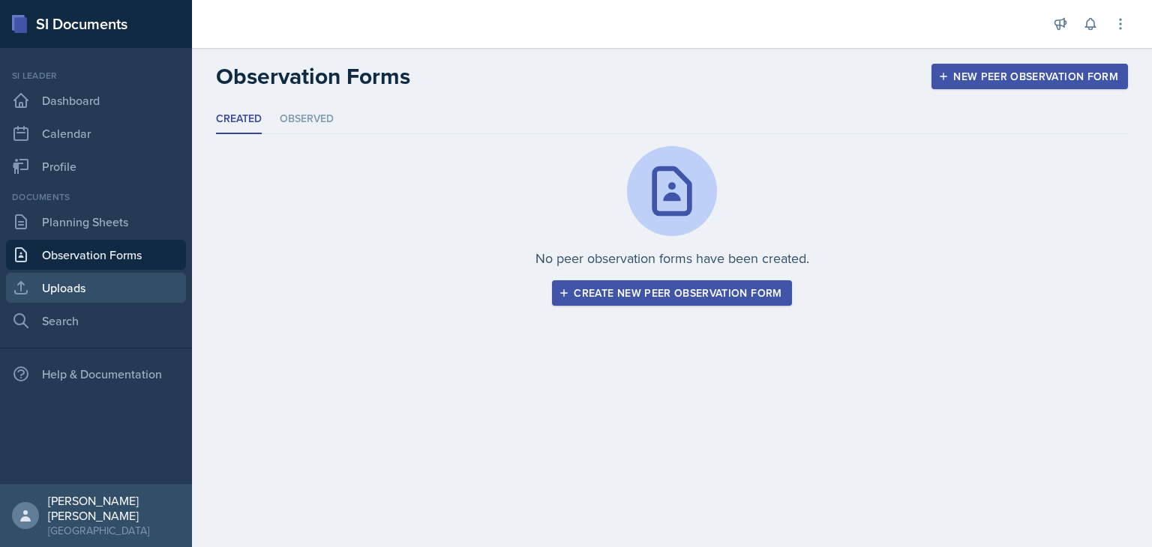
click at [135, 292] on link "Uploads" at bounding box center [96, 288] width 180 height 30
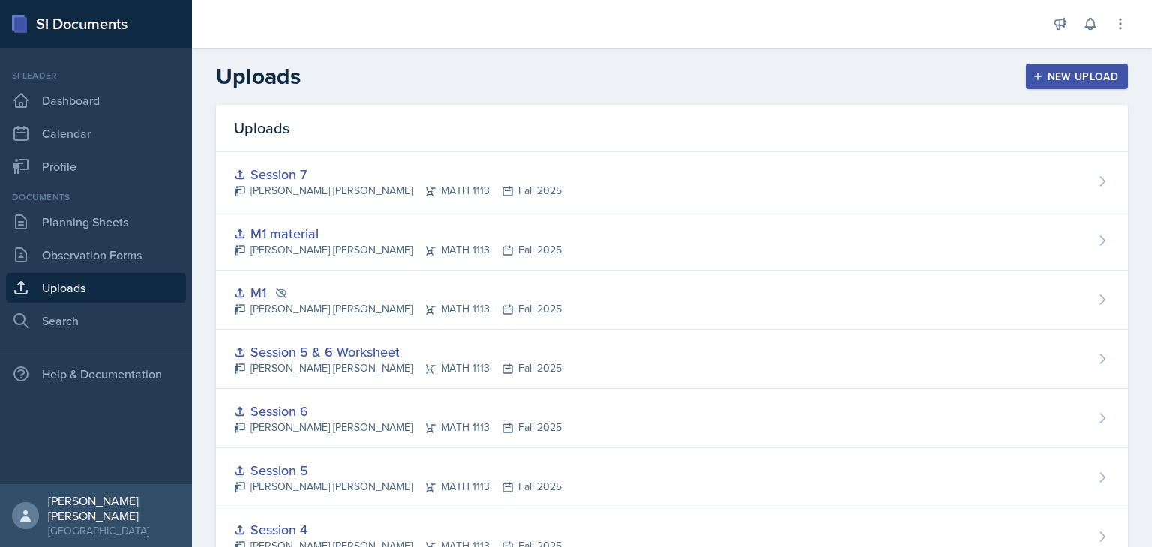
click at [1083, 70] on div "New Upload" at bounding box center [1077, 76] width 83 height 12
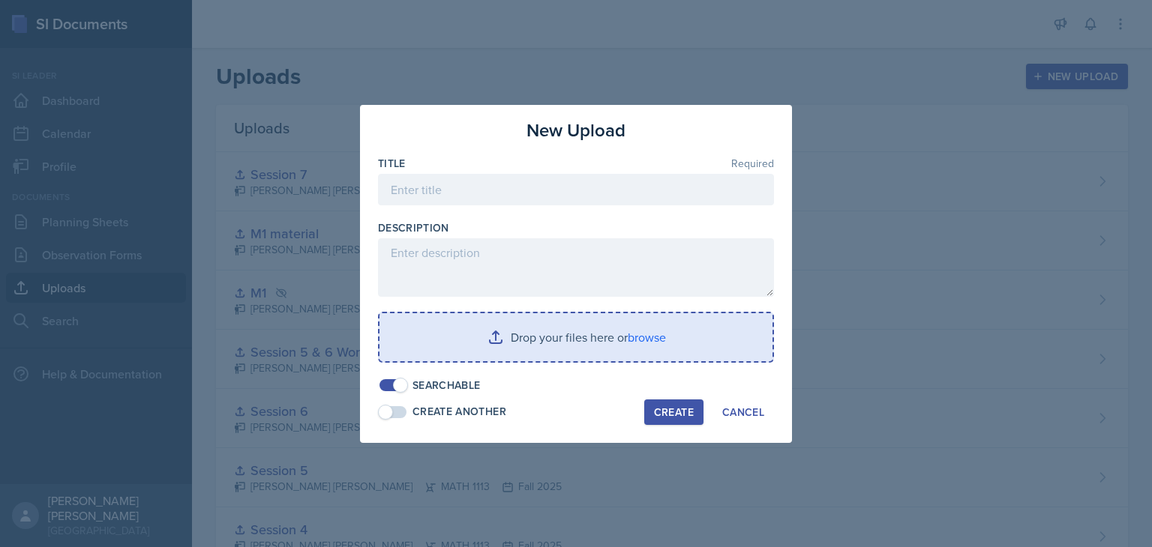
click at [534, 338] on input "file" at bounding box center [575, 337] width 393 height 48
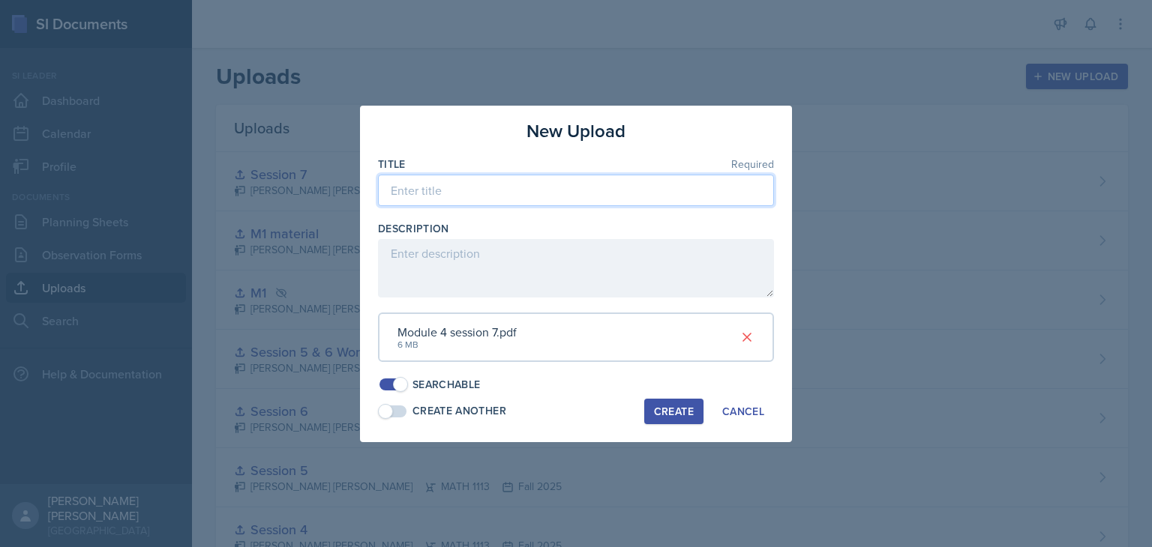
click at [432, 187] on input at bounding box center [576, 190] width 396 height 31
type input "Session 8"
click at [667, 422] on button "Create" at bounding box center [673, 411] width 59 height 25
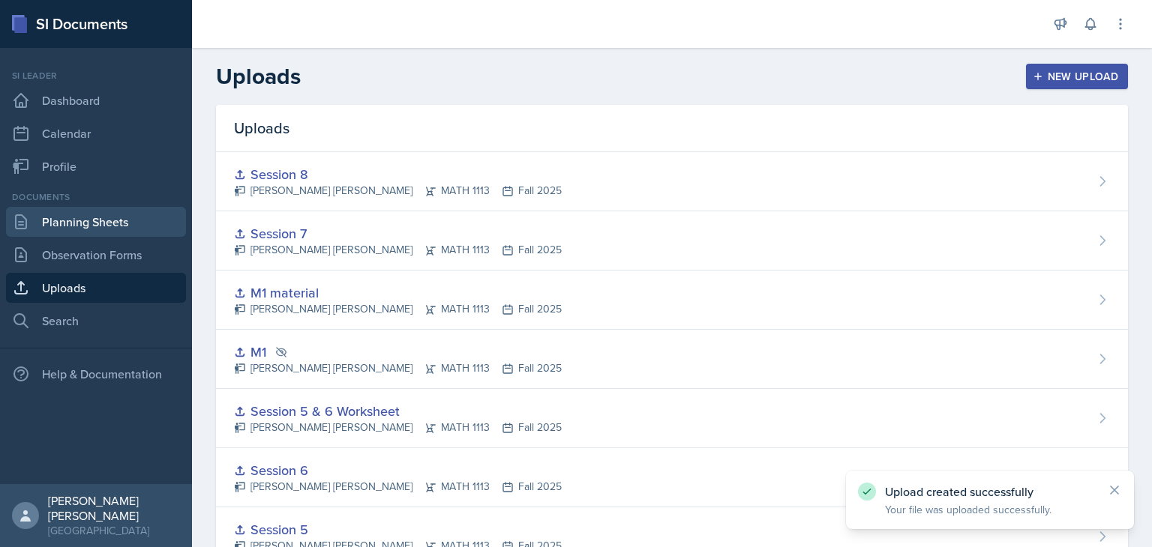
click at [154, 230] on link "Planning Sheets" at bounding box center [96, 222] width 180 height 30
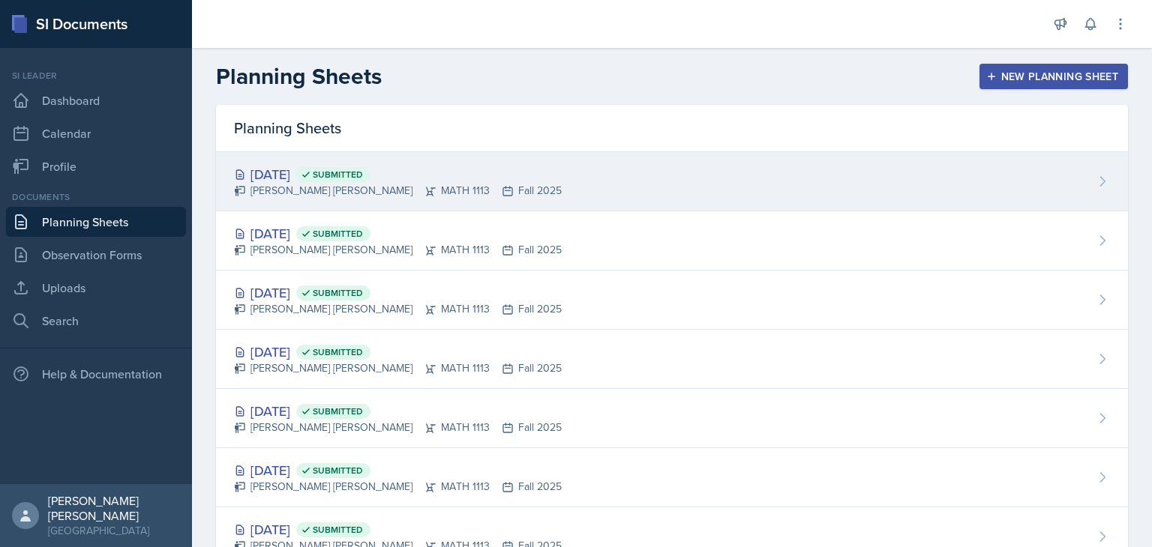
click at [678, 181] on div "[DATE] Submitted [PERSON_NAME] [PERSON_NAME] MATH 1113 Fall 2025" at bounding box center [672, 181] width 912 height 59
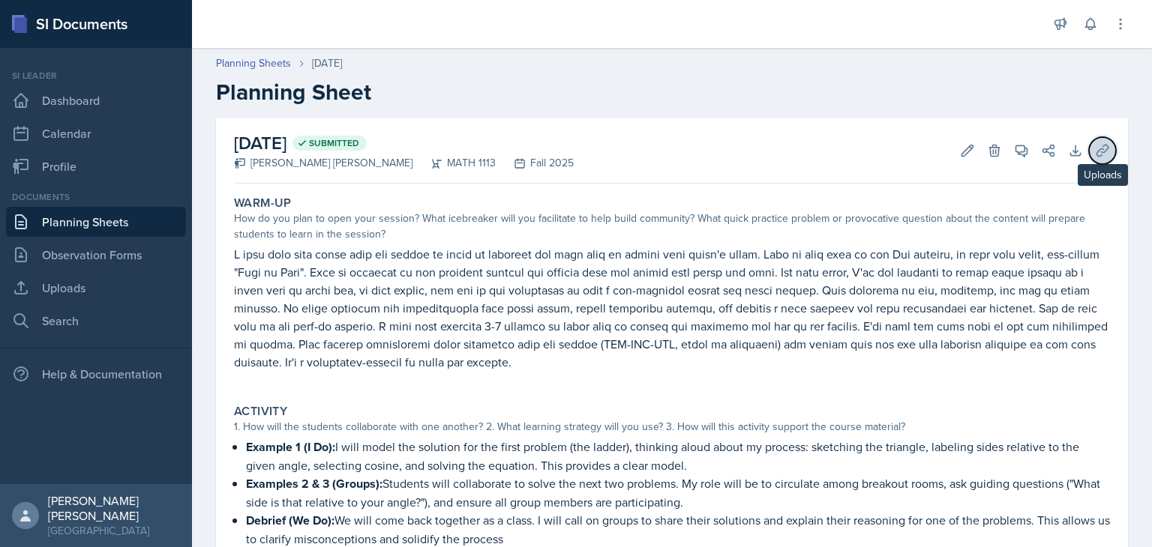
click at [1098, 142] on button "Uploads" at bounding box center [1102, 150] width 27 height 27
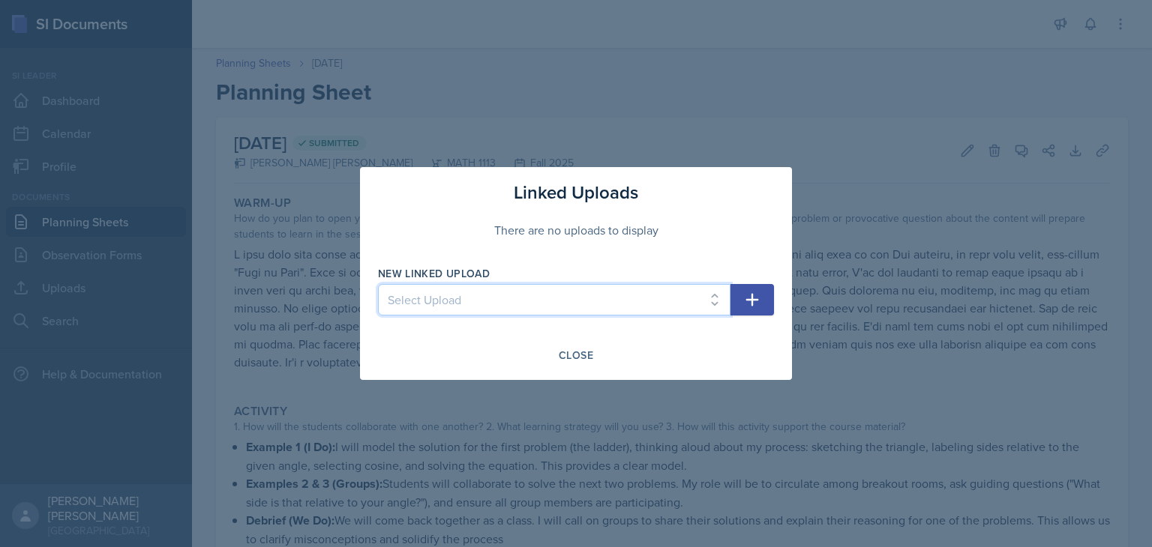
click at [579, 306] on select "Select Upload Session 1 Session 2 Worksheet for session 2 Session 3 Session 3 &…" at bounding box center [554, 299] width 352 height 31
select select "14b6591b-9af7-40ec-9409-0fa1f2a55b62"
click at [378, 284] on select "Select Upload Session 1 Session 2 Worksheet for session 2 Session 3 Session 3 &…" at bounding box center [554, 299] width 352 height 31
click at [751, 297] on icon "button" at bounding box center [752, 300] width 18 height 18
select select
